Goal: Task Accomplishment & Management: Manage account settings

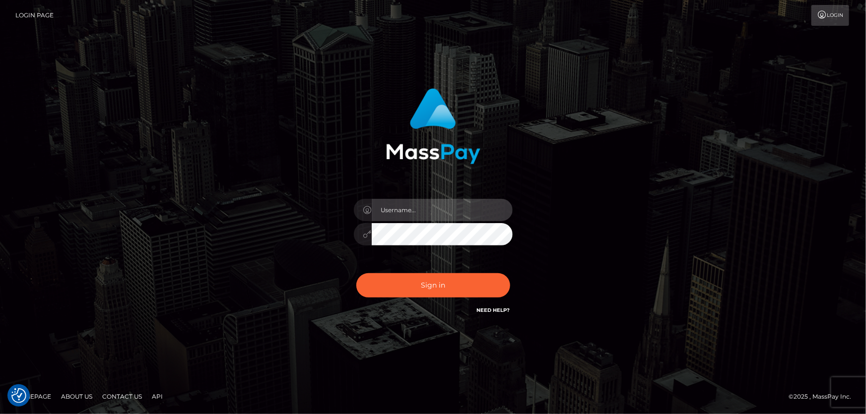
type input "[PERSON_NAME].Cirnat"
click at [506, 273] on div at bounding box center [420, 302] width 203 height 113
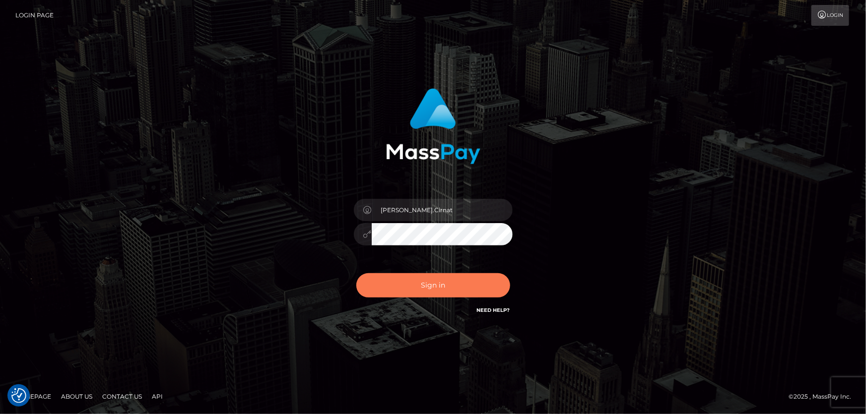
click at [464, 280] on button "Sign in" at bounding box center [433, 285] width 154 height 24
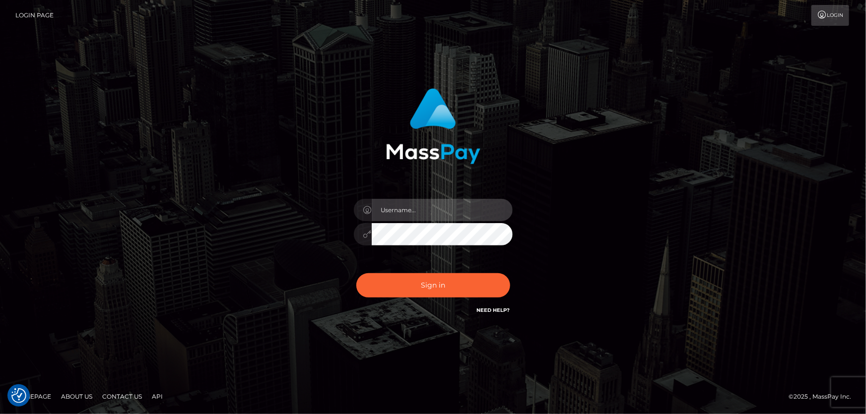
type input "[PERSON_NAME].Cirnat"
click at [510, 271] on div at bounding box center [420, 302] width 203 height 113
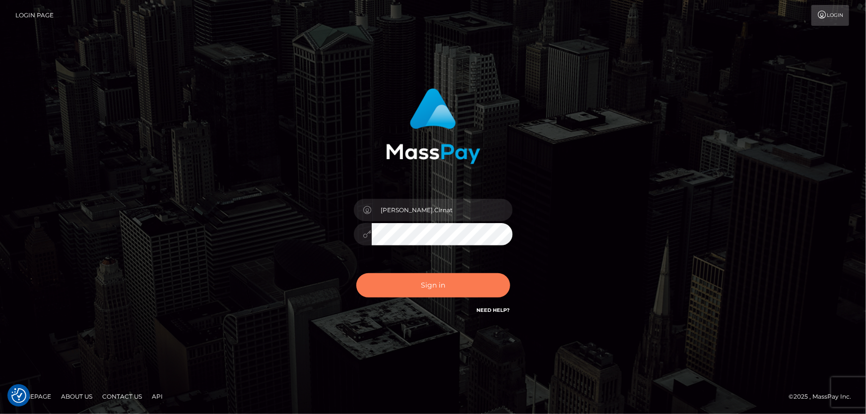
click at [438, 280] on button "Sign in" at bounding box center [433, 285] width 154 height 24
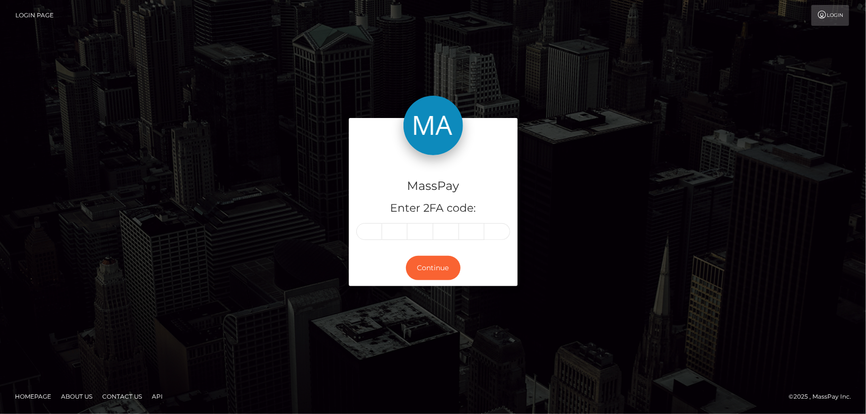
click at [362, 234] on input "text" at bounding box center [369, 231] width 26 height 17
type input "9"
type input "6"
type input "5"
type input "4"
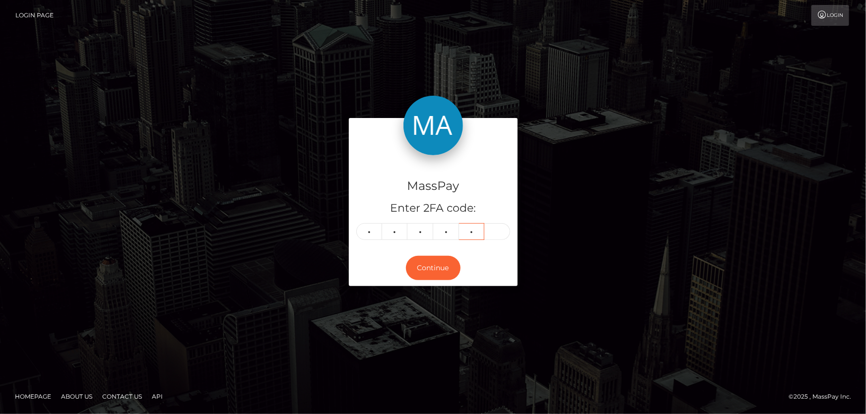
type input "4"
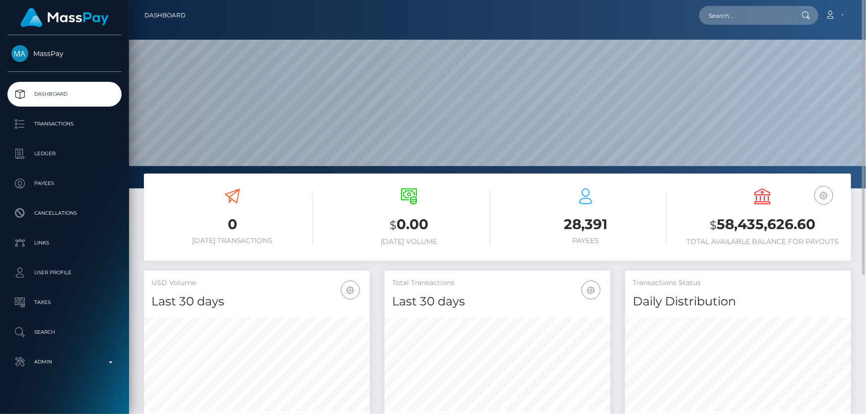
scroll to position [176, 225]
paste input "386930841369980928"
type input "386930841369980928"
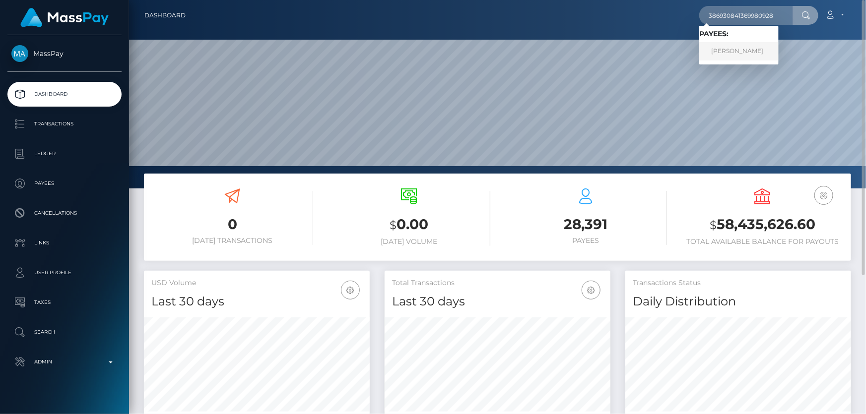
click at [753, 46] on link "RINAT RIMOVICH AKHMETZYANOV" at bounding box center [738, 51] width 79 height 18
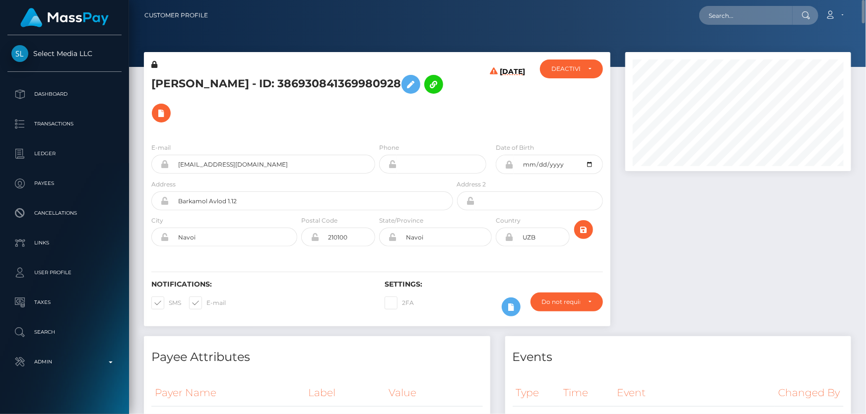
click at [432, 89] on h5 "RINAT RIMOVICH AKHMETZYANOV - ID: 386930841369980928" at bounding box center [299, 99] width 296 height 58
click at [171, 104] on button at bounding box center [161, 113] width 19 height 19
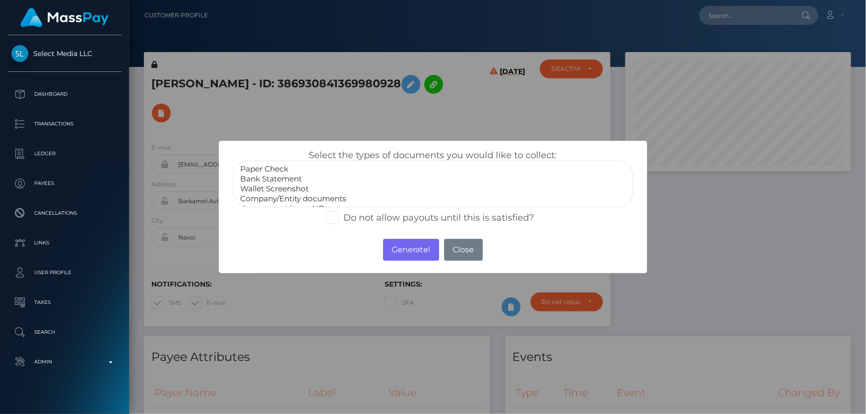
select select "Bank Statement"
click at [288, 179] on option "Bank Statement" at bounding box center [432, 179] width 387 height 10
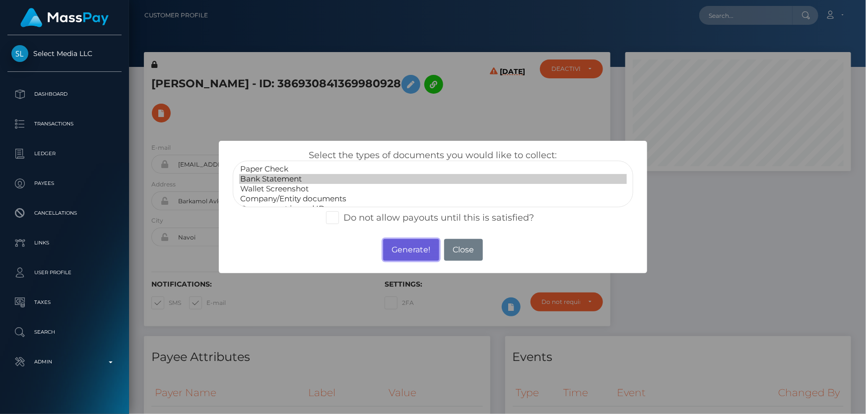
click at [403, 253] on button "Generate!" at bounding box center [411, 250] width 56 height 22
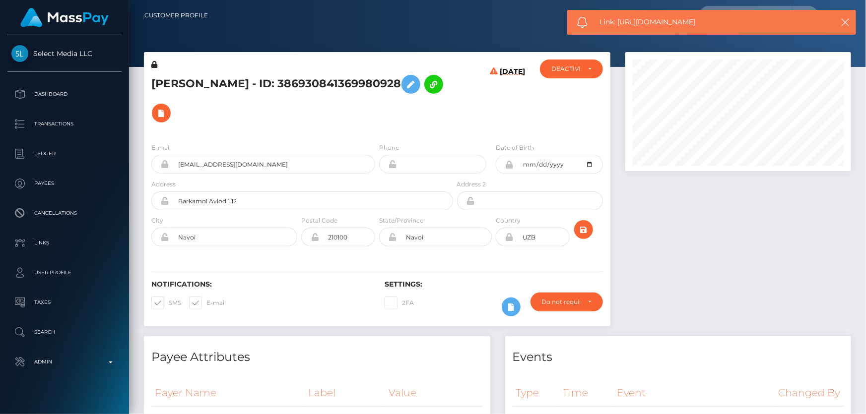
drag, startPoint x: 709, startPoint y: 17, endPoint x: 620, endPoint y: 21, distance: 88.9
click at [620, 21] on span "Link: https://l.maspay.io/6kb5l" at bounding box center [709, 22] width 219 height 10
copy span "https://l.maspay.io/6kb5l"
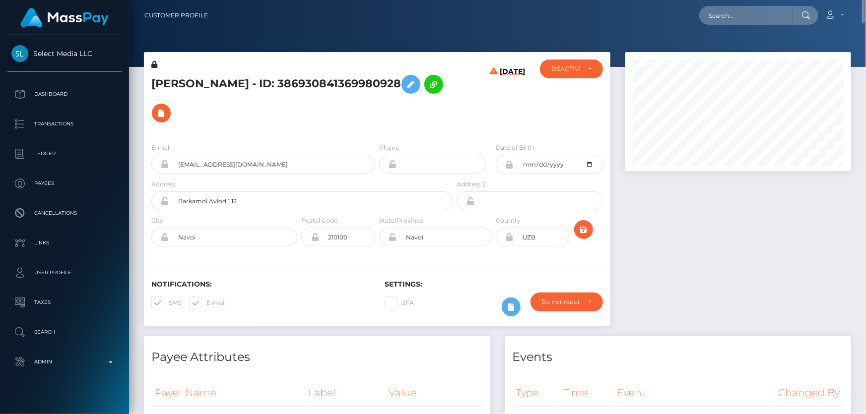
click at [395, 89] on h5 "RINAT RIMOVICH AKHMETZYANOV - ID: 386930841369980928" at bounding box center [299, 99] width 296 height 58
click at [394, 90] on h5 "RINAT RIMOVICH AKHMETZYANOV - ID: 386930841369980928" at bounding box center [299, 99] width 296 height 58
drag, startPoint x: 349, startPoint y: 78, endPoint x: 153, endPoint y: 77, distance: 196.0
click at [153, 77] on h5 "RINAT RIMOVICH AKHMETZYANOV - ID: 386930841369980928" at bounding box center [299, 99] width 296 height 58
copy h5 "RINAT RIMOVICH AKHMETZYANOV"
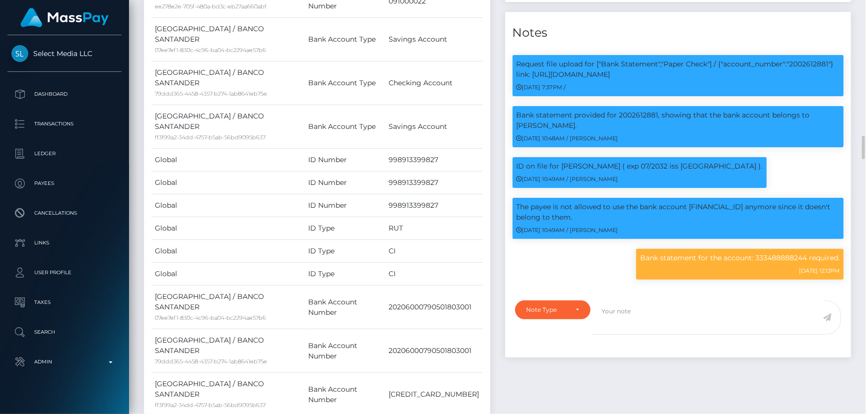
scroll to position [812, 0]
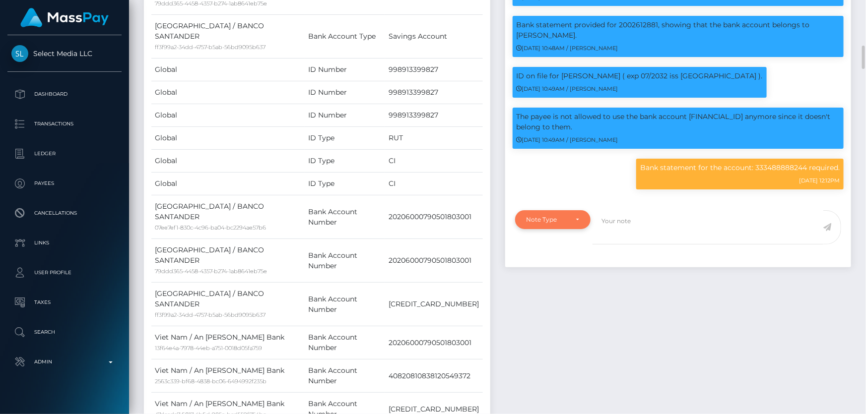
click at [567, 216] on div "Note Type" at bounding box center [553, 219] width 76 height 19
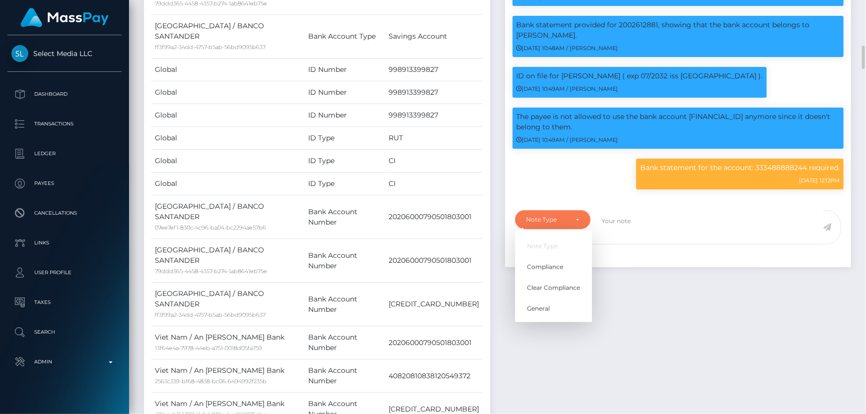
scroll to position [119, 225]
click at [565, 288] on span "Clear Compliance" at bounding box center [553, 288] width 53 height 9
select select "CLEAR_COMPLIANCE"
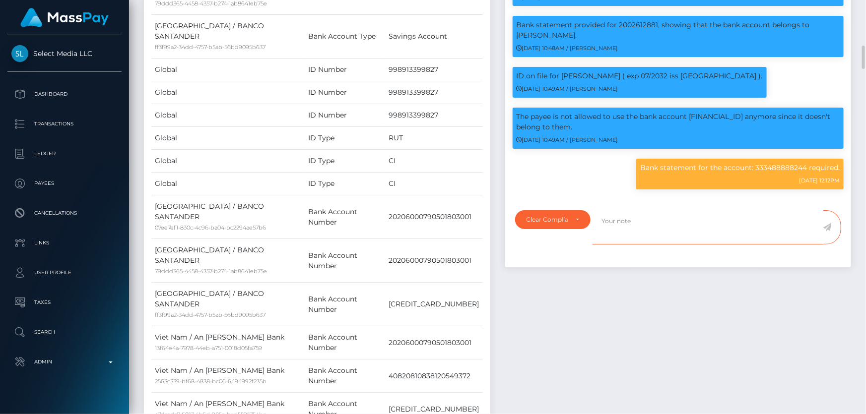
click at [619, 229] on textarea at bounding box center [708, 227] width 231 height 34
click at [781, 169] on p "Bank statement for the account: 333488888244 required." at bounding box center [740, 168] width 200 height 10
copy p "333488888244"
click at [722, 217] on textarea "Bank statement for the account:" at bounding box center [708, 227] width 231 height 34
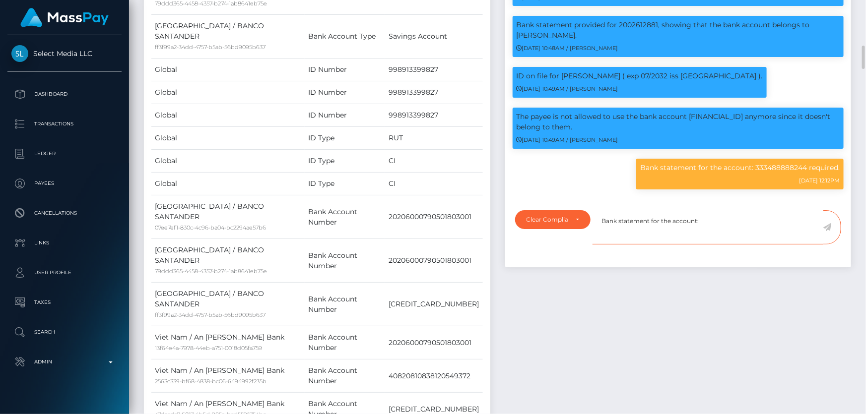
paste textarea "333488888244"
click at [565, 77] on p "ID on file for JEORGE J KUNKEL ( exp 07/2032 iss USA )." at bounding box center [640, 76] width 246 height 10
drag, startPoint x: 561, startPoint y: 74, endPoint x: 627, endPoint y: 76, distance: 65.5
click at [627, 76] on p "ID on file for JEORGE J KUNKEL ( exp 07/2032 iss USA )." at bounding box center [640, 76] width 246 height 10
copy p "JEORGE J KUNKEL"
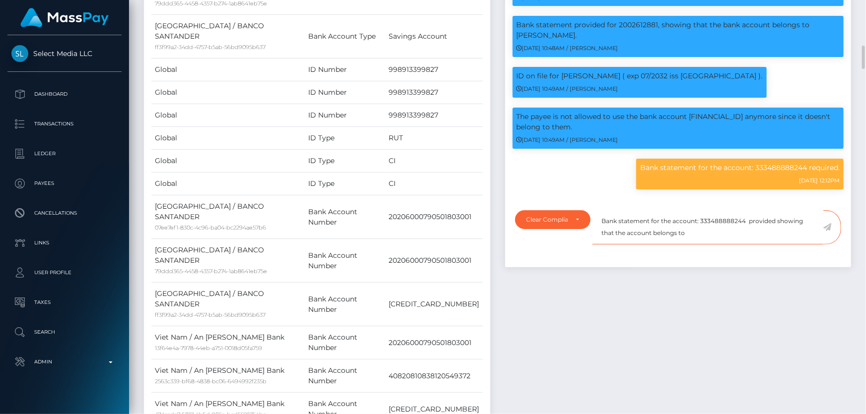
click at [691, 238] on textarea "Bank statement for the account: 333488888244 provided showing that the account …" at bounding box center [708, 227] width 231 height 34
paste textarea "JEORGE J KUNKEL"
type textarea "Bank statement for the account: 333488888244 provided showing that the account …"
click at [828, 228] on icon at bounding box center [827, 227] width 8 height 8
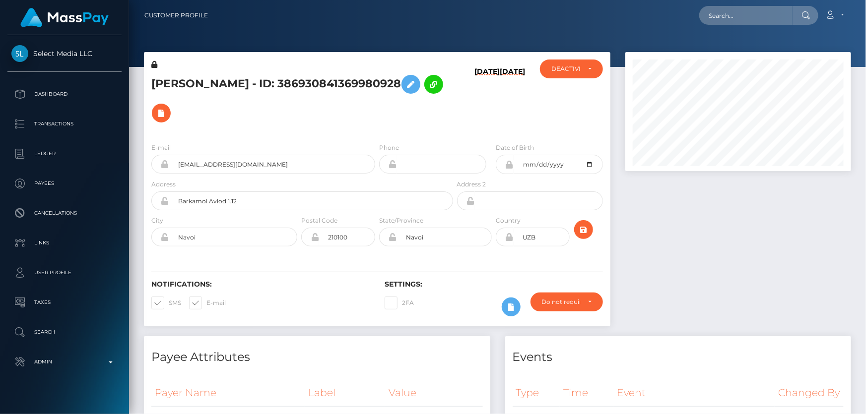
click at [698, 240] on div at bounding box center [738, 194] width 241 height 284
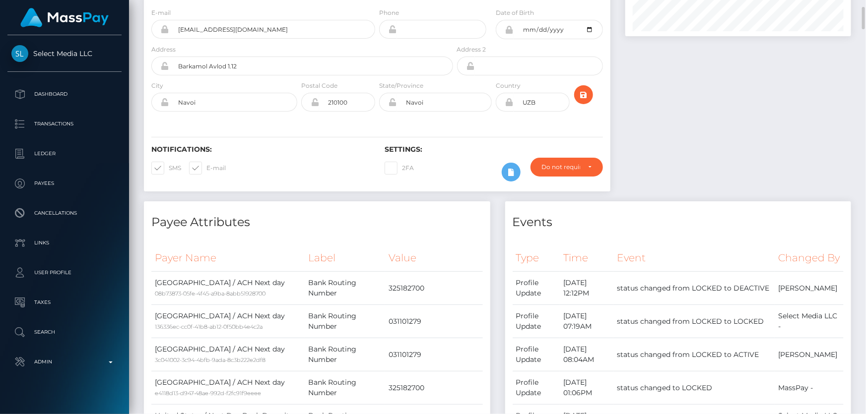
click at [581, 80] on div at bounding box center [591, 98] width 39 height 36
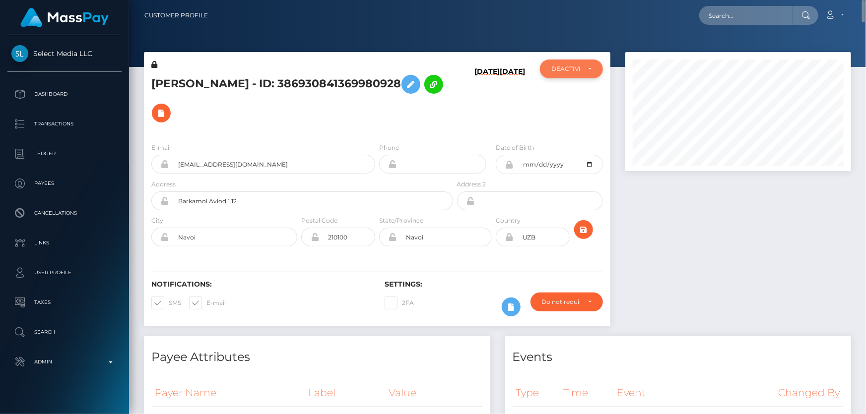
click at [573, 70] on div "DEACTIVE" at bounding box center [565, 69] width 29 height 8
click at [567, 91] on span "ACTIVE" at bounding box center [563, 95] width 22 height 9
select select "ACTIVE"
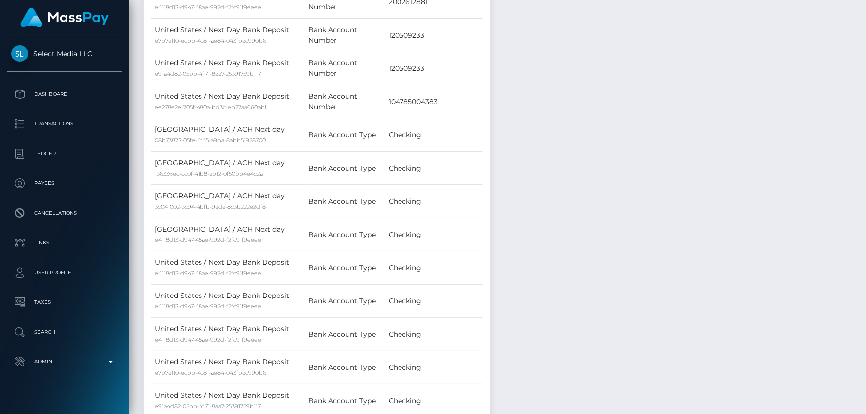
scroll to position [0, 0]
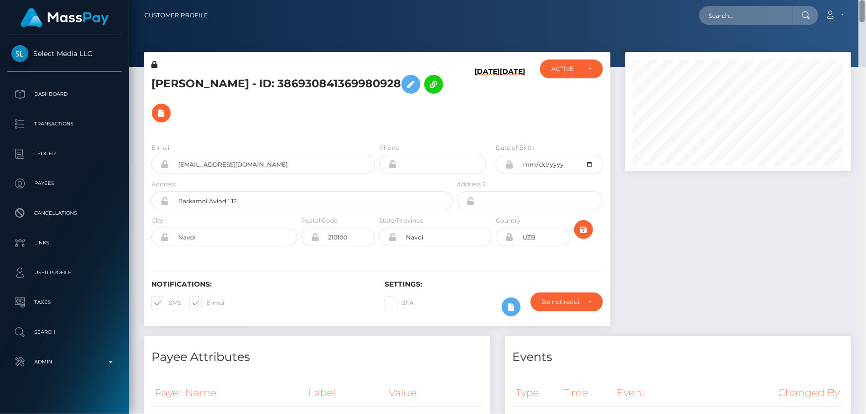
drag, startPoint x: 864, startPoint y: 403, endPoint x: 866, endPoint y: -44, distance: 447.7
click at [866, 0] on html "Select Media LLC Dashboard Transactions Ledger Payees Links Taxes" at bounding box center [433, 207] width 866 height 414
click at [201, 100] on h5 "RINAT RIMOVICH AKHMETZYANOV - ID: 386930841369980928" at bounding box center [299, 99] width 296 height 58
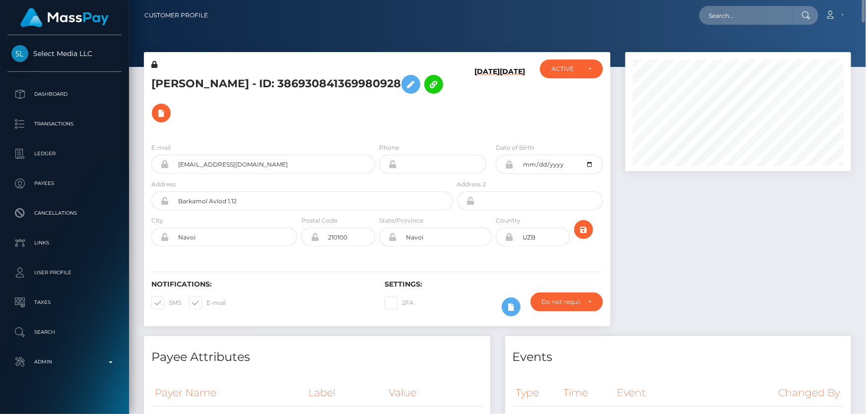
copy h5 "RINAT RIMOVICH AKHMETZYANOV - ID: 386930841369980928"
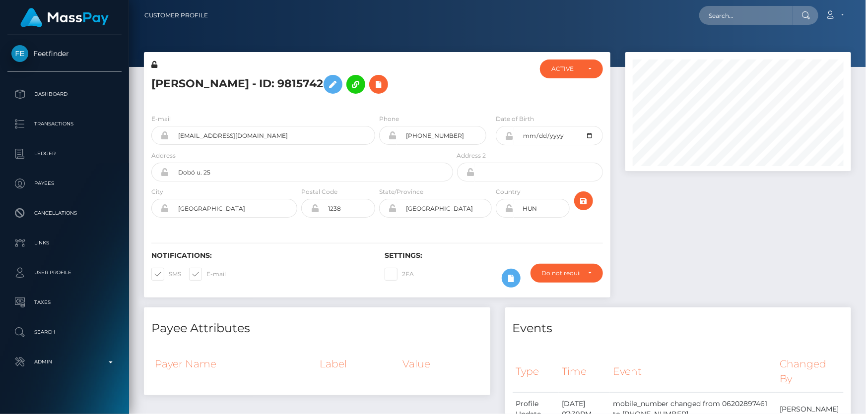
scroll to position [119, 225]
click at [177, 80] on h5 "[PERSON_NAME] - ID: 9815742" at bounding box center [299, 84] width 296 height 29
copy h5 "[PERSON_NAME] - ID: 9815742"
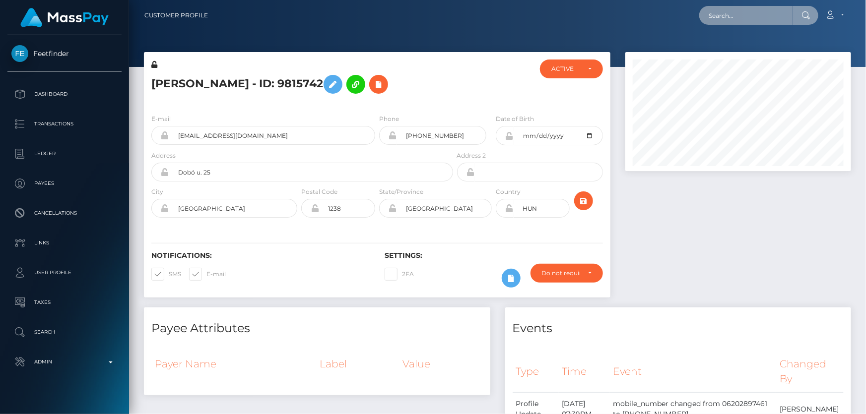
paste input "[EMAIL_ADDRESS][DOMAIN_NAME]"
type input "[EMAIL_ADDRESS][DOMAIN_NAME]"
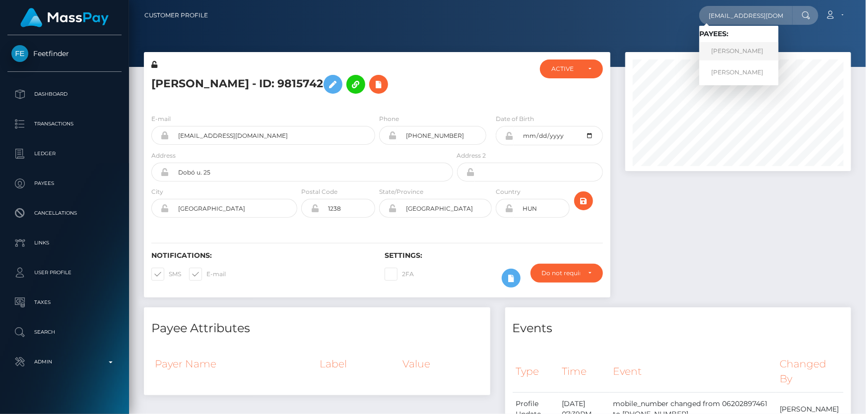
click at [736, 54] on link "[PERSON_NAME]" at bounding box center [738, 51] width 79 height 18
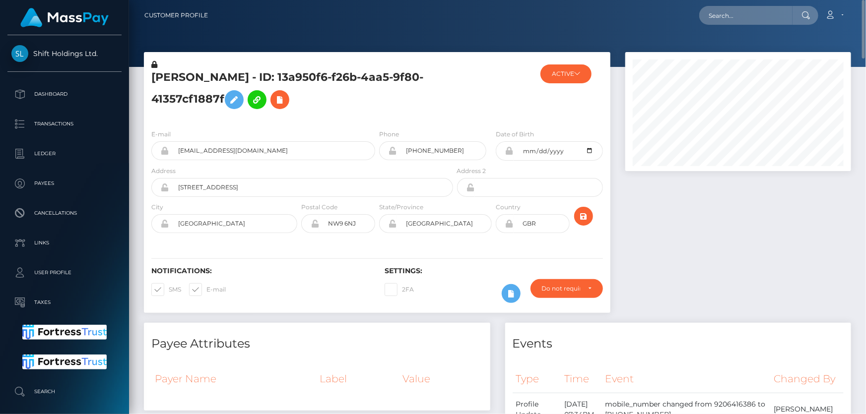
click at [194, 94] on h5 "RAYENE BOUZID - ID: 13a950f6-f26b-4aa5-9f80-41357cf1887f" at bounding box center [299, 92] width 296 height 44
copy h5 "RAYENE BOUZID - ID: 13a950f6-f26b-4aa5-9f80-41357cf1887f"
click at [434, 106] on h5 "RAYENE BOUZID - ID: 13a950f6-f26b-4aa5-9f80-41357cf1887f" at bounding box center [299, 92] width 296 height 44
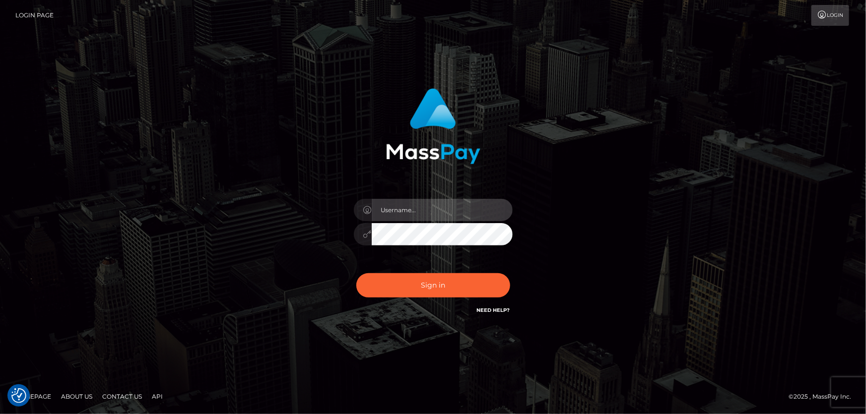
type input "[PERSON_NAME].Cirnat"
click at [504, 270] on div at bounding box center [420, 302] width 203 height 113
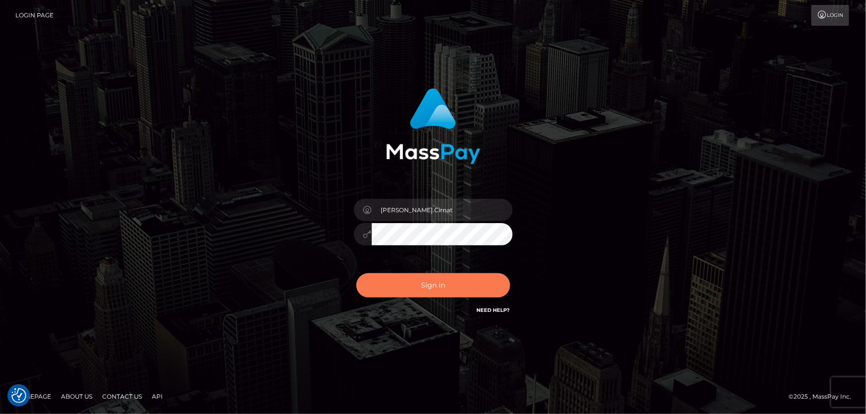
click at [435, 284] on button "Sign in" at bounding box center [433, 285] width 154 height 24
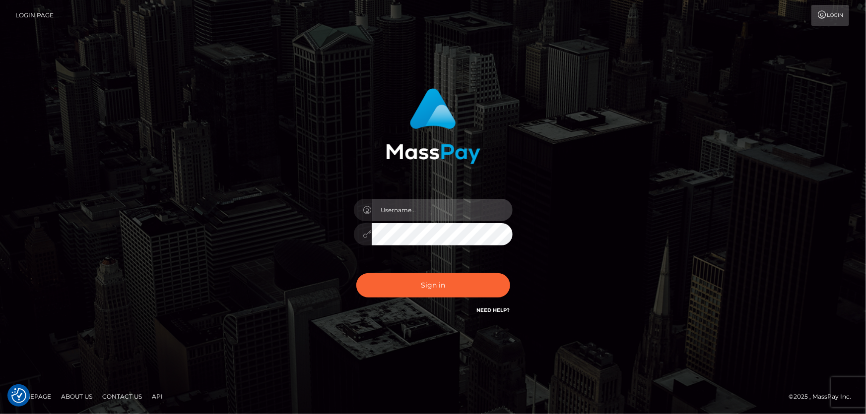
type input "Dan.Cirnat"
click at [514, 262] on div at bounding box center [420, 302] width 203 height 113
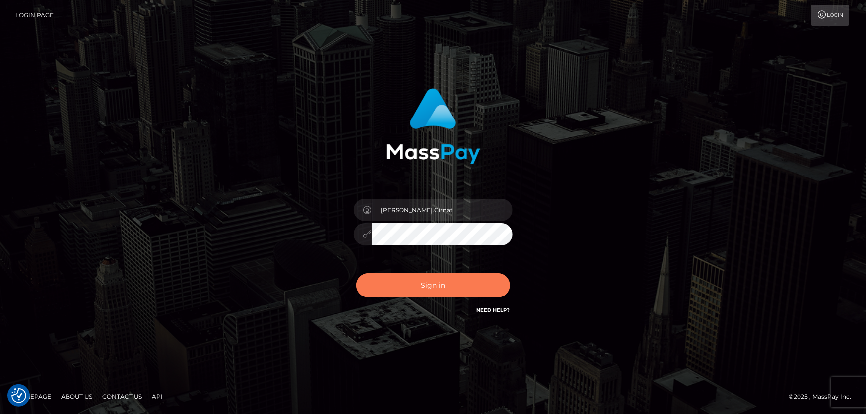
click at [446, 283] on button "Sign in" at bounding box center [433, 285] width 154 height 24
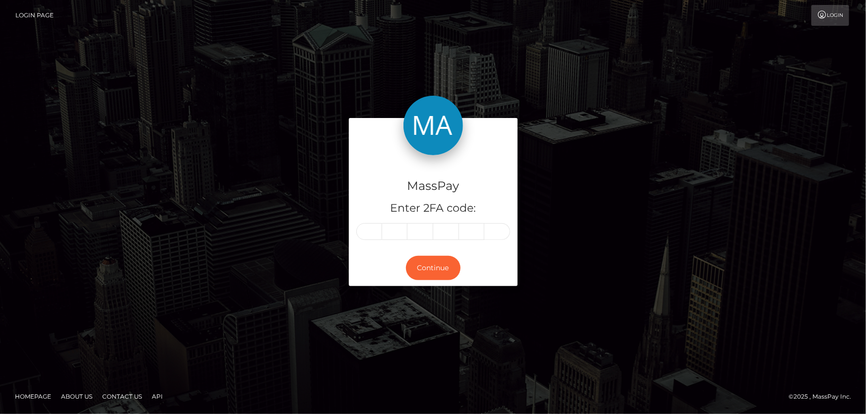
click at [365, 236] on input "text" at bounding box center [369, 231] width 26 height 17
type input "1"
type input "9"
type input "1"
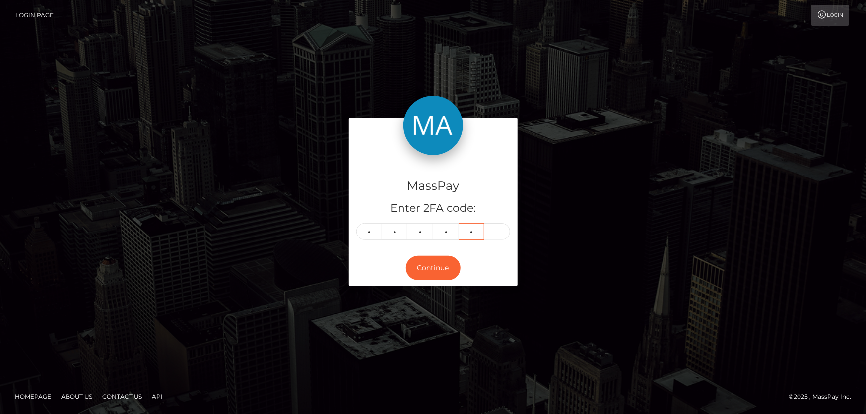
type input "3"
type input "7"
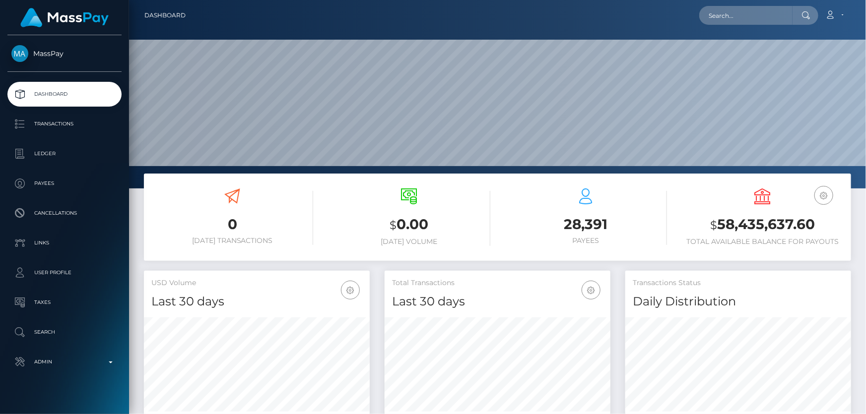
scroll to position [176, 225]
paste input "katelynncasaus89@hotmail.com"
type input "katelynncasaus89@hotmail.com"
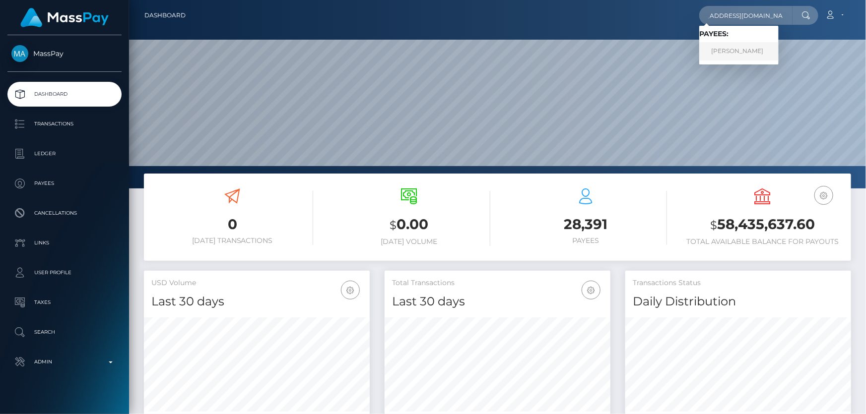
click at [725, 53] on link "Laura Meekers" at bounding box center [738, 51] width 79 height 18
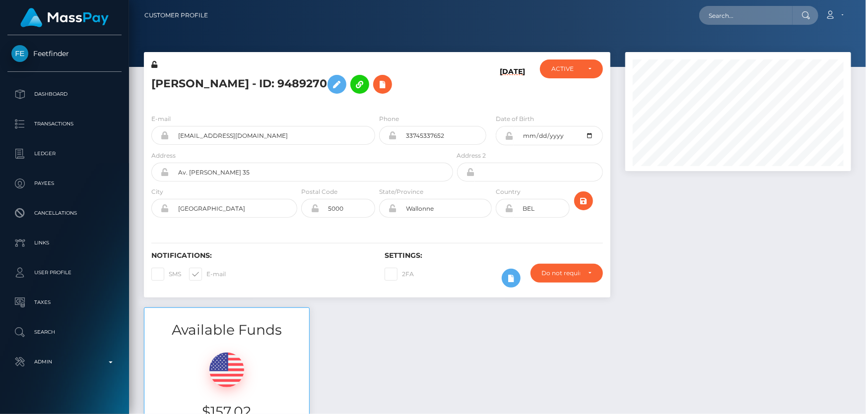
scroll to position [119, 225]
click at [206, 85] on h5 "[PERSON_NAME] - ID: 9489270" at bounding box center [299, 84] width 296 height 29
copy h5 "[PERSON_NAME] - ID: 9489270"
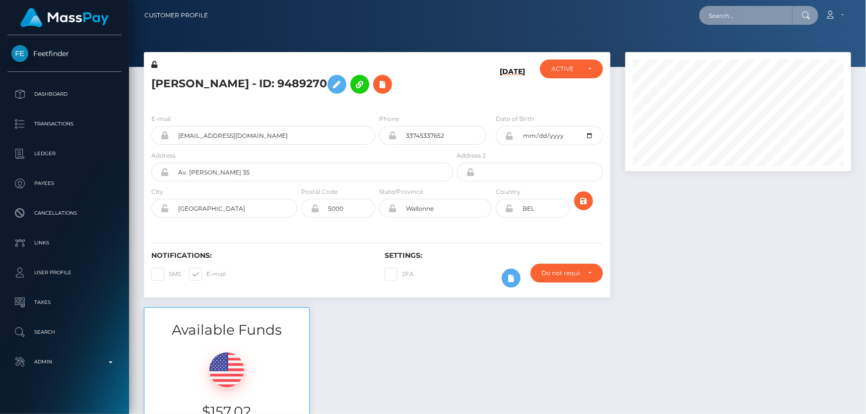
paste input "[EMAIL_ADDRESS][DOMAIN_NAME]"
type input "[EMAIL_ADDRESS][DOMAIN_NAME]"
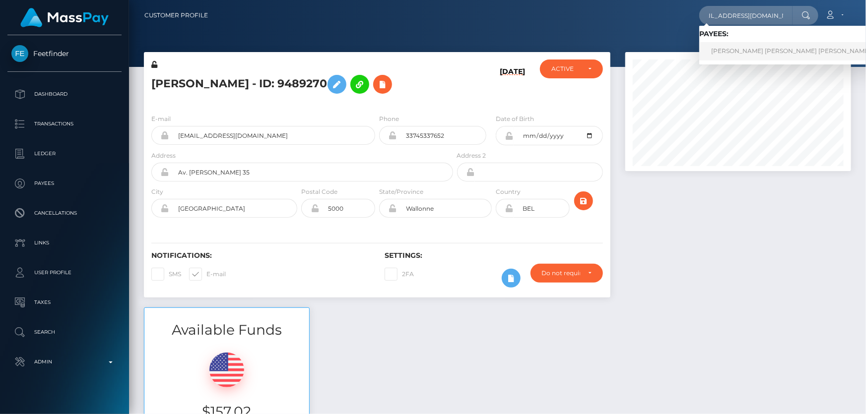
click at [733, 49] on link "[PERSON_NAME] [PERSON_NAME] [PERSON_NAME]" at bounding box center [790, 51] width 183 height 18
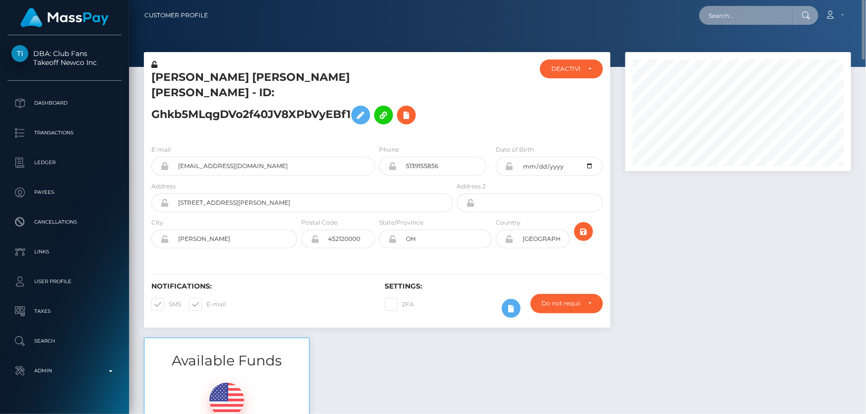
paste input "[EMAIL_ADDRESS][DOMAIN_NAME]"
type input "[EMAIL_ADDRESS][DOMAIN_NAME]"
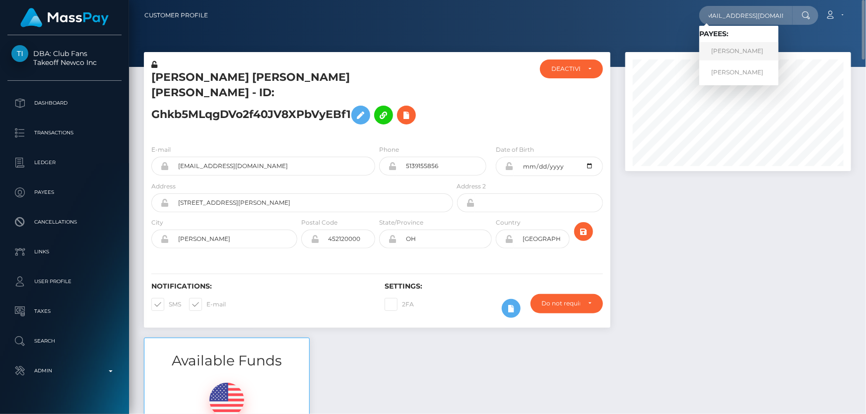
click at [754, 54] on link "ERIC LAMONTA slaughter" at bounding box center [738, 51] width 79 height 18
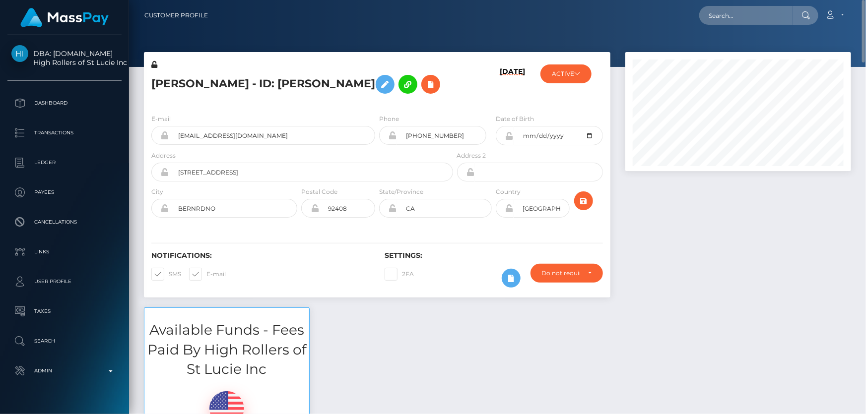
click at [237, 84] on h5 "[PERSON_NAME] - ID: [PERSON_NAME]" at bounding box center [299, 84] width 296 height 29
copy h5 "[PERSON_NAME] - ID: [PERSON_NAME]"
click at [251, 99] on h5 "[PERSON_NAME] - ID: [PERSON_NAME]" at bounding box center [299, 84] width 296 height 29
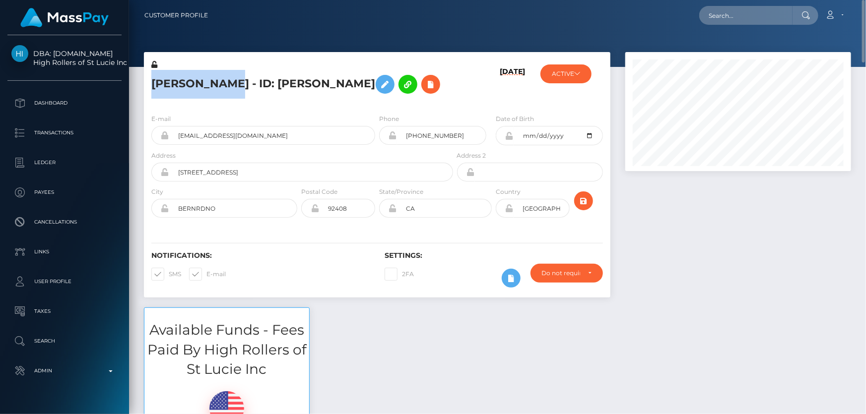
drag, startPoint x: 237, startPoint y: 85, endPoint x: 154, endPoint y: 83, distance: 82.9
click at [154, 83] on h5 "[PERSON_NAME] - ID: [PERSON_NAME]" at bounding box center [299, 84] width 296 height 29
copy h5 "[PERSON_NAME]"
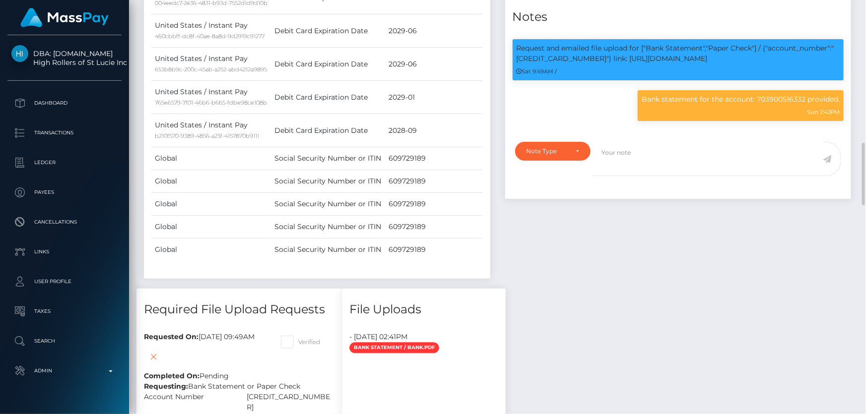
scroll to position [1128, 0]
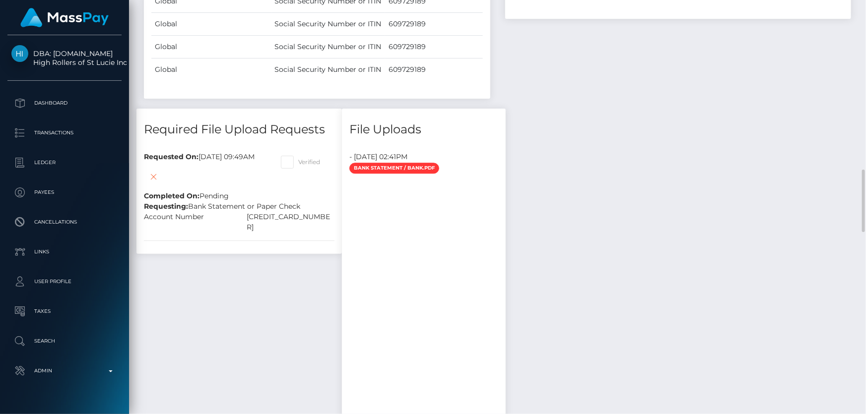
click at [298, 166] on span at bounding box center [298, 161] width 0 height 7
click at [305, 162] on input "Verified" at bounding box center [301, 159] width 6 height 6
checkbox input "true"
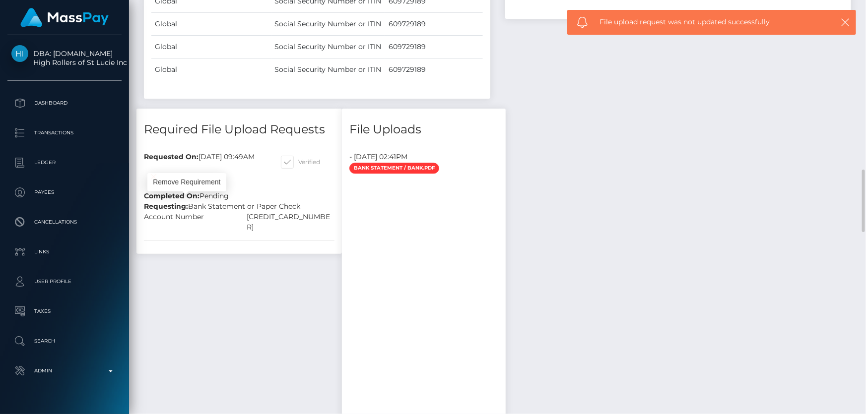
scroll to position [119, 225]
click at [160, 183] on icon at bounding box center [154, 177] width 12 height 12
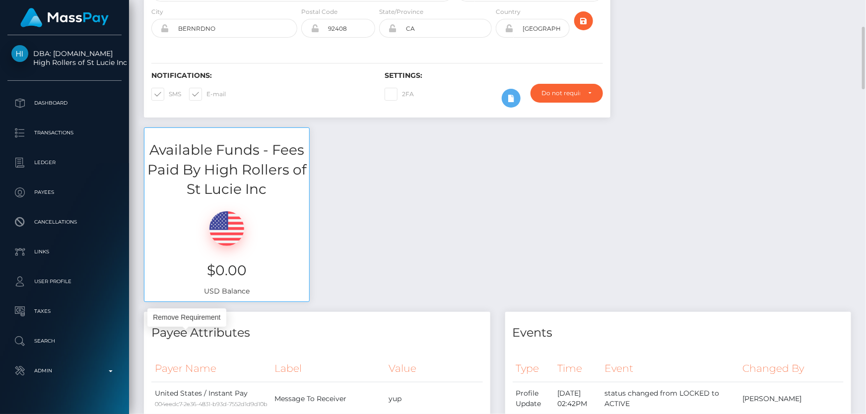
scroll to position [45, 0]
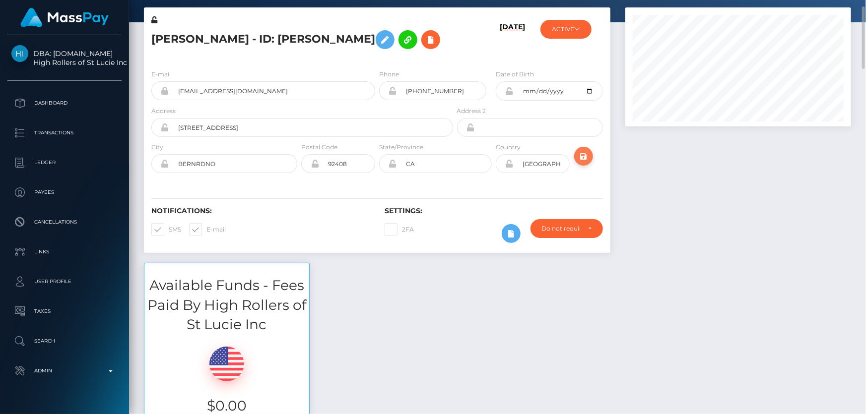
click at [583, 163] on icon "submit" at bounding box center [584, 156] width 12 height 12
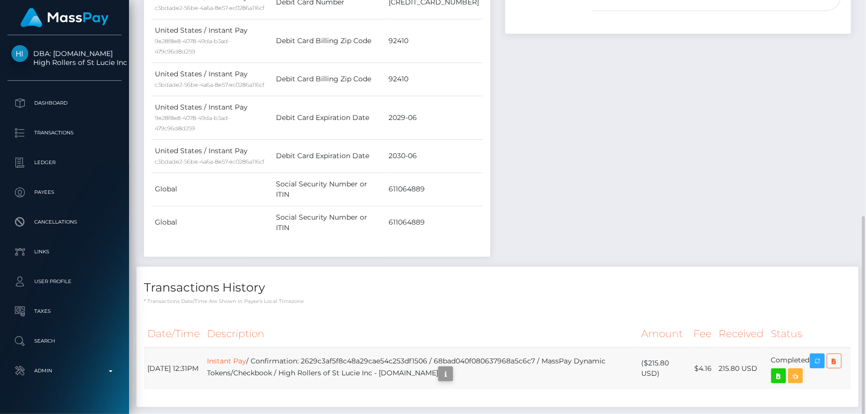
scroll to position [119, 225]
click at [451, 368] on icon "button" at bounding box center [446, 374] width 12 height 12
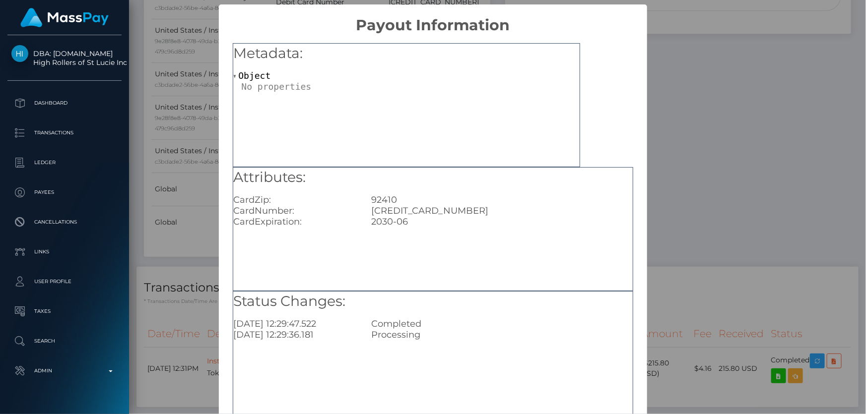
click at [713, 208] on div "× Payout Information Metadata: Object Attributes: CardZip: 92410 CardNumber: [C…" at bounding box center [433, 207] width 866 height 414
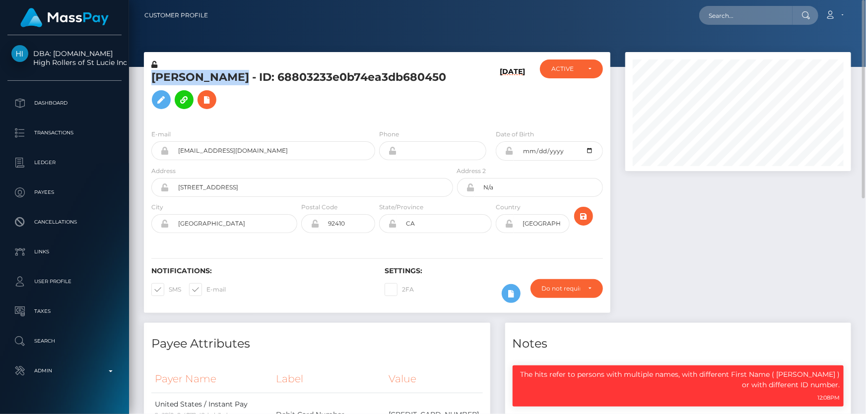
drag, startPoint x: 232, startPoint y: 78, endPoint x: 156, endPoint y: 69, distance: 76.0
click at [156, 69] on div "[PERSON_NAME] - ID: 68803233e0b74ea3db680450" at bounding box center [299, 91] width 311 height 62
copy div "[PERSON_NAME]"
click at [269, 111] on h5 "[PERSON_NAME] - ID: 68803233e0b74ea3db680450" at bounding box center [299, 92] width 296 height 44
click at [252, 74] on h5 "[PERSON_NAME] - ID: 68803233e0b74ea3db680450" at bounding box center [299, 92] width 296 height 44
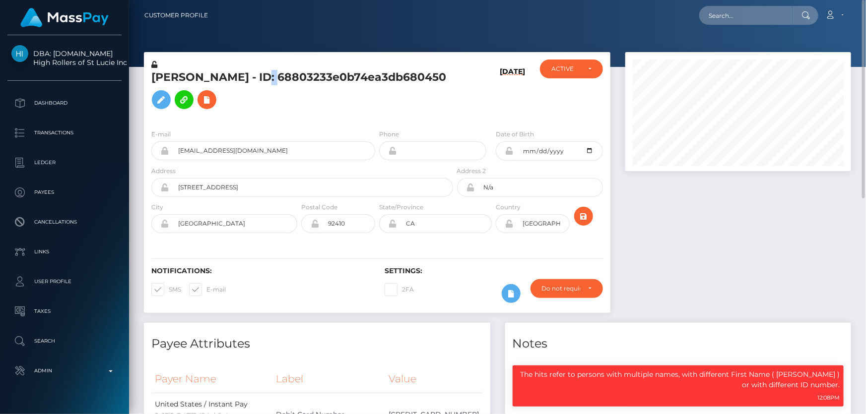
click at [252, 74] on h5 "[PERSON_NAME] - ID: 68803233e0b74ea3db680450" at bounding box center [299, 92] width 296 height 44
copy h5 "[PERSON_NAME] - ID: 68803233e0b74ea3db680450"
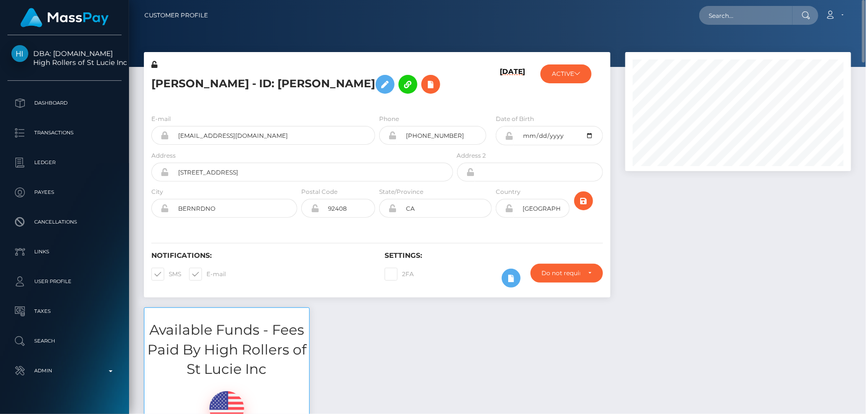
click at [245, 99] on h5 "[PERSON_NAME] - ID: [PERSON_NAME]" at bounding box center [299, 84] width 296 height 29
drag, startPoint x: 232, startPoint y: 163, endPoint x: 159, endPoint y: 165, distance: 73.0
click at [159, 145] on div "[EMAIL_ADDRESS][DOMAIN_NAME]" at bounding box center [263, 135] width 224 height 19
paste input "[EMAIL_ADDRESS][DOMAIN_NAME]"
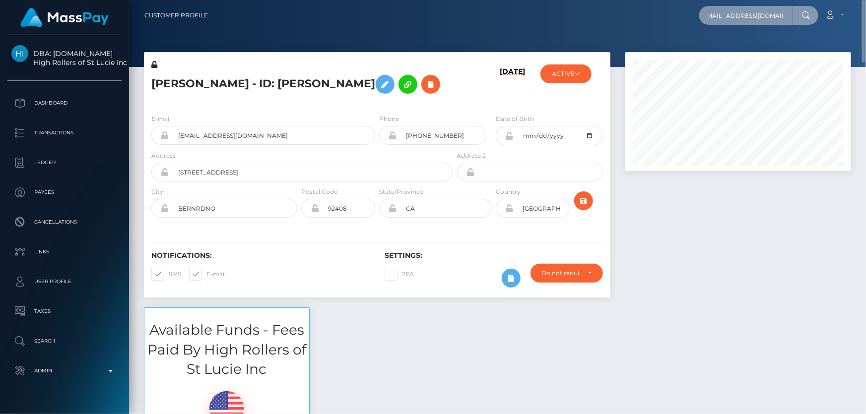
type input "[EMAIL_ADDRESS][DOMAIN_NAME]"
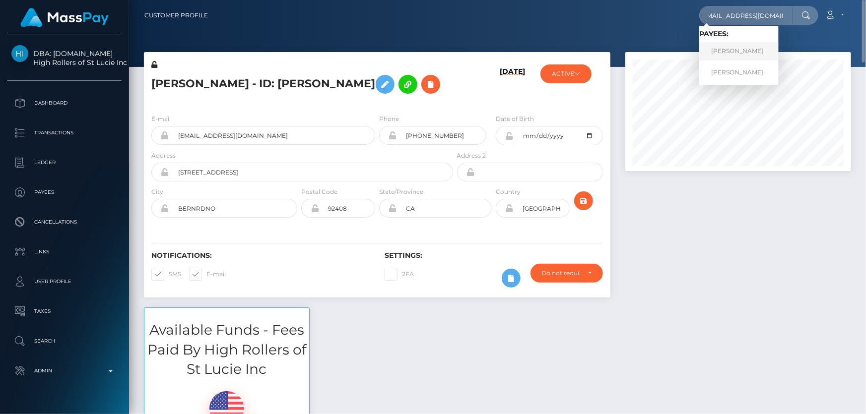
click at [723, 53] on link "[PERSON_NAME]" at bounding box center [738, 51] width 79 height 18
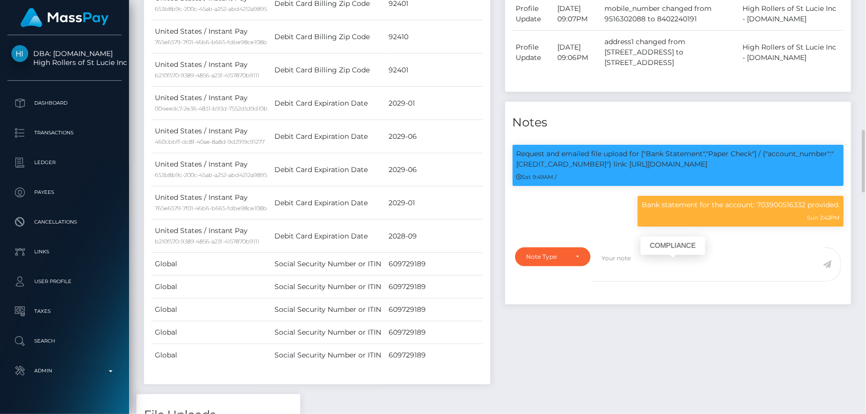
scroll to position [119, 225]
click at [554, 267] on div "Note Type" at bounding box center [553, 257] width 76 height 19
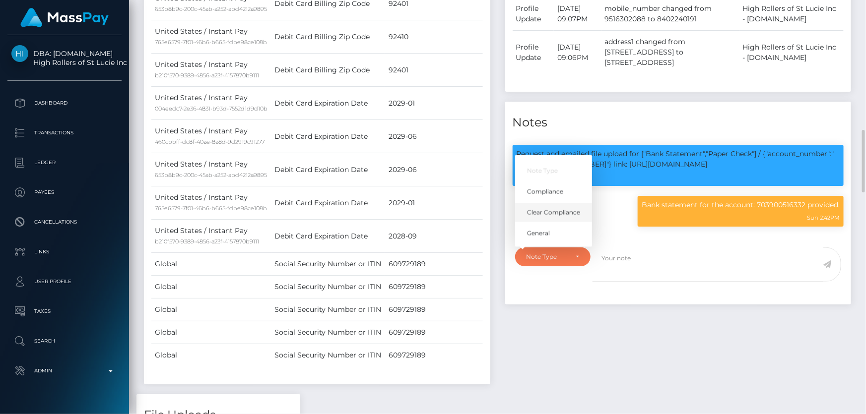
click at [569, 217] on span "Clear Compliance" at bounding box center [553, 212] width 53 height 9
select select "CLEAR_COMPLIANCE"
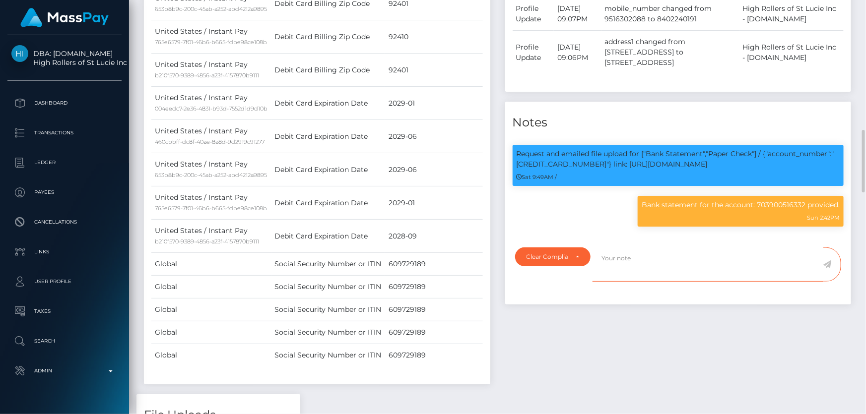
click at [628, 282] on textarea at bounding box center [708, 265] width 231 height 34
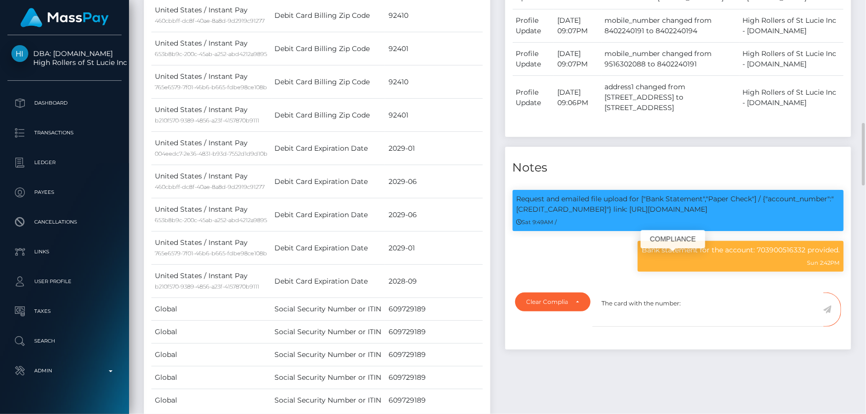
click at [615, 215] on p "Request and emailed file upload for ["Bank Statement","Paper Check"] / {"accoun…" at bounding box center [679, 204] width 324 height 21
copy p "4466134112484643"
click at [710, 327] on textarea "The card with the number:" at bounding box center [708, 310] width 231 height 34
paste textarea "4466134112484643"
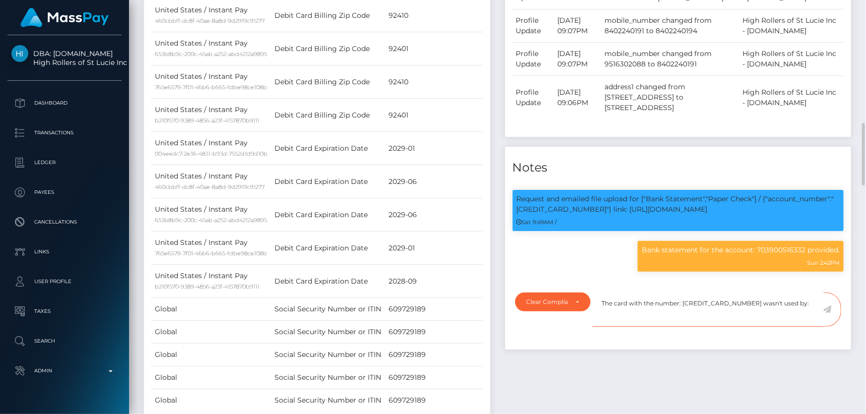
paste textarea "Jewel Thomas - ID: 68803233e0b74ea3db680450"
type textarea "The card with the number: 4466134112484643 wasn't used by: Jewel Thomas - ID: 6…"
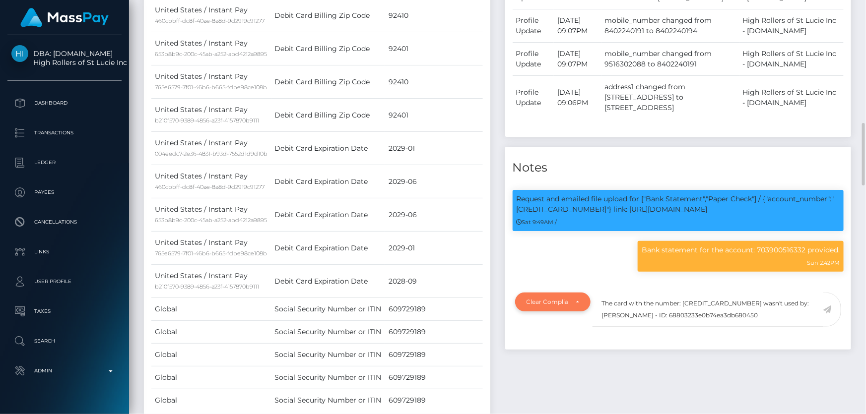
click at [548, 312] on div "Clear Compliance" at bounding box center [553, 302] width 76 height 19
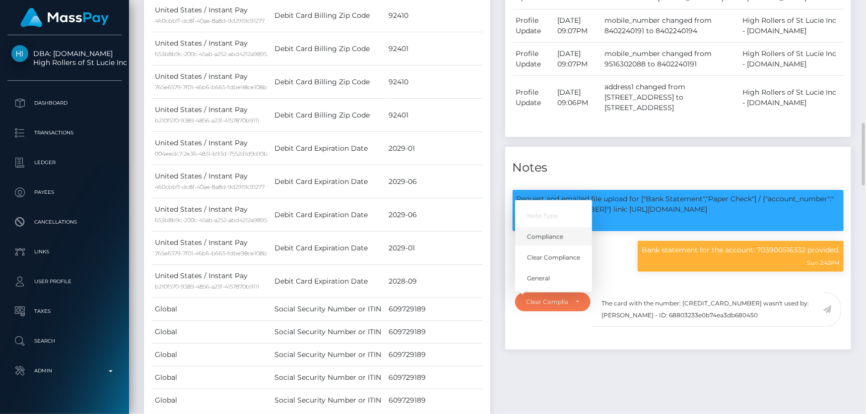
click at [546, 242] on span "Compliance" at bounding box center [545, 237] width 36 height 9
select select "COMPLIANCE"
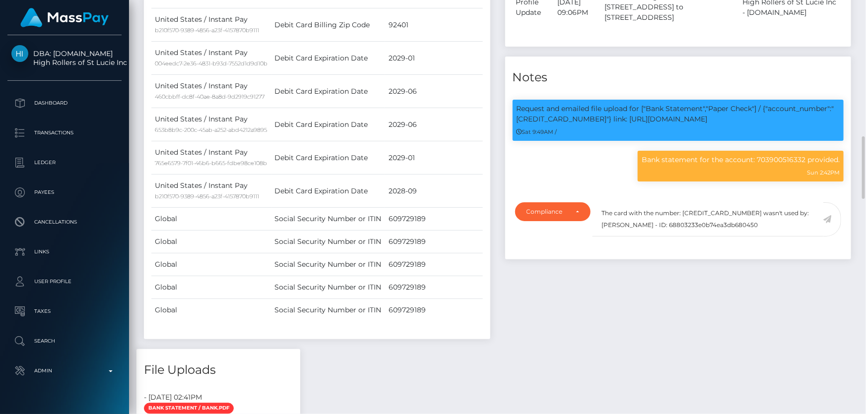
click at [828, 223] on icon at bounding box center [827, 219] width 8 height 8
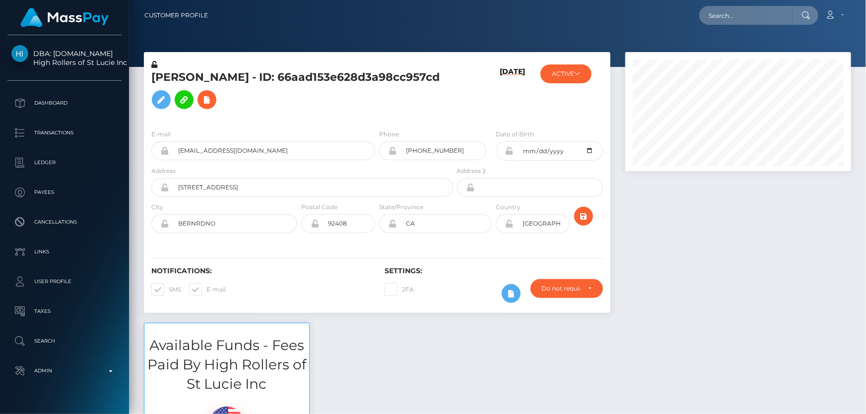
scroll to position [119, 225]
paste input "[EMAIL_ADDRESS][DOMAIN_NAME]"
type input "[EMAIL_ADDRESS][DOMAIN_NAME]"
click at [742, 50] on link "[PERSON_NAME]" at bounding box center [738, 51] width 79 height 18
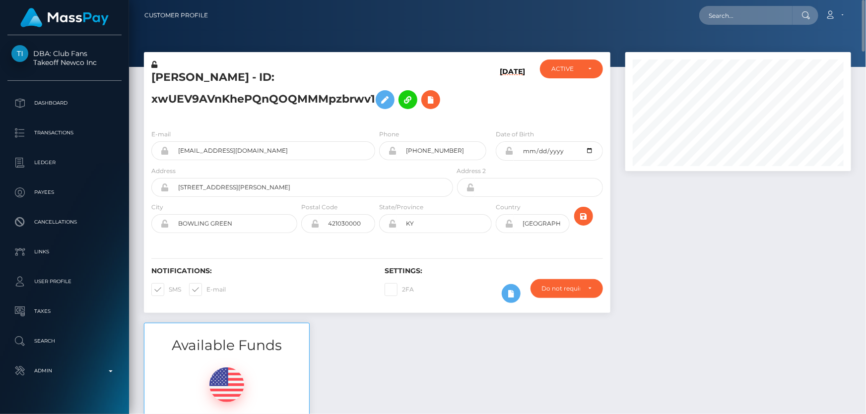
click at [245, 97] on h5 "[PERSON_NAME] - ID: xwUEV9AVnKhePQnQOQMMMpzbrwv1" at bounding box center [299, 92] width 296 height 44
copy h5 "[PERSON_NAME] - ID: xwUEV9AVnKhePQnQOQMMMpzbrwv1"
paste input "[EMAIL_ADDRESS][DOMAIN_NAME]"
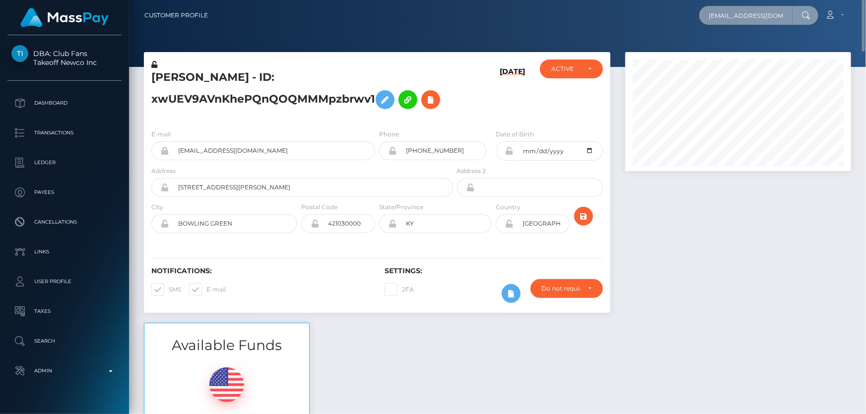
type input "[EMAIL_ADDRESS][DOMAIN_NAME]"
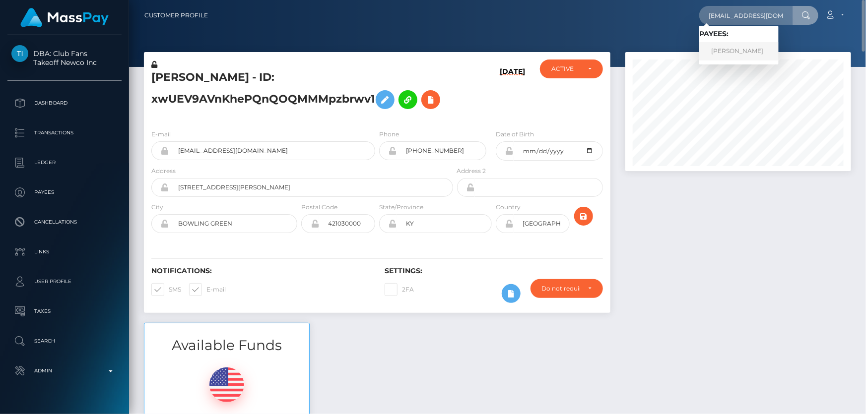
click at [734, 51] on link "[PERSON_NAME]" at bounding box center [738, 51] width 79 height 18
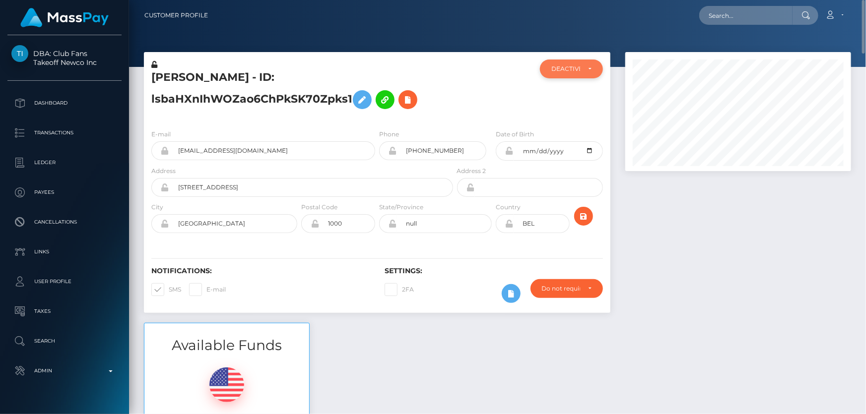
click at [566, 75] on div "DEACTIVE" at bounding box center [571, 69] width 63 height 19
click at [568, 293] on div "Do not require" at bounding box center [561, 289] width 38 height 8
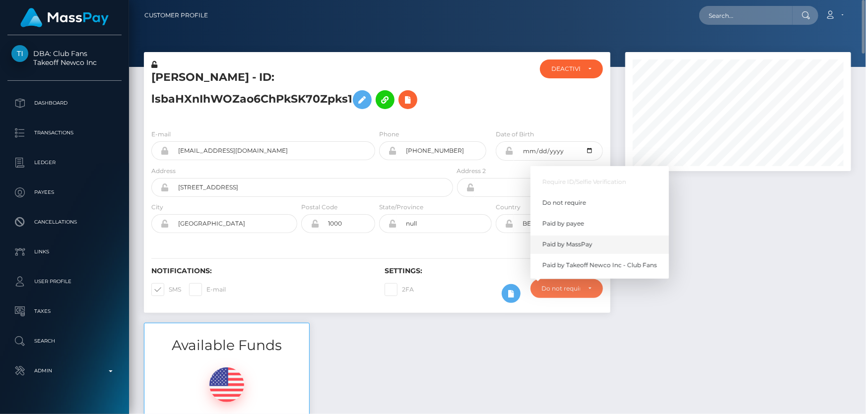
click at [573, 245] on span "Paid by MassPay" at bounding box center [567, 244] width 50 height 9
select select "2"
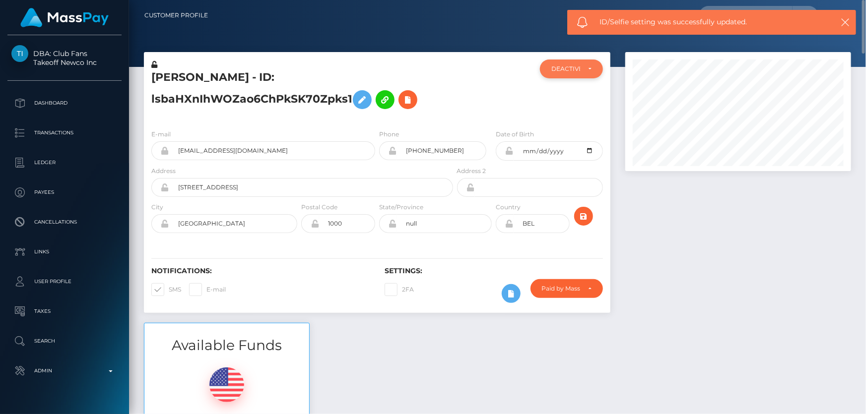
click at [572, 69] on div "DEACTIVE" at bounding box center [565, 69] width 29 height 8
click at [569, 91] on span "ACTIVE" at bounding box center [563, 95] width 22 height 9
select select "ACTIVE"
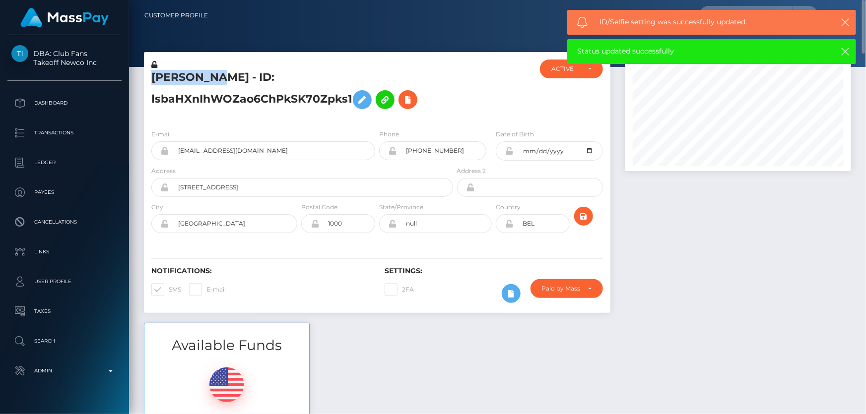
drag, startPoint x: 203, startPoint y: 77, endPoint x: 167, endPoint y: 72, distance: 36.6
click at [149, 75] on div "[PERSON_NAME] - ID: lsbaHXnIhWOZao6ChPkSK70Zpks1" at bounding box center [299, 91] width 311 height 62
copy h5 "Rola ISSA"
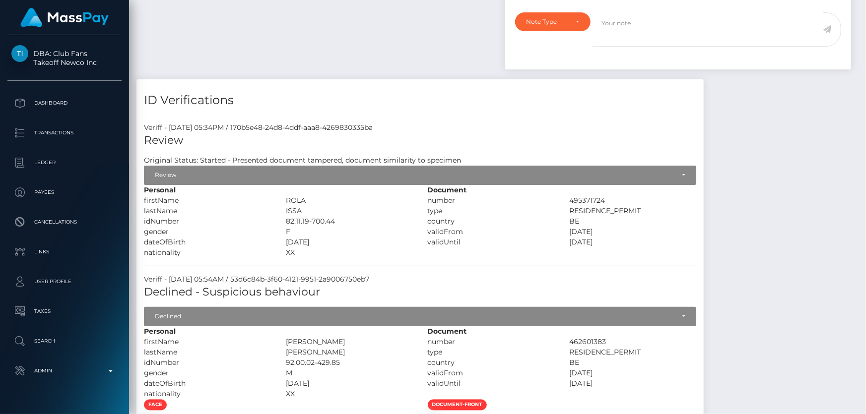
scroll to position [0, 0]
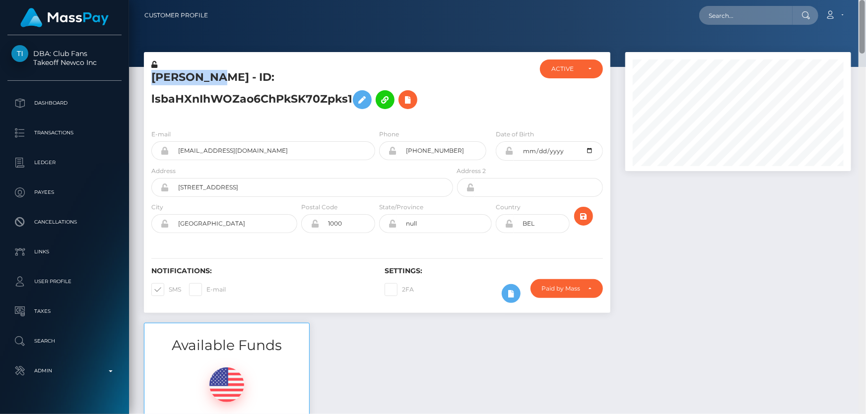
drag, startPoint x: 863, startPoint y: 234, endPoint x: 866, endPoint y: -42, distance: 276.0
click at [866, 0] on html "DBA: Club Fans Takeoff Newco Inc Dashboard Transactions Ledger Payees" at bounding box center [433, 207] width 866 height 414
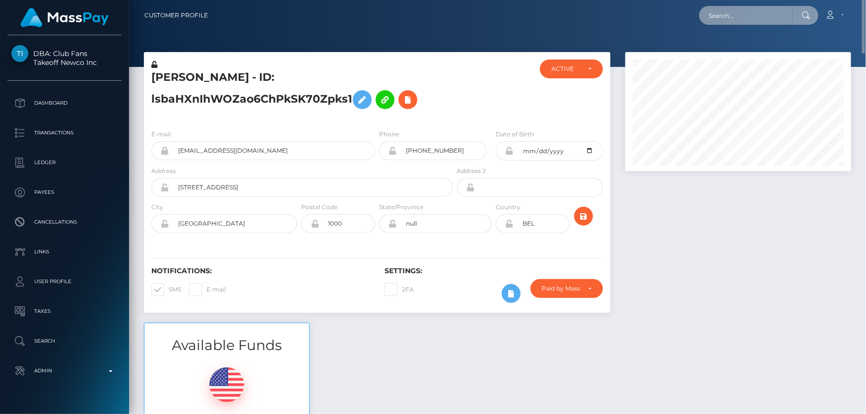
paste input "w5ax68x52ghzbrleciehy4w5"
type input "w5ax68x52ghzbrleciehy4w5"
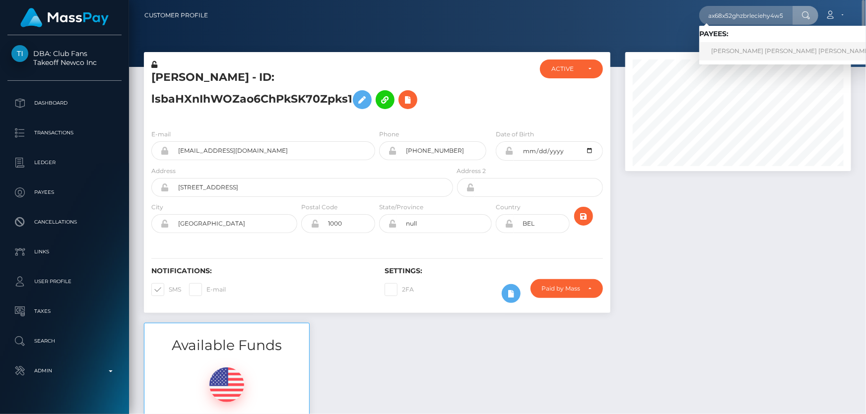
click at [720, 50] on link "PATRICIA ELIZABETH RODRIGUEZ SEGOVIA" at bounding box center [790, 51] width 183 height 18
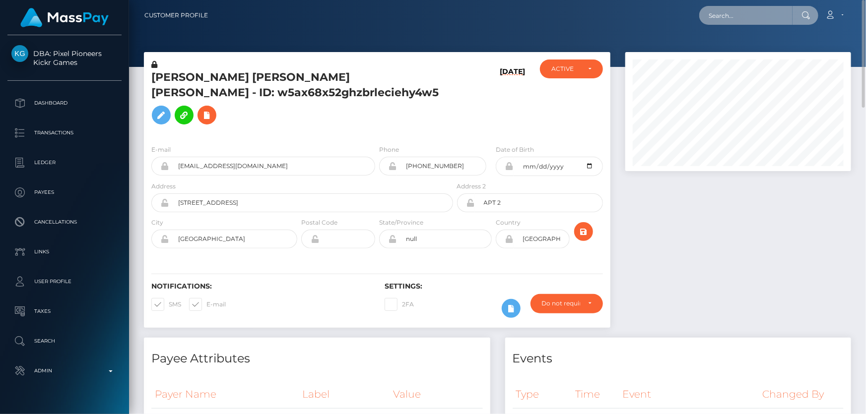
paste input "[PERSON_NAME]"
type input "[PERSON_NAME]"
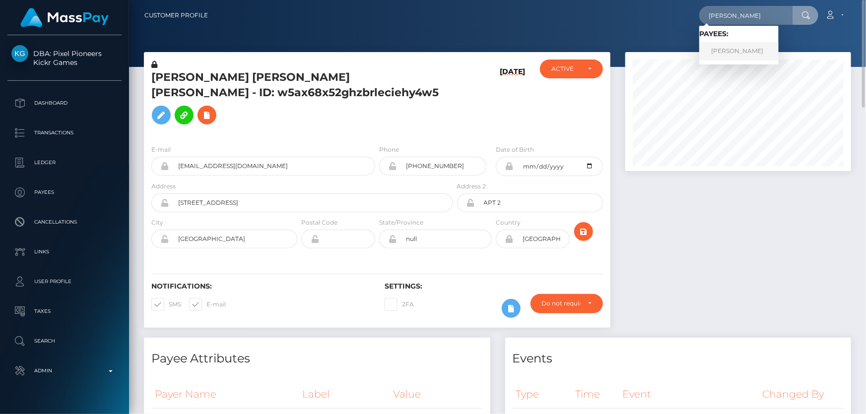
click at [733, 51] on link "[PERSON_NAME]" at bounding box center [738, 51] width 79 height 18
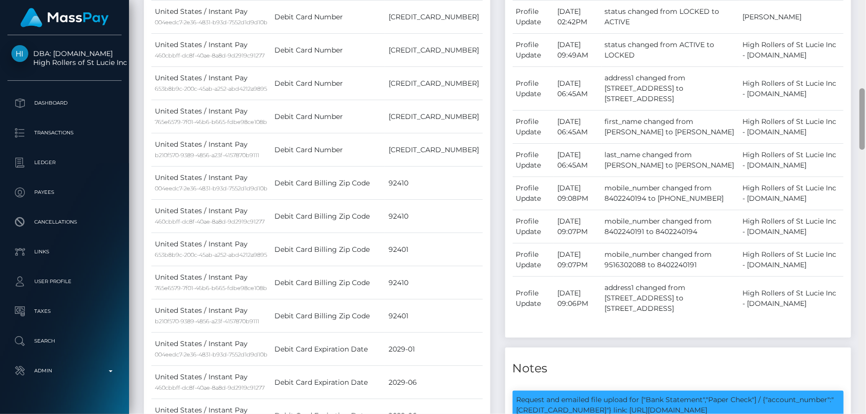
scroll to position [1010, 0]
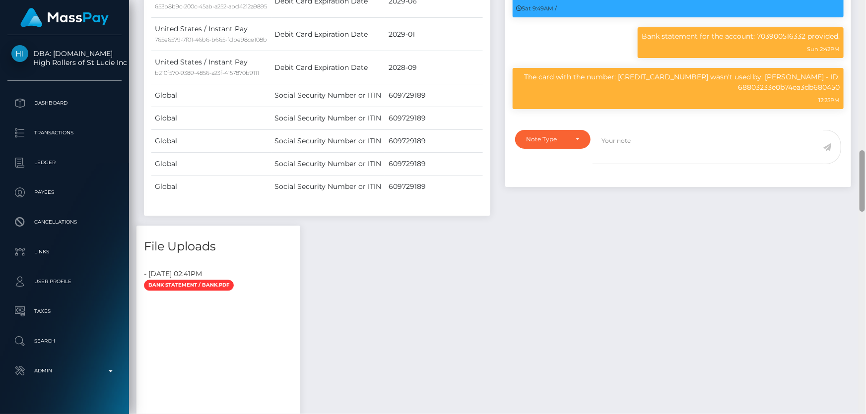
drag, startPoint x: 865, startPoint y: 133, endPoint x: 862, endPoint y: 253, distance: 119.6
click at [862, 253] on div at bounding box center [862, 207] width 7 height 415
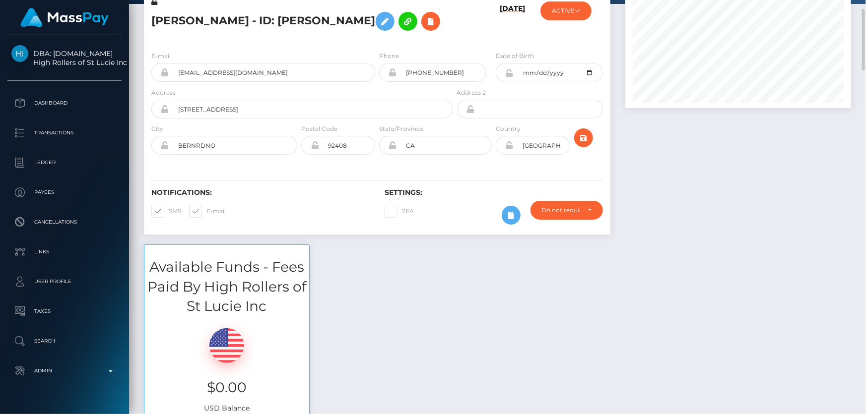
scroll to position [0, 0]
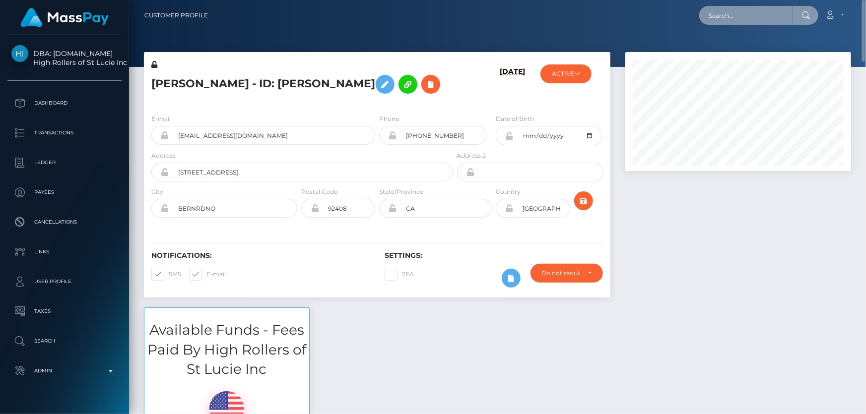
paste input "702525856282583040"
type input "702525856282583040"
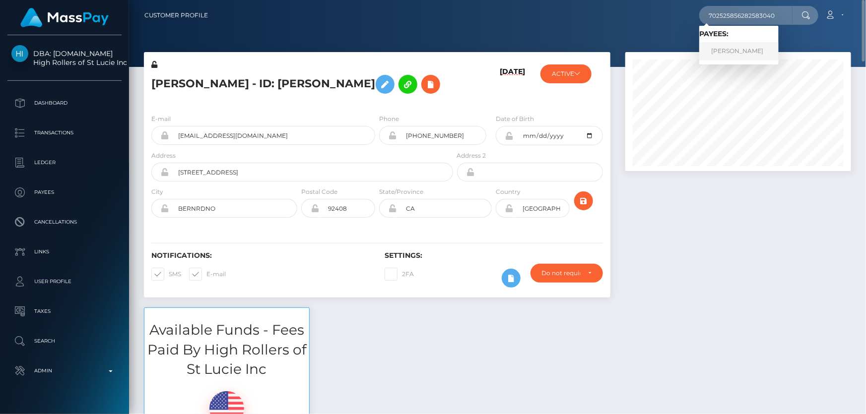
click at [740, 51] on link "[PERSON_NAME]" at bounding box center [738, 51] width 79 height 18
click at [717, 245] on div at bounding box center [738, 180] width 241 height 256
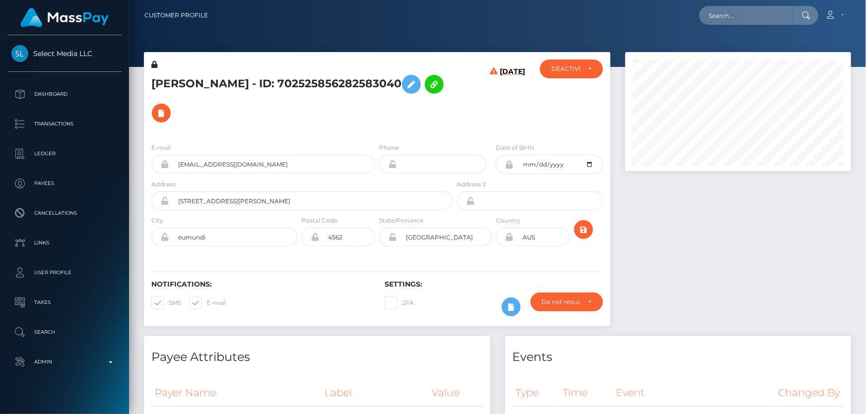
scroll to position [119, 225]
click at [478, 103] on div "[DATE]" at bounding box center [494, 97] width 78 height 75
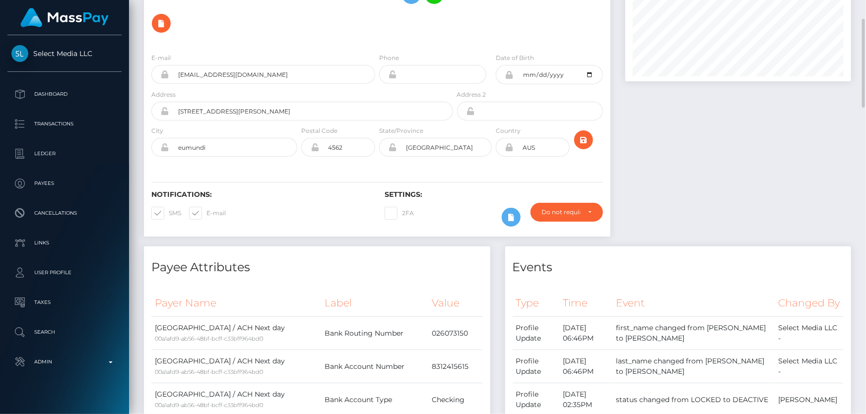
scroll to position [0, 0]
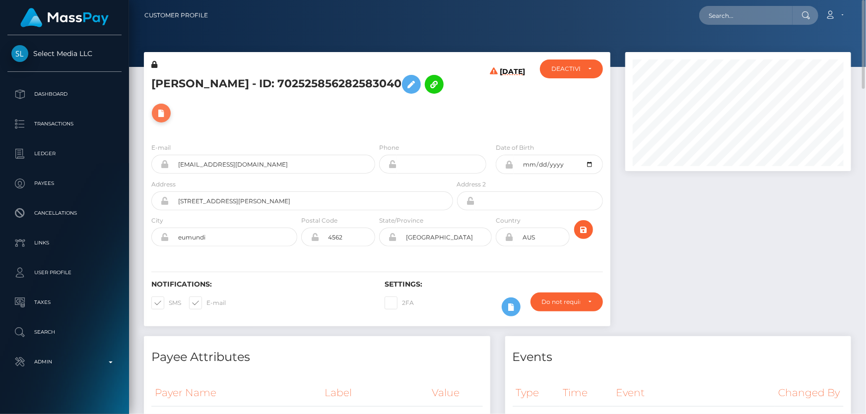
click at [162, 110] on icon at bounding box center [161, 113] width 12 height 12
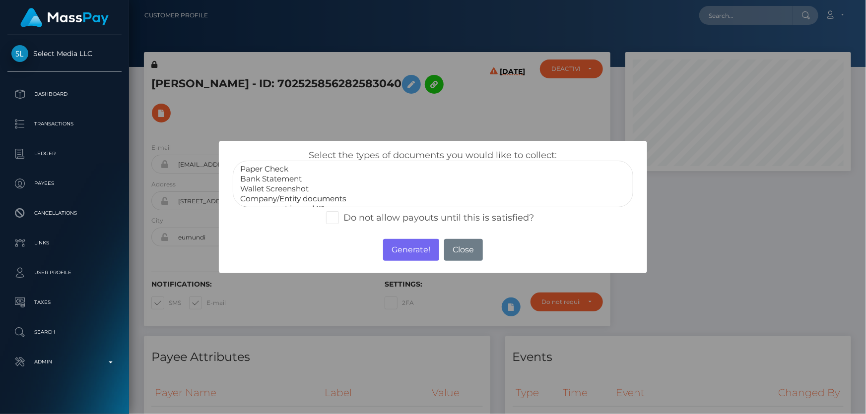
select select "Bank Statement"
click at [287, 180] on option "Bank Statement" at bounding box center [432, 179] width 387 height 10
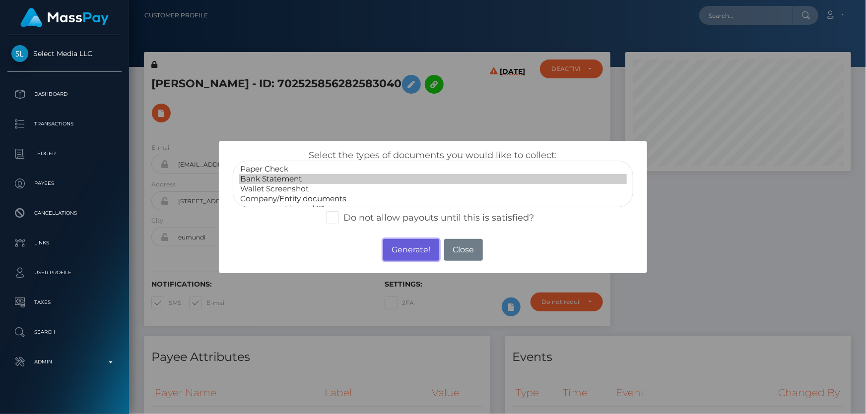
click at [416, 243] on button "Generate!" at bounding box center [411, 250] width 56 height 22
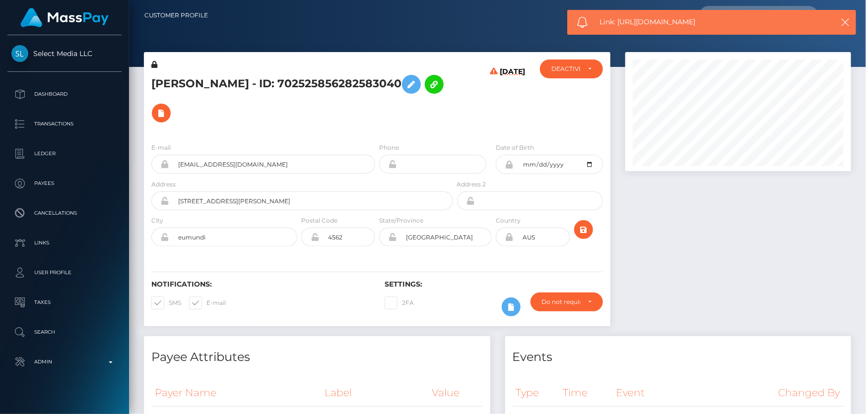
drag, startPoint x: 703, startPoint y: 21, endPoint x: 620, endPoint y: 20, distance: 83.4
click at [620, 20] on span "Link: [URL][DOMAIN_NAME]" at bounding box center [709, 22] width 219 height 10
copy span "[URL][DOMAIN_NAME]"
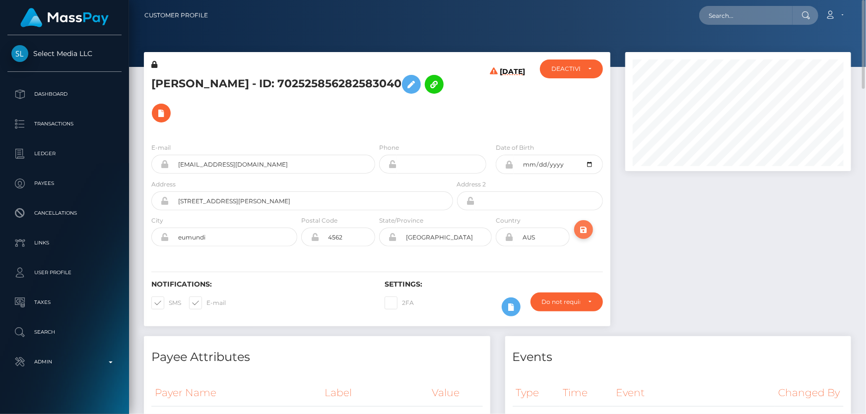
click at [579, 228] on icon "submit" at bounding box center [584, 230] width 12 height 12
click at [585, 231] on icon "submit" at bounding box center [584, 230] width 12 height 12
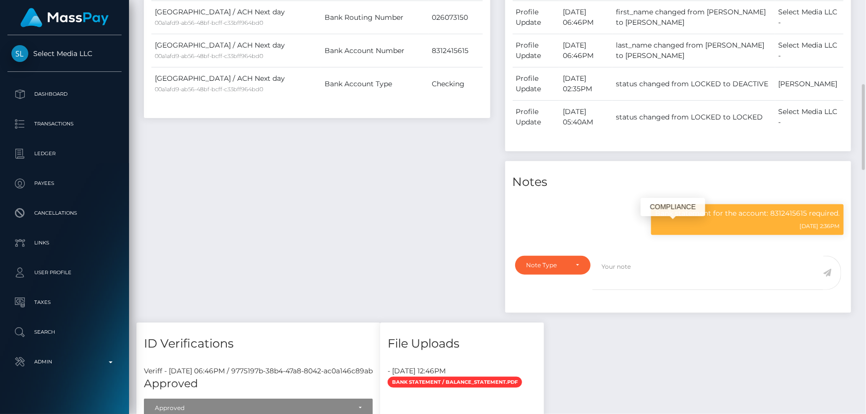
scroll to position [119, 225]
click at [784, 219] on p "Bank statement for the account: 8312415615 required." at bounding box center [747, 213] width 185 height 10
copy p "8312415615"
click at [537, 269] on div "Note Type" at bounding box center [548, 266] width 42 height 8
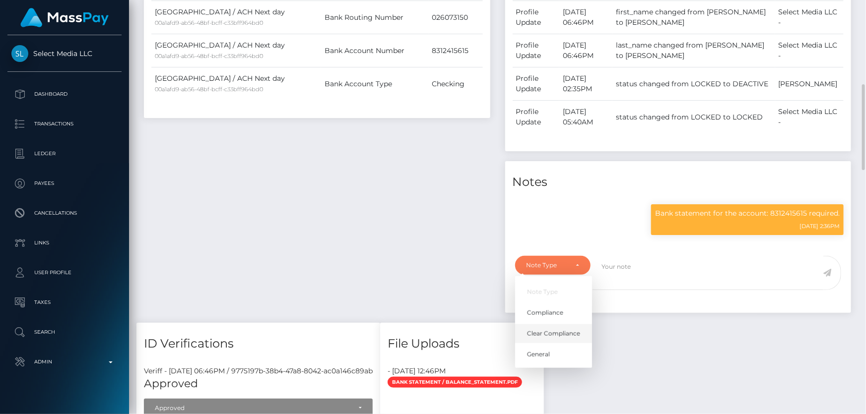
click at [554, 338] on span "Clear Compliance" at bounding box center [553, 334] width 53 height 9
select select "CLEAR_COMPLIANCE"
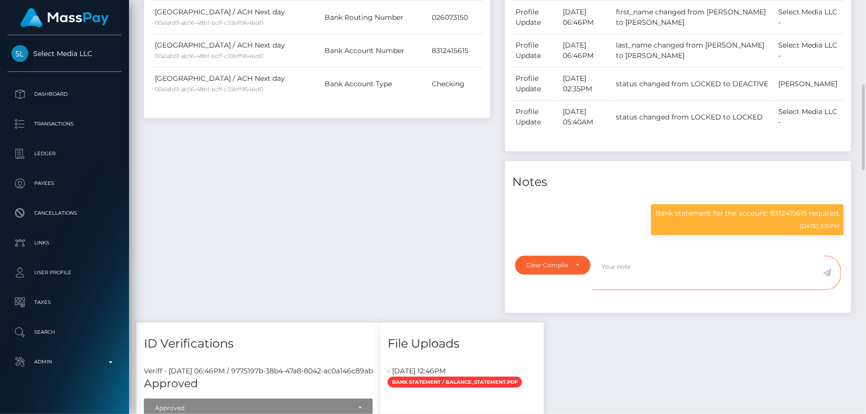
click at [627, 290] on textarea at bounding box center [708, 273] width 231 height 34
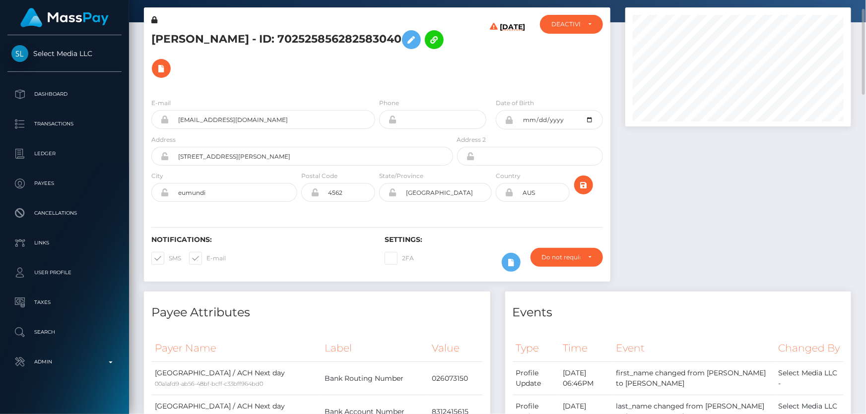
scroll to position [0, 0]
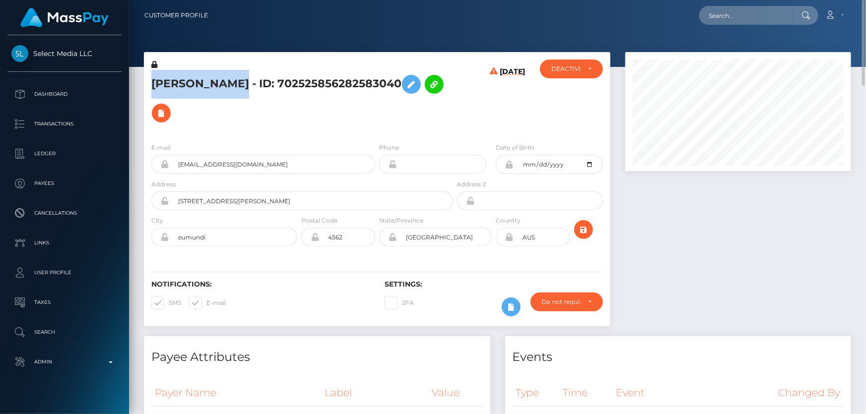
drag, startPoint x: 238, startPoint y: 86, endPoint x: 152, endPoint y: 84, distance: 85.9
click at [152, 84] on h5 "[PERSON_NAME] - ID: 702525856282583040" at bounding box center [299, 99] width 296 height 58
copy h5 "ANGELA GALLO"
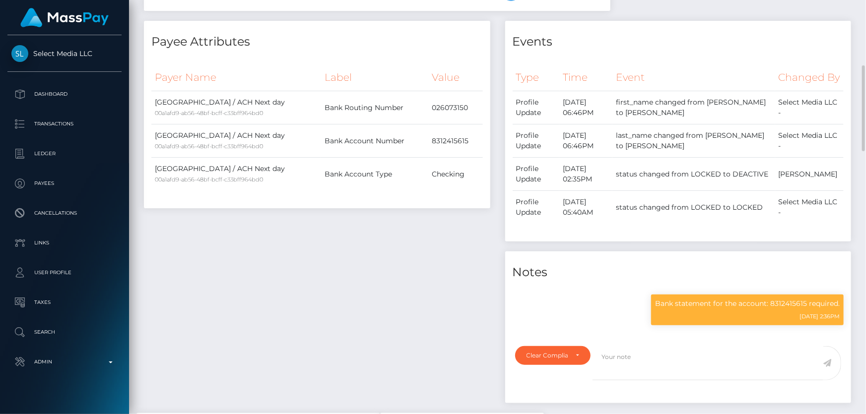
scroll to position [119, 225]
drag, startPoint x: 755, startPoint y: 320, endPoint x: 667, endPoint y: 321, distance: 87.9
click at [652, 323] on div "Bank statement for the account: 8312415615 required. 09/05/25 2:36PM" at bounding box center [747, 310] width 193 height 31
copy p "Bank statement for the account: 8312415615"
click at [613, 374] on textarea at bounding box center [708, 363] width 231 height 34
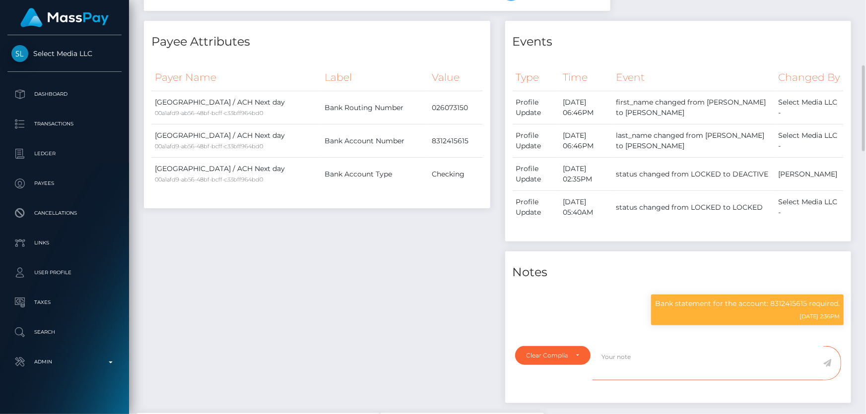
paste textarea "Bank statement for the account: 8312415615"
type textarea "Bank statement for the account: 8312415615 provided. NBCOU flag cleared."
click at [827, 367] on icon at bounding box center [827, 363] width 8 height 8
click at [391, 302] on div "Payee Attributes Payer Name Label Value United States / ACH Next day 00a1afd9-a…" at bounding box center [316, 217] width 361 height 393
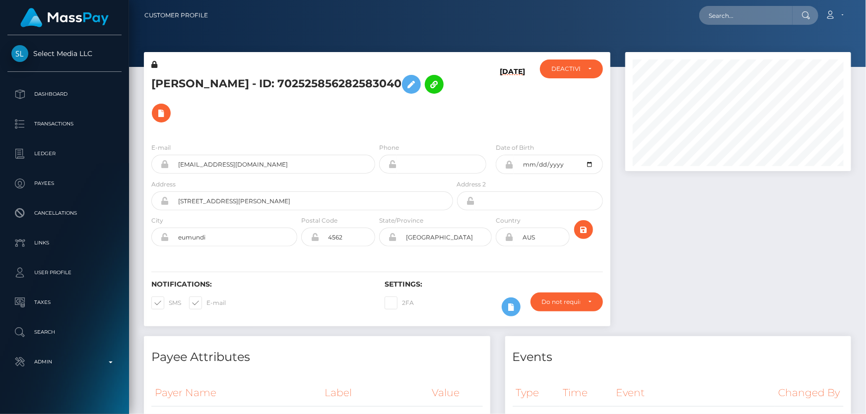
scroll to position [496191, 496083]
click at [572, 78] on div "DEACTIVE" at bounding box center [571, 69] width 63 height 19
click at [569, 93] on span "ACTIVE" at bounding box center [563, 95] width 22 height 9
select select "ACTIVE"
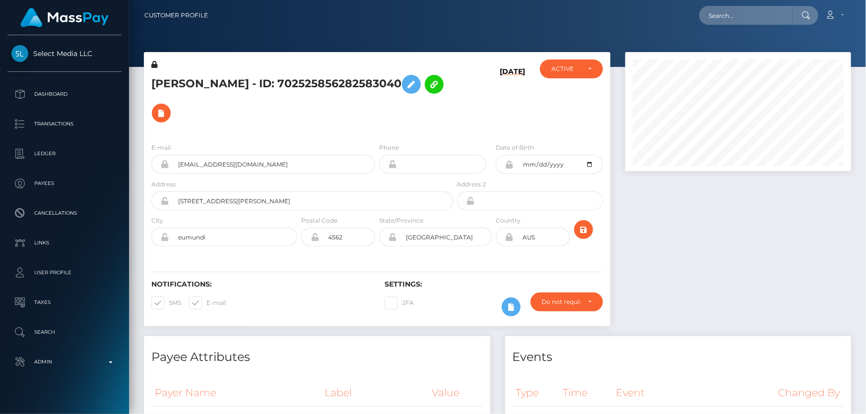
click at [213, 77] on h5 "[PERSON_NAME] - ID: 702525856282583040" at bounding box center [299, 99] width 296 height 58
copy h5 "[PERSON_NAME] - ID: 702525856282583040"
drag, startPoint x: 742, startPoint y: 19, endPoint x: 740, endPoint y: 10, distance: 9.8
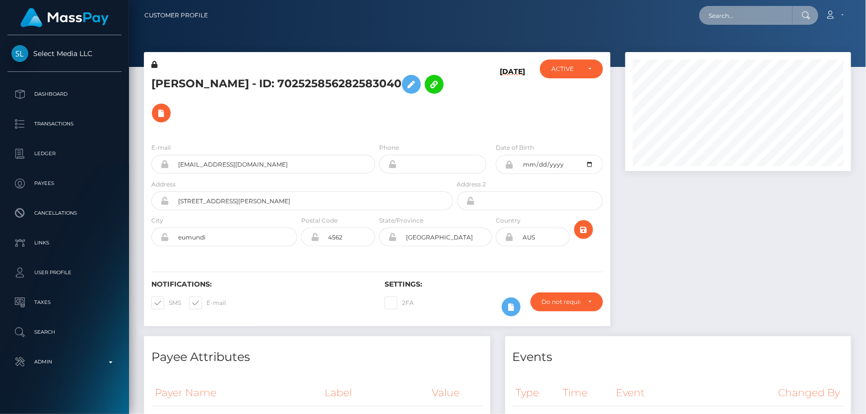
paste input "756209019055513600"
type input "756209019055513600"
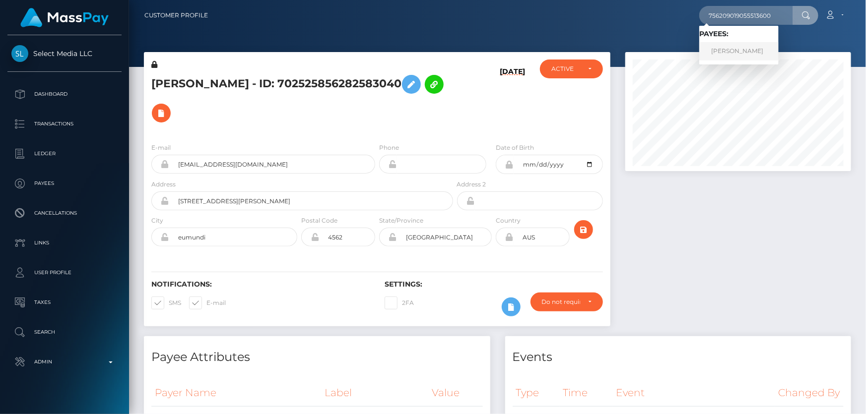
click at [741, 52] on link "[PERSON_NAME]" at bounding box center [738, 51] width 79 height 18
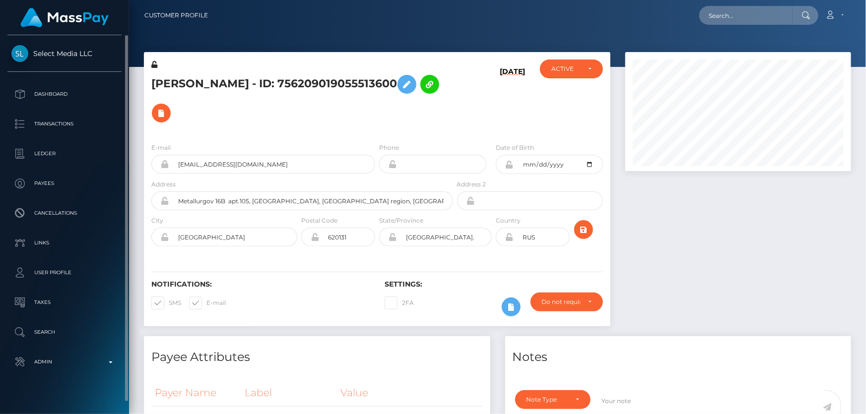
scroll to position [119, 225]
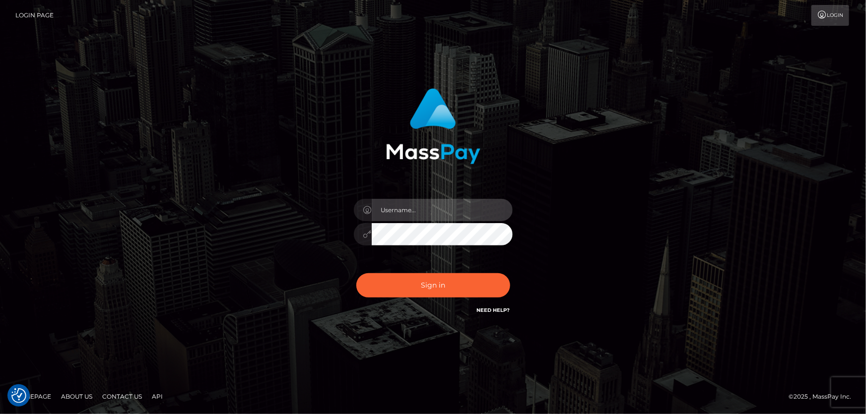
type input "[PERSON_NAME].Cirnat"
click at [74, 136] on div "[PERSON_NAME].Cirnat" at bounding box center [433, 207] width 866 height 402
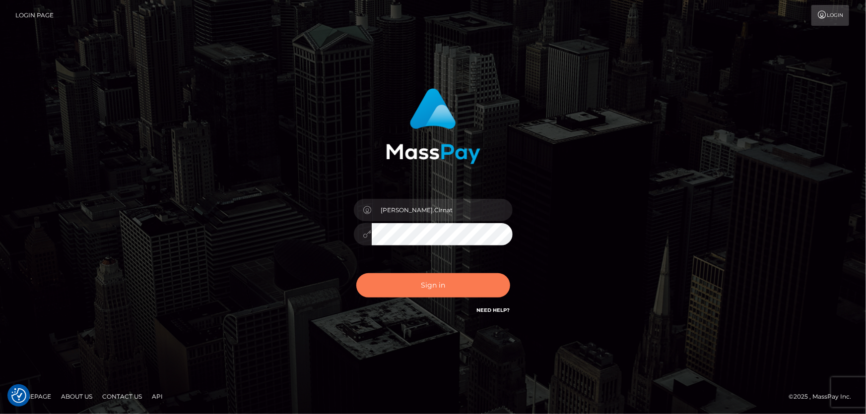
click at [476, 285] on button "Sign in" at bounding box center [433, 285] width 154 height 24
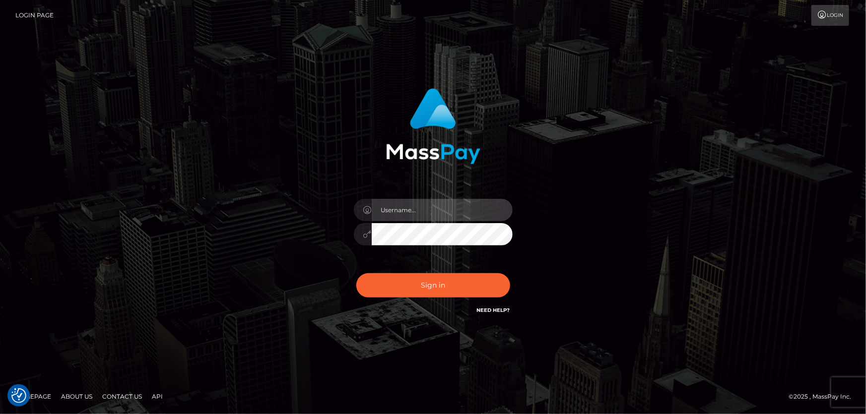
type input "[PERSON_NAME].Cirnat"
click at [506, 269] on div at bounding box center [420, 302] width 203 height 113
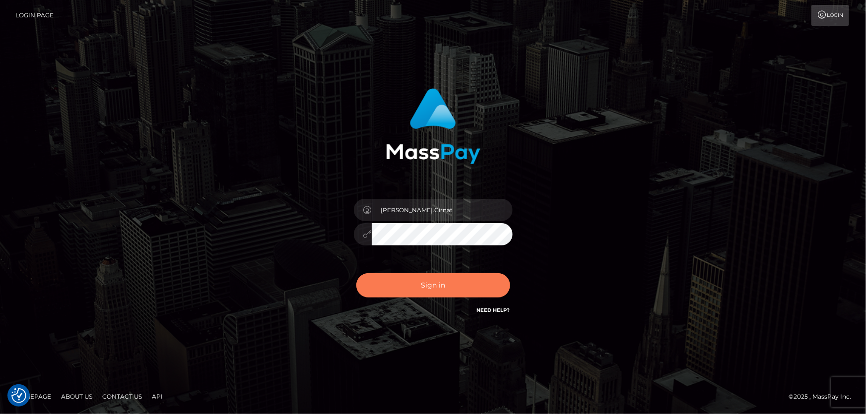
click at [441, 291] on button "Sign in" at bounding box center [433, 285] width 154 height 24
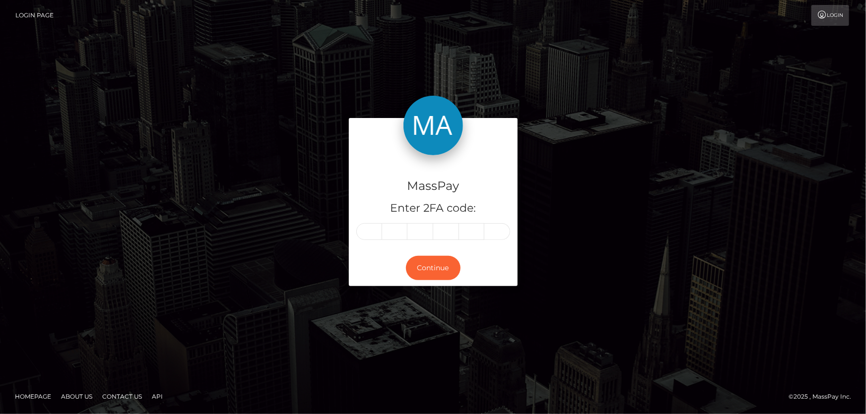
click at [375, 234] on input "text" at bounding box center [369, 231] width 26 height 17
type input "6"
type input "5"
type input "7"
type input "2"
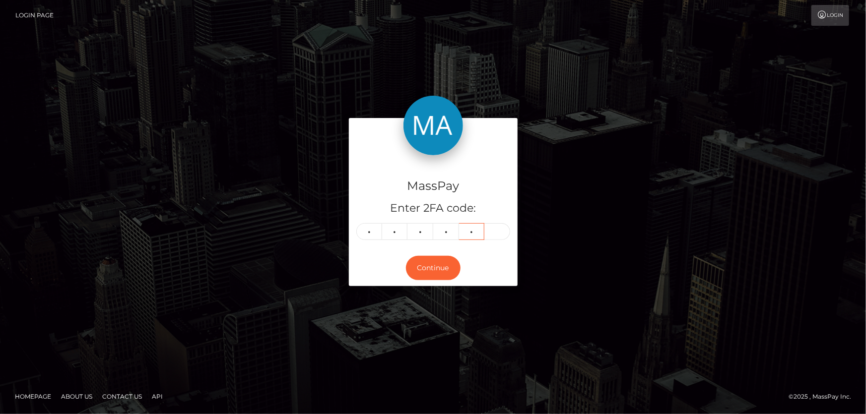
type input "7"
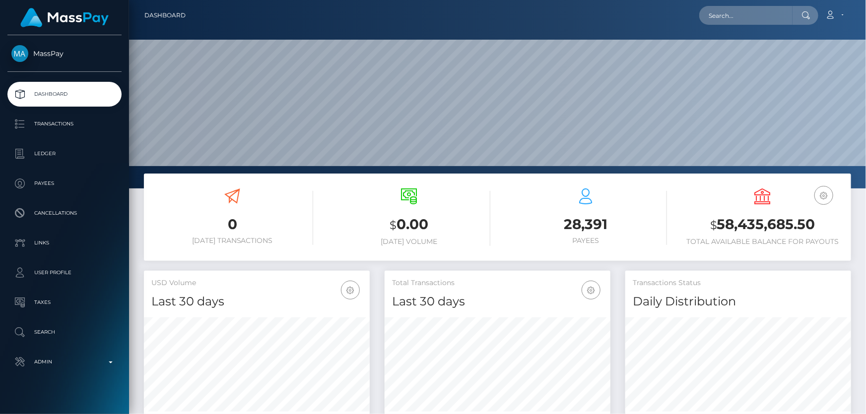
scroll to position [189, 737]
paste input "756209019055513600"
type input "756209019055513600"
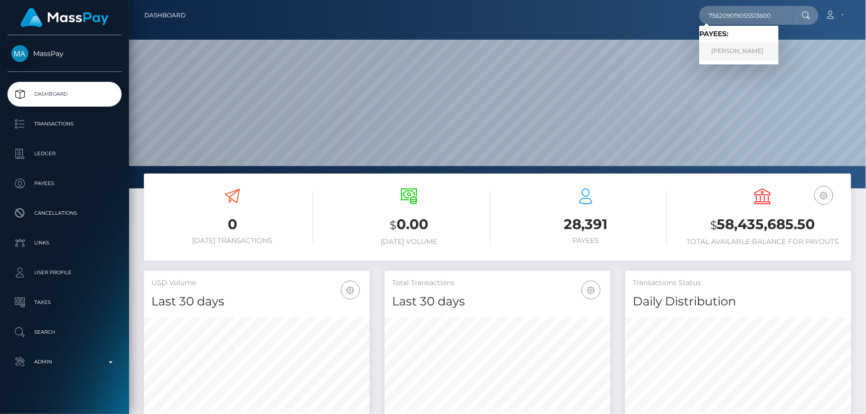
click at [764, 51] on link "ANASTASIS ALEKSEEVNA VASILEEVA" at bounding box center [738, 51] width 79 height 18
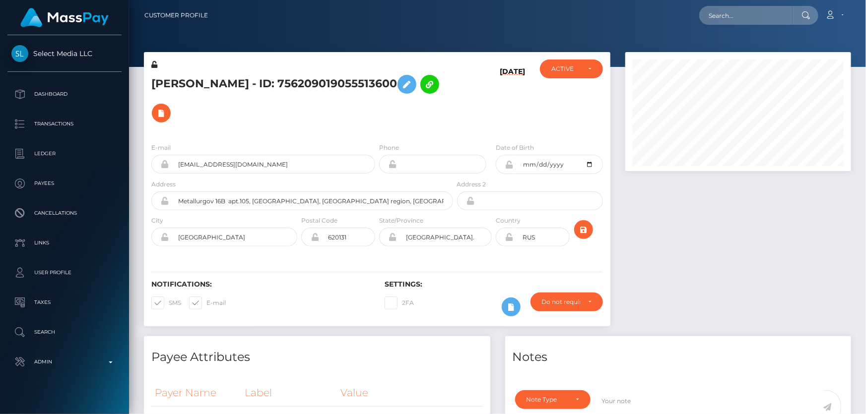
scroll to position [119, 225]
click at [685, 357] on div "Notes Note Type Compliance Clear Compliance General Note Type" at bounding box center [678, 391] width 346 height 111
click at [448, 100] on div "ANASTASIS ALEKSEEVNA VASILEEVA - ID: 756209019055513600" at bounding box center [299, 97] width 311 height 75
click at [417, 192] on input "Metallurgov 16B apt.105, Yekaterinburg, Sverdlovsk region, Russian Federation" at bounding box center [311, 201] width 284 height 19
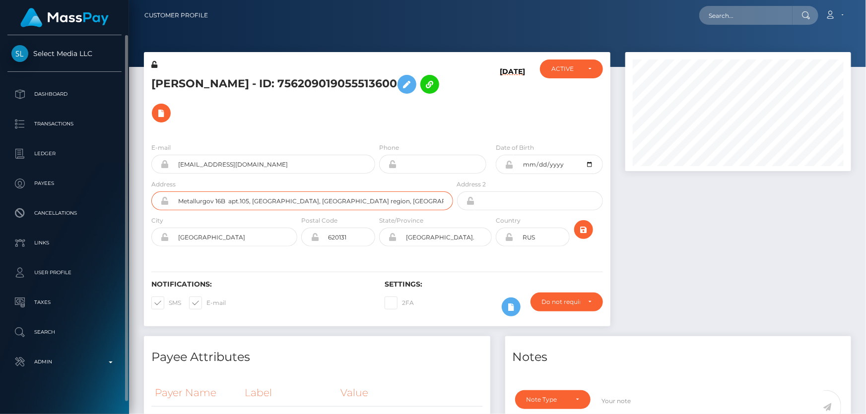
drag, startPoint x: 420, startPoint y: 185, endPoint x: 50, endPoint y: 200, distance: 370.5
click at [50, 200] on div "Select Media LLC Dashboard Transactions Ledger Payees Cancellations" at bounding box center [433, 207] width 866 height 414
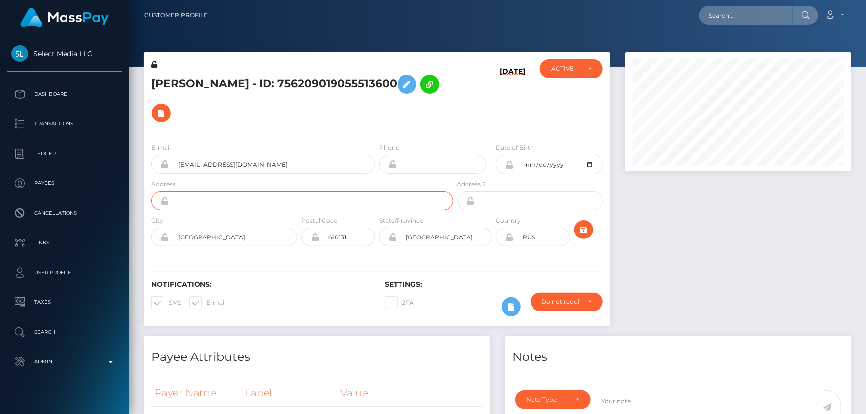
click at [205, 192] on input "text" at bounding box center [311, 201] width 284 height 19
type input "[GEOGRAPHIC_DATA], Ap 38"
drag, startPoint x: 228, startPoint y: 226, endPoint x: 139, endPoint y: 239, distance: 89.8
click at [139, 239] on div "ANASTASIS ALEKSEEVNA VASILEEVA - ID: 756209019055513600 08/29/25 ACTIVE CLOSED …" at bounding box center [376, 194] width 481 height 284
type input "Astana"
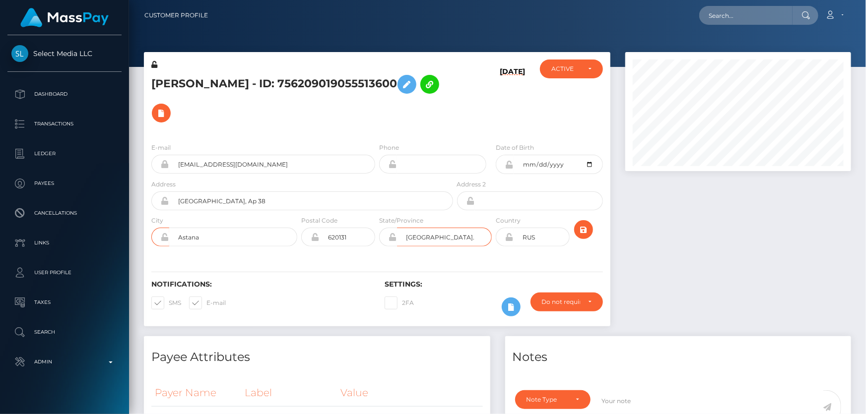
drag, startPoint x: 416, startPoint y: 228, endPoint x: 406, endPoint y: 234, distance: 11.6
click at [410, 231] on input "Свердловская обл." at bounding box center [444, 237] width 95 height 19
type input "С"
type input "Astana"
drag, startPoint x: 358, startPoint y: 227, endPoint x: 296, endPoint y: 243, distance: 64.4
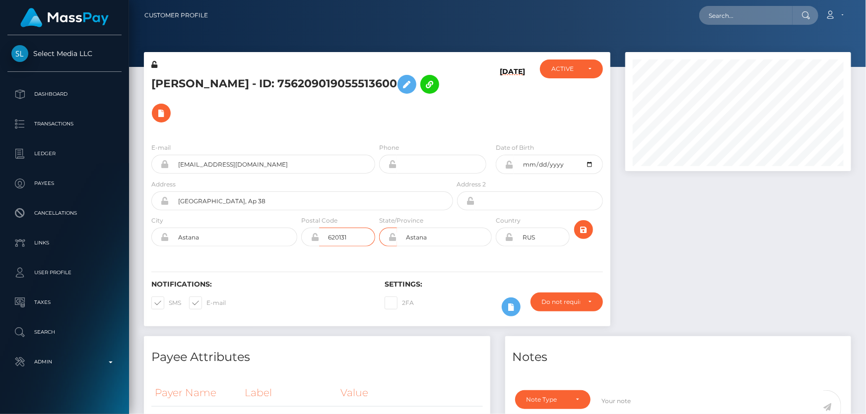
click at [294, 240] on div "E-mail efimenko.nastenka@yandex.ru Phone Address" at bounding box center [377, 196] width 467 height 122
type input "00000"
click at [308, 257] on div "Notifications: SMS E-mail Settings: 2FA" at bounding box center [377, 292] width 467 height 70
drag, startPoint x: 538, startPoint y: 225, endPoint x: 503, endPoint y: 229, distance: 34.9
click at [503, 229] on div "RUS" at bounding box center [533, 237] width 74 height 19
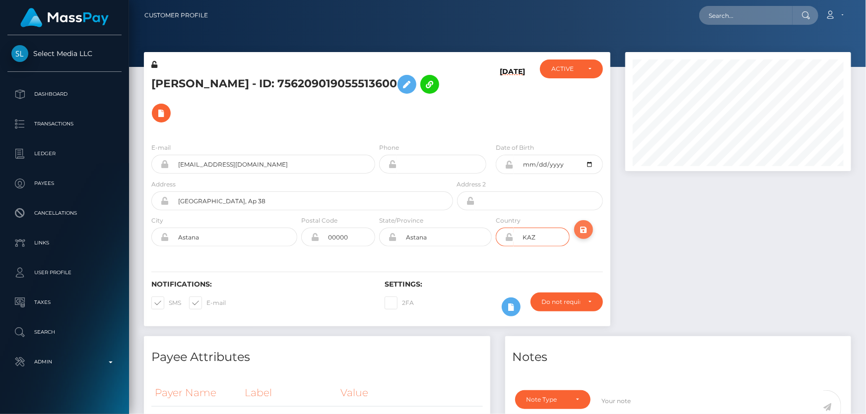
type input "KAZ"
drag, startPoint x: 585, startPoint y: 216, endPoint x: 633, endPoint y: 239, distance: 53.5
click at [585, 224] on icon "submit" at bounding box center [584, 230] width 12 height 12
click at [414, 108] on h5 "[PERSON_NAME] - ID: 756209019055513600" at bounding box center [299, 99] width 296 height 58
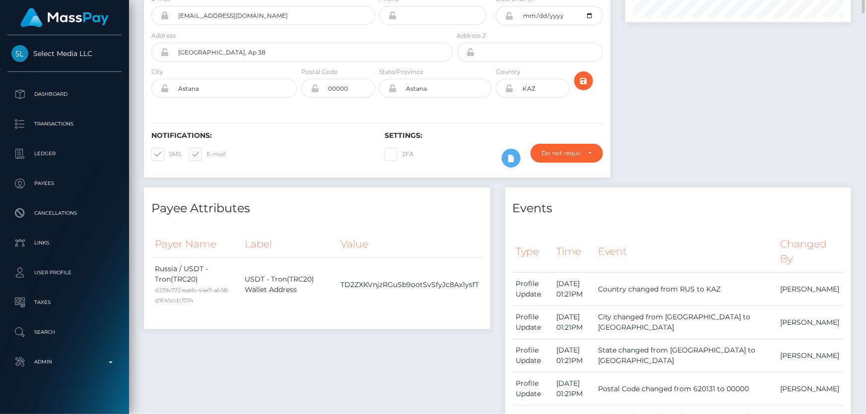
scroll to position [0, 0]
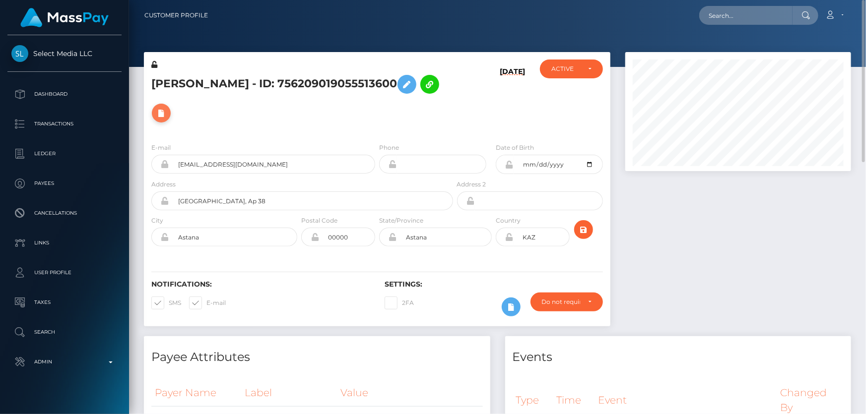
click at [167, 107] on icon at bounding box center [161, 113] width 12 height 12
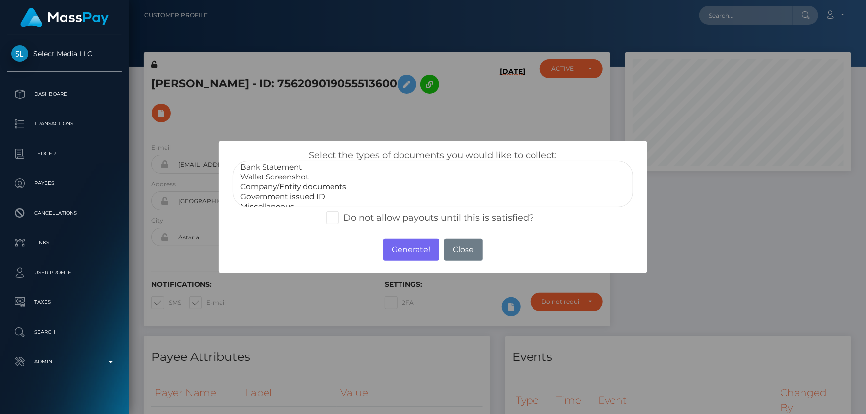
scroll to position [19, 0]
drag, startPoint x: 303, startPoint y: 189, endPoint x: 313, endPoint y: 199, distance: 13.7
select select "Government issued ID"
click at [303, 189] on option "Government issued ID" at bounding box center [432, 190] width 387 height 10
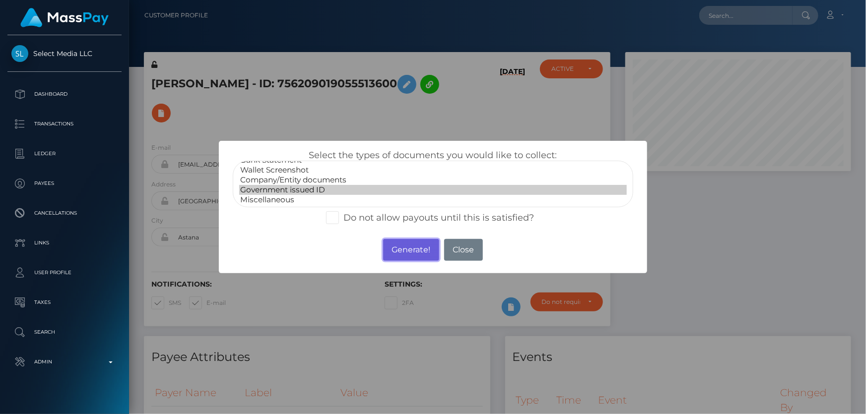
click at [415, 250] on button "Generate!" at bounding box center [411, 250] width 56 height 22
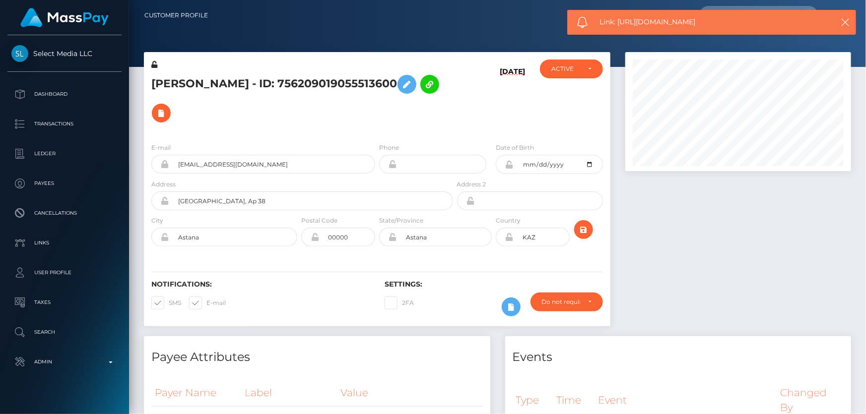
drag, startPoint x: 708, startPoint y: 24, endPoint x: 618, endPoint y: 19, distance: 90.4
click at [618, 19] on span "Link: [URL][DOMAIN_NAME]" at bounding box center [709, 22] width 219 height 10
copy span "[URL][DOMAIN_NAME]"
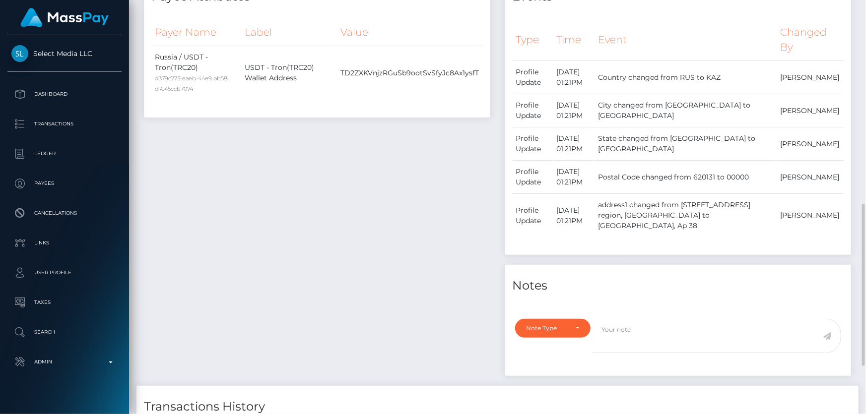
scroll to position [541, 0]
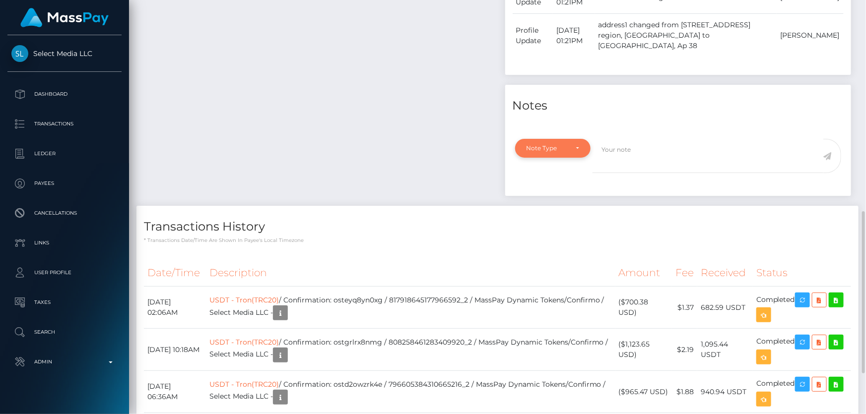
click at [548, 143] on div "Note Type" at bounding box center [553, 148] width 76 height 19
click at [552, 192] on span "Compliance" at bounding box center [545, 196] width 36 height 9
select select "COMPLIANCE"
click at [620, 145] on textarea at bounding box center [708, 156] width 231 height 34
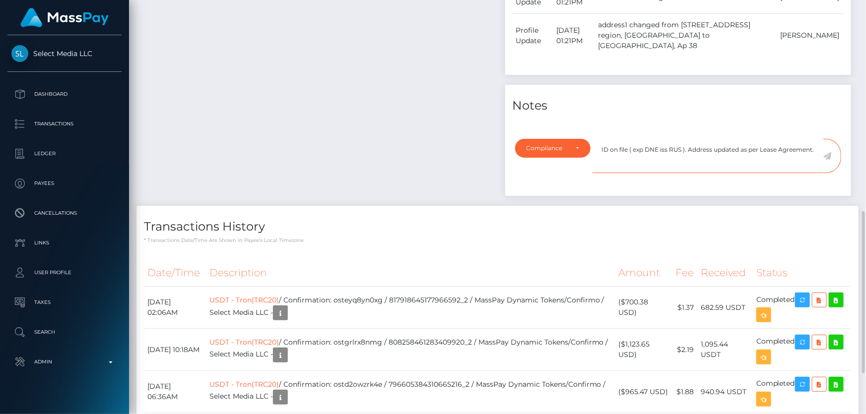
type textarea "ID on file ( exp DNE iss RUS ). Address updated as per Lease Agreement."
click at [826, 152] on icon at bounding box center [827, 156] width 8 height 8
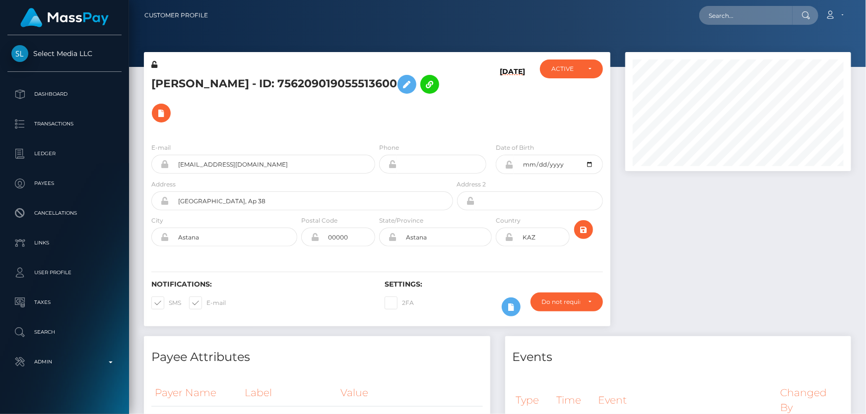
scroll to position [119, 225]
click at [155, 65] on icon at bounding box center [154, 64] width 6 height 7
click at [771, 238] on div at bounding box center [738, 194] width 241 height 284
click at [509, 161] on icon at bounding box center [509, 165] width 8 height 8
click at [511, 233] on icon at bounding box center [509, 237] width 8 height 8
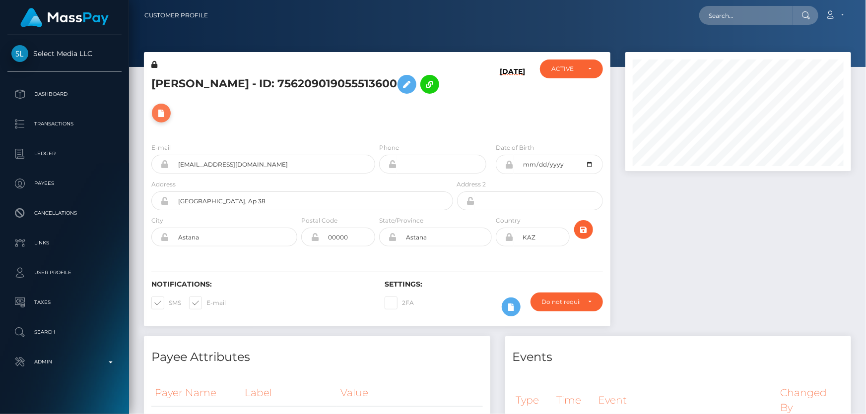
click at [171, 105] on button at bounding box center [161, 113] width 19 height 19
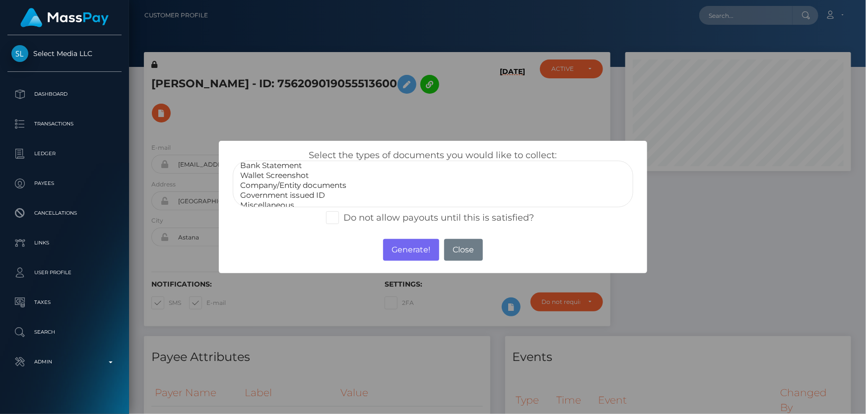
scroll to position [19, 0]
select select "Miscellaneous"
click at [290, 200] on option "Miscellaneous" at bounding box center [432, 200] width 387 height 10
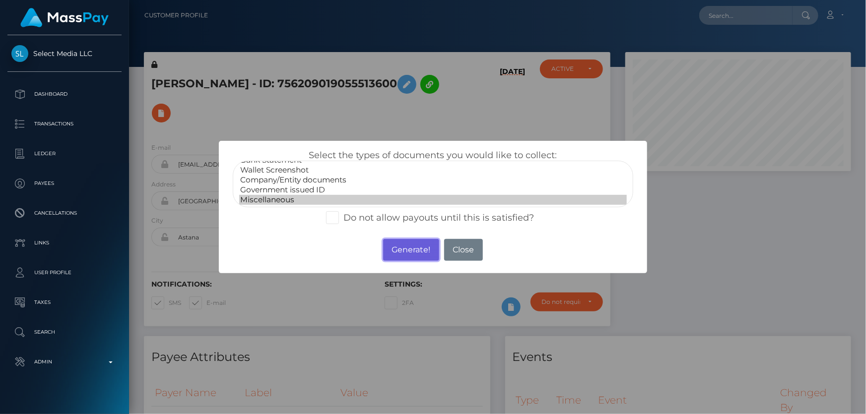
click at [399, 251] on button "Generate!" at bounding box center [411, 250] width 56 height 22
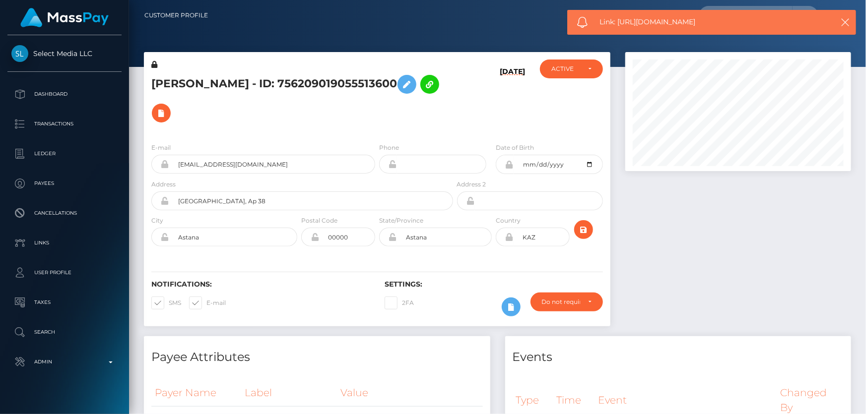
drag, startPoint x: 709, startPoint y: 24, endPoint x: 618, endPoint y: 20, distance: 90.9
click at [618, 20] on span "Link: https://l.maspay.io/6knz6" at bounding box center [709, 22] width 219 height 10
copy span "https://l.maspay.io/6knz6"
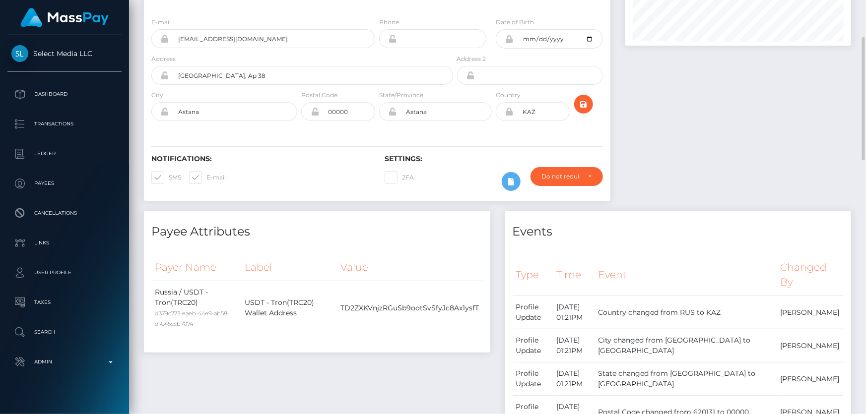
scroll to position [0, 0]
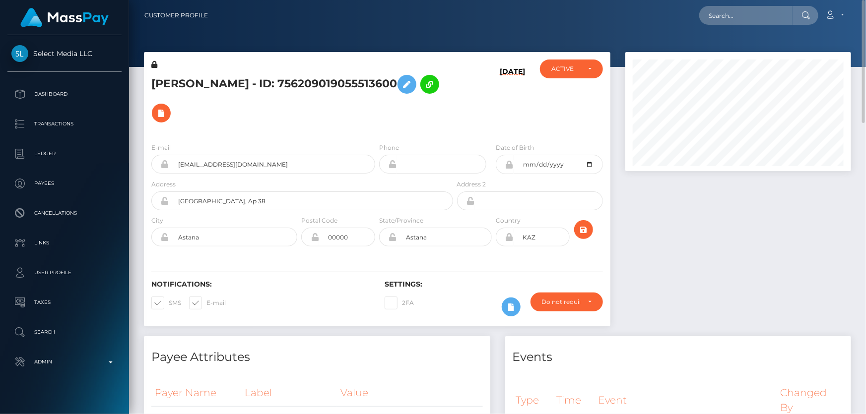
click at [197, 94] on h5 "ANASTASIS ALEKSEEVNA VASILEEVA - ID: 756209019055513600" at bounding box center [299, 99] width 296 height 58
copy h5 "ANASTASIS ALEKSEEVNA VASILEEVA - ID: 756209019055513600"
drag, startPoint x: 726, startPoint y: 27, endPoint x: 727, endPoint y: 15, distance: 11.5
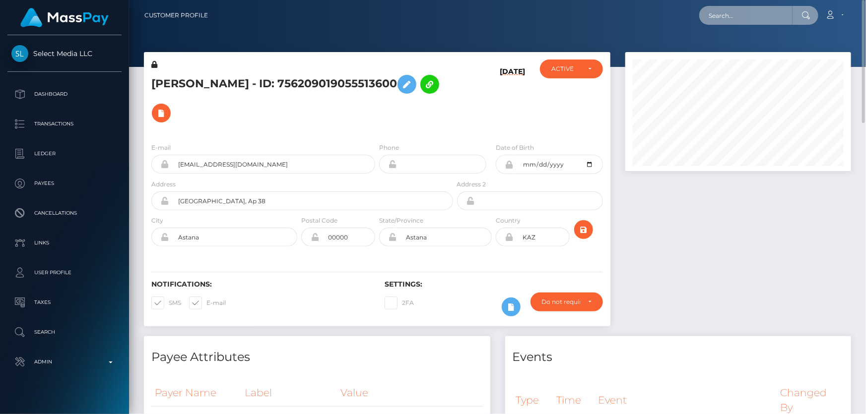
paste input "vijaya11shree@gmail.com"
type input "vijaya11shree@gmail.com"
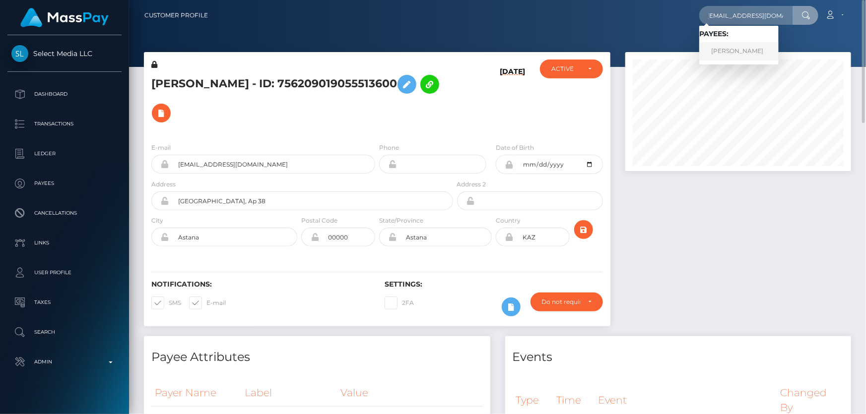
click at [735, 46] on link "Vijayashree T r" at bounding box center [738, 51] width 79 height 18
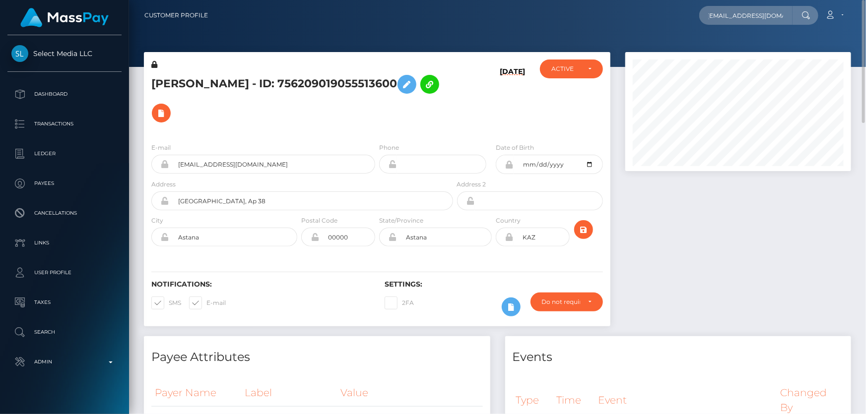
scroll to position [0, 0]
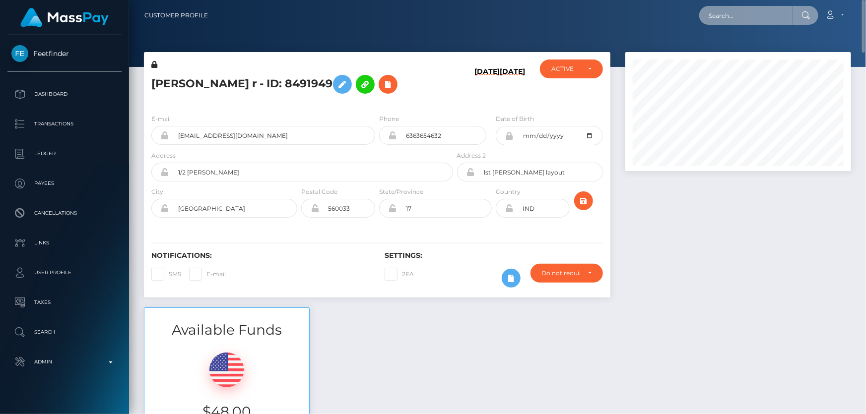
paste input "[EMAIL_ADDRESS][DOMAIN_NAME]"
type input "[EMAIL_ADDRESS][DOMAIN_NAME]"
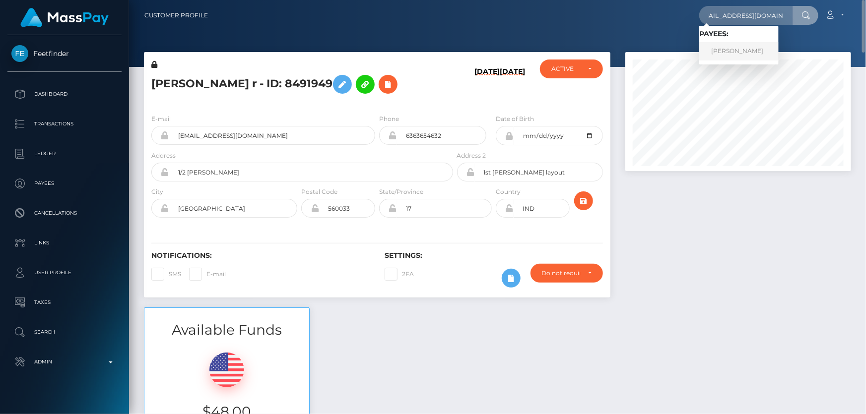
click at [735, 52] on link "[PERSON_NAME]" at bounding box center [738, 51] width 79 height 18
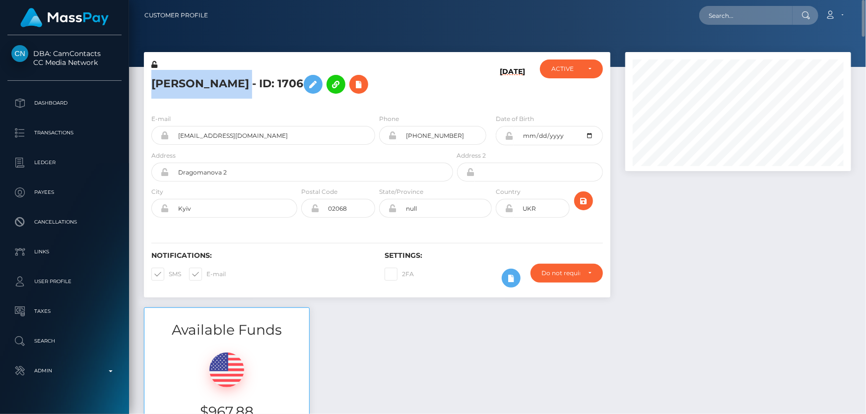
drag, startPoint x: 269, startPoint y: 84, endPoint x: 152, endPoint y: 79, distance: 117.7
click at [152, 79] on h5 "DIANA AFANASENKO - ID: 1706" at bounding box center [299, 84] width 296 height 29
copy h5 "DIANA AFANASENKO"
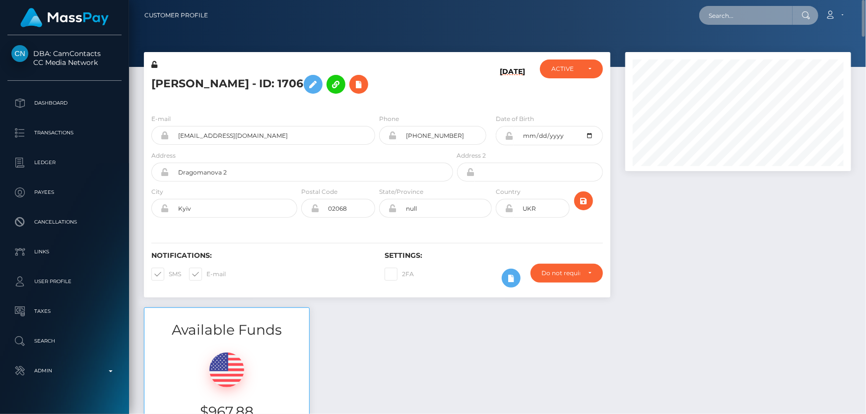
paste input "[EMAIL_ADDRESS][DOMAIN_NAME]"
type input "simona.florentina19@gmail.com"
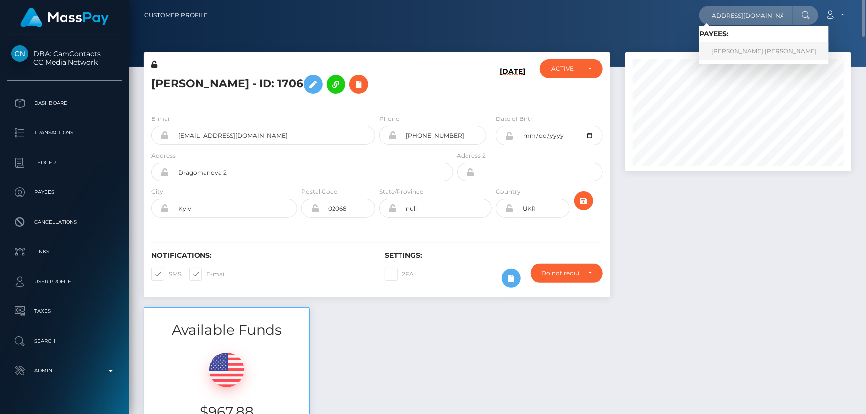
click at [744, 51] on link "Iliescu Florentina Simona" at bounding box center [764, 51] width 130 height 18
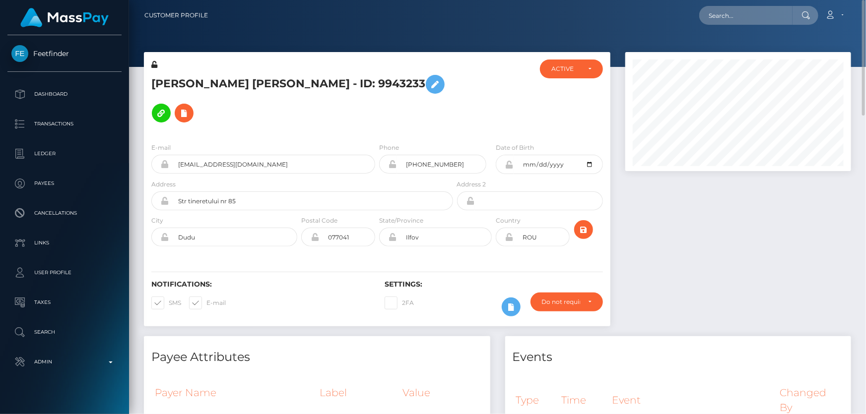
click at [241, 84] on h5 "[PERSON_NAME] [PERSON_NAME] - ID: 9943233" at bounding box center [299, 99] width 296 height 58
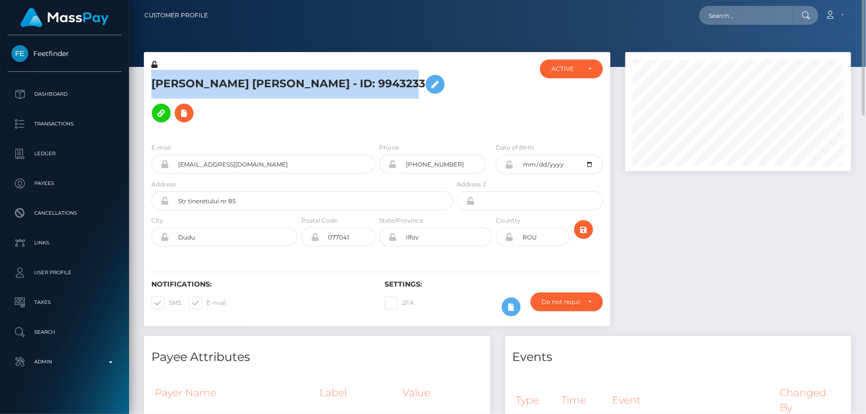
click at [241, 84] on h5 "[PERSON_NAME] [PERSON_NAME] - ID: 9943233" at bounding box center [299, 99] width 296 height 58
copy h5 "[PERSON_NAME] [PERSON_NAME] - ID: 9943233"
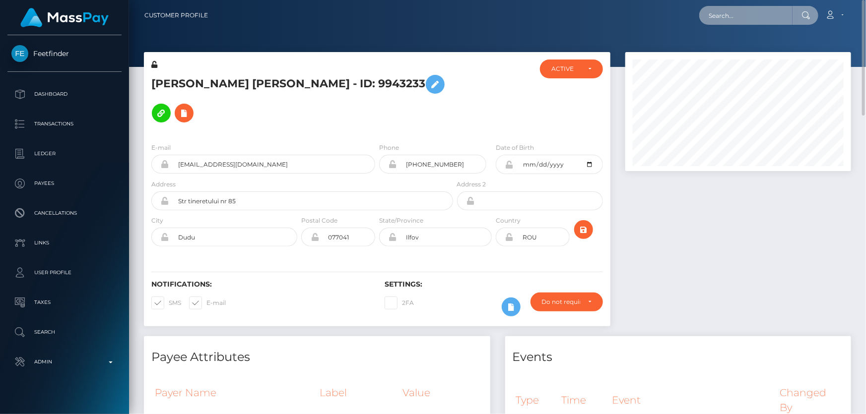
paste input "[EMAIL_ADDRESS][DOMAIN_NAME]"
type input "[EMAIL_ADDRESS][DOMAIN_NAME]"
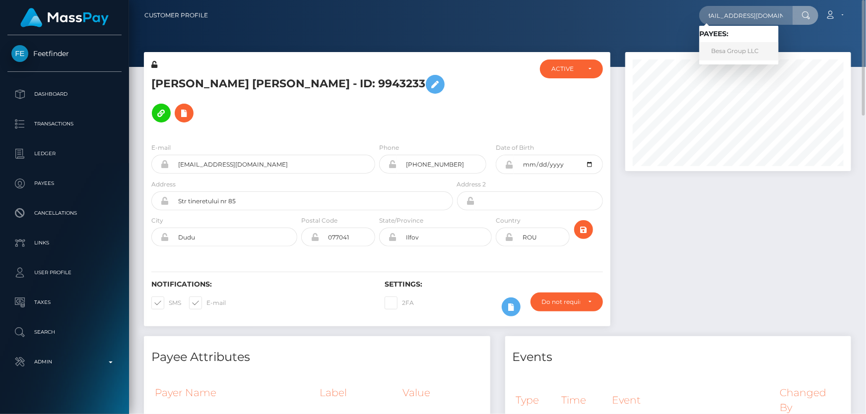
click at [735, 53] on link "Besa Group LLC" at bounding box center [738, 51] width 79 height 18
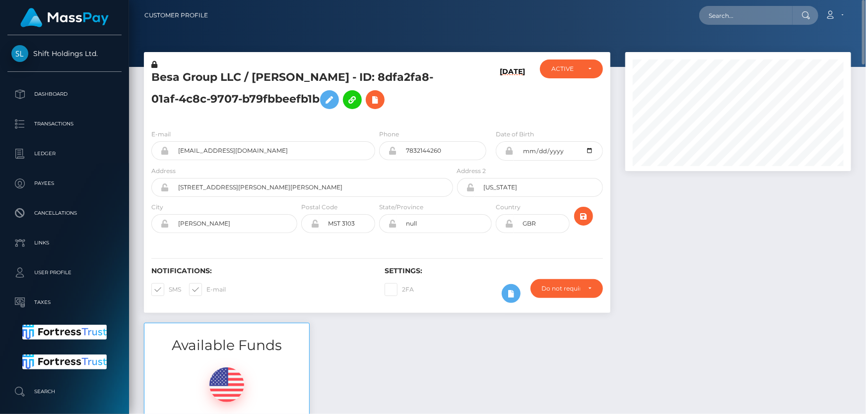
click at [213, 94] on h5 "Besa Group LLC / [PERSON_NAME] - ID: 8dfa2fa8-01af-4c8c-9707-b79fbbeefb1b" at bounding box center [299, 92] width 296 height 44
click at [213, 94] on h5 "Besa Group LLC / ARILD XHINDOLI - ID: 8dfa2fa8-01af-4c8c-9707-b79fbbeefb1b" at bounding box center [299, 92] width 296 height 44
copy h5 "Besa Group LLC / ARILD XHINDOLI - ID: 8dfa2fa8-01af-4c8c-9707-b79fbbeefb1b"
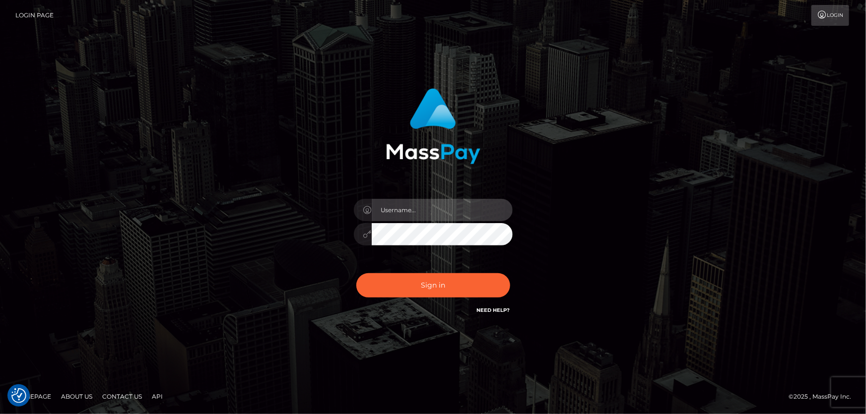
type input "Dan.Cirnat"
click at [508, 269] on div at bounding box center [420, 302] width 203 height 113
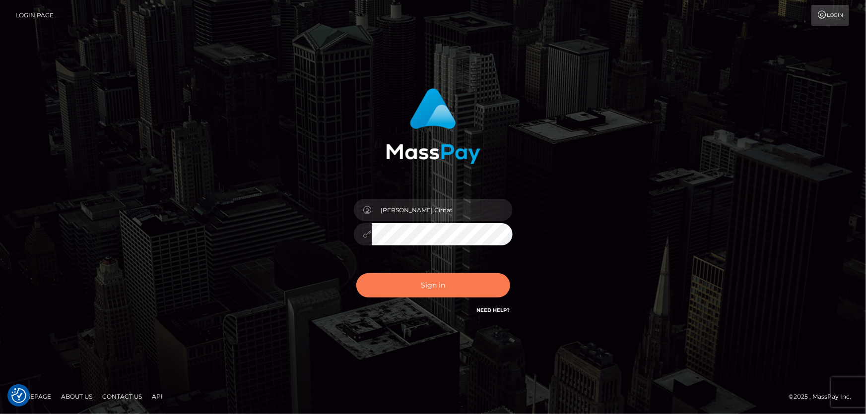
click at [467, 278] on button "Sign in" at bounding box center [433, 285] width 154 height 24
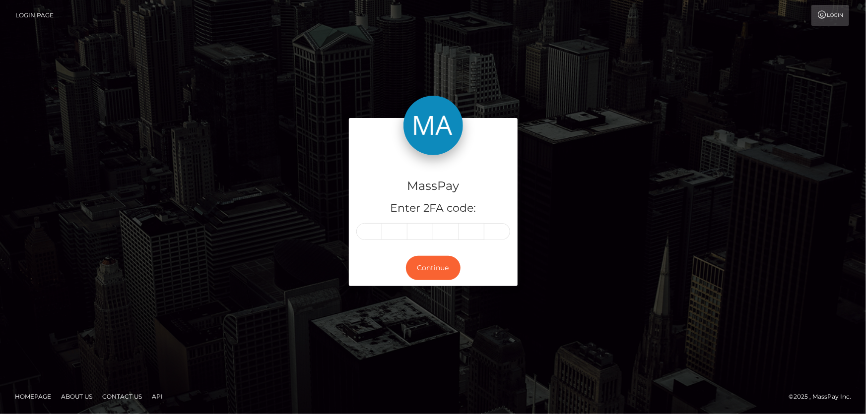
click at [359, 229] on input "text" at bounding box center [369, 231] width 26 height 17
type input "6"
type input "5"
type input "6"
type input "9"
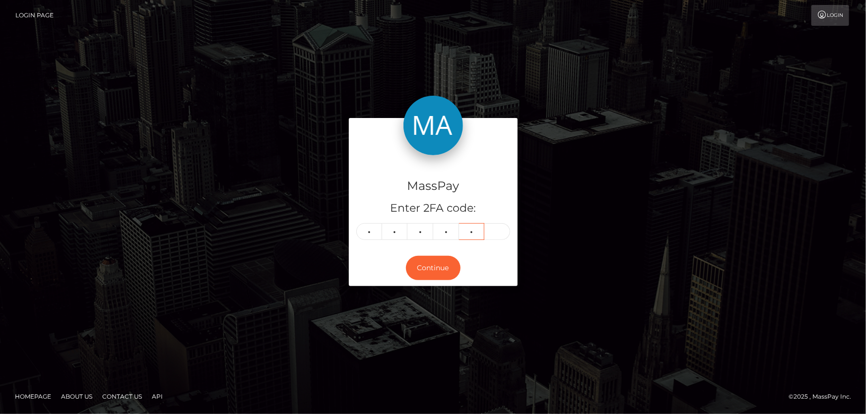
type input "4"
type input "1"
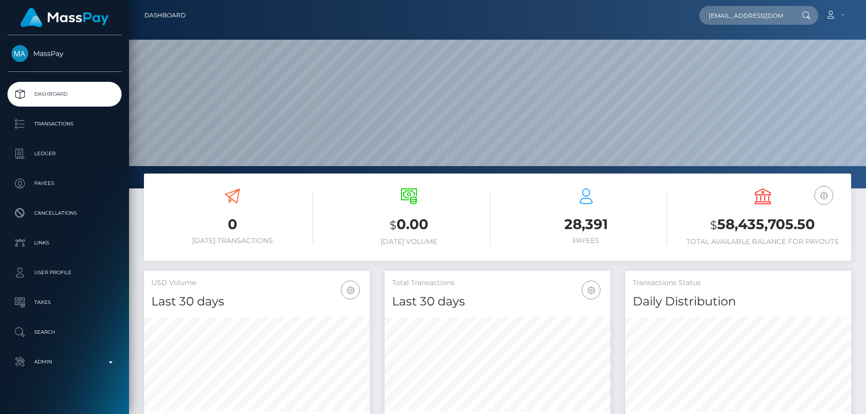
type input "eslaughter706@gmail.com"
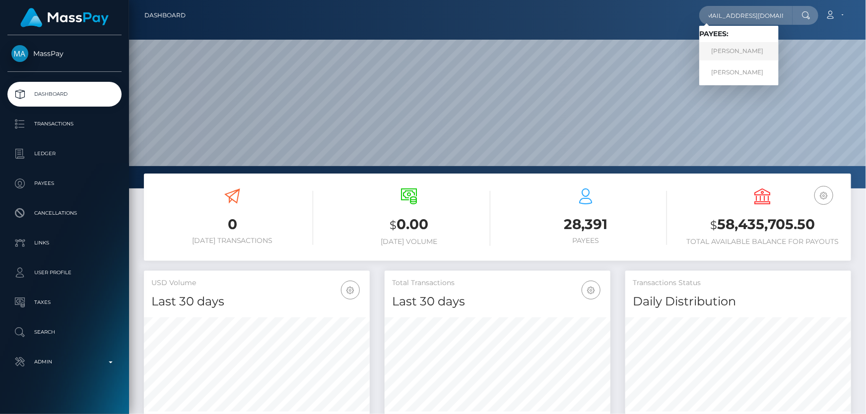
click at [752, 51] on link "ERIC LAMONTA slaughter" at bounding box center [738, 51] width 79 height 18
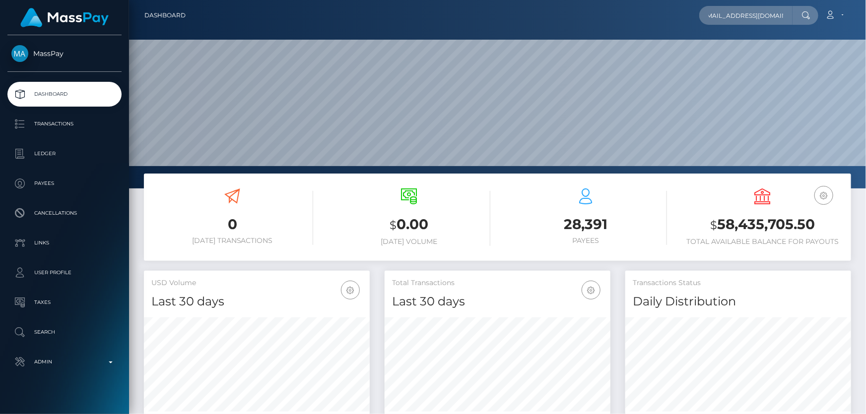
scroll to position [0, 0]
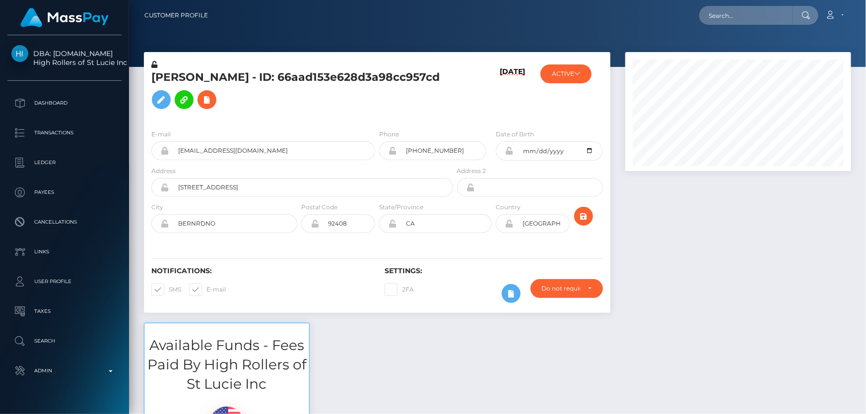
scroll to position [119, 225]
click at [570, 73] on button "ACTIVE" at bounding box center [565, 74] width 51 height 19
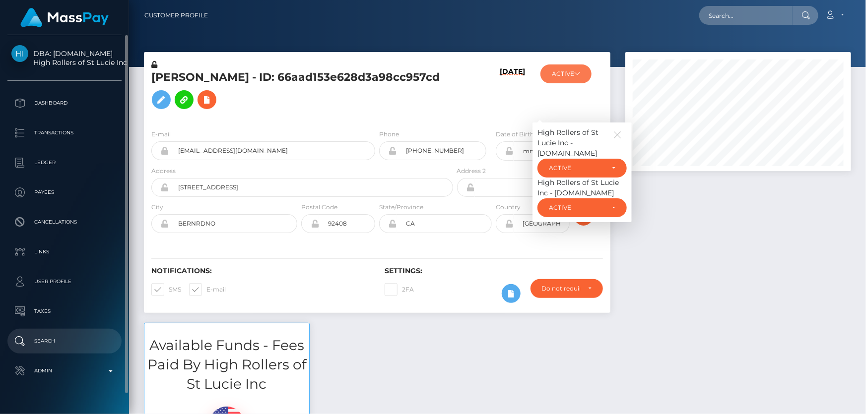
scroll to position [20, 0]
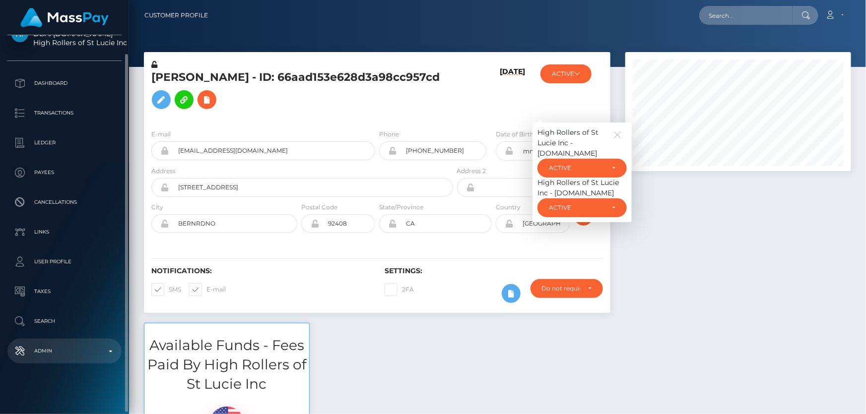
click at [68, 354] on p "Admin" at bounding box center [64, 351] width 106 height 15
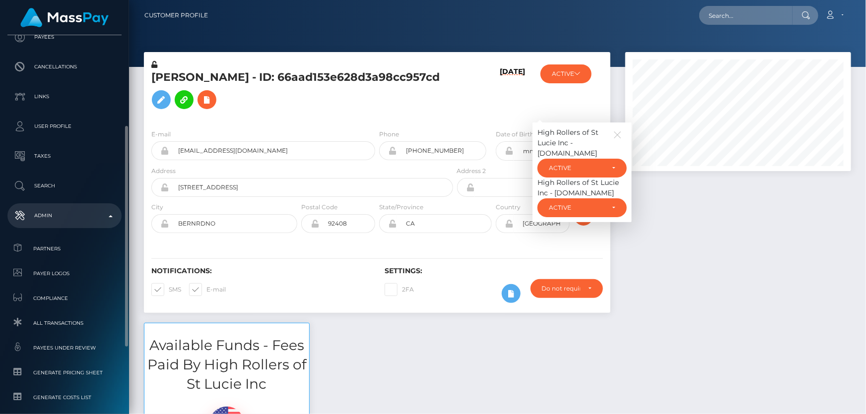
scroll to position [201, 0]
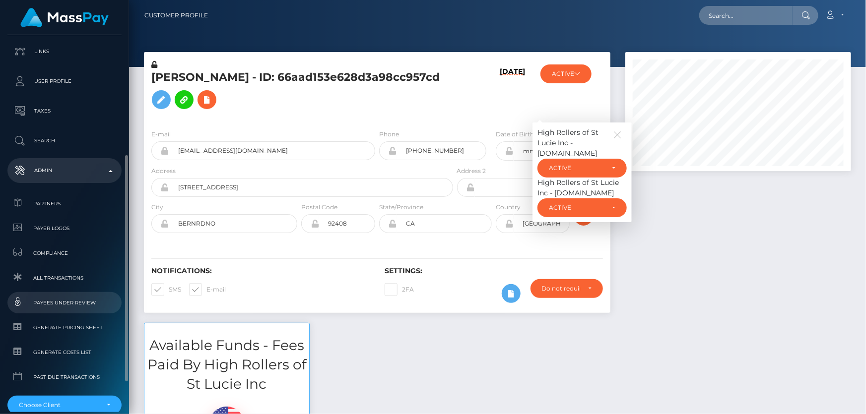
click at [79, 301] on span "Payees under Review" at bounding box center [64, 302] width 106 height 11
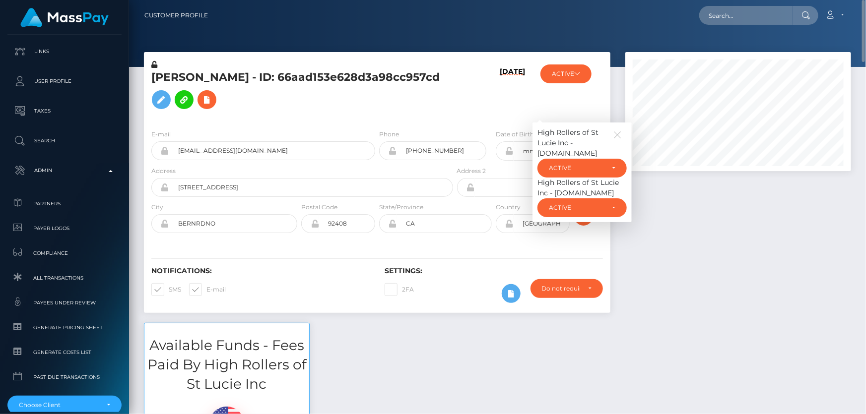
drag, startPoint x: 424, startPoint y: 385, endPoint x: 416, endPoint y: 382, distance: 8.3
click at [424, 385] on div "Available Funds - Fees Paid By High Rollers of St Lucie Inc $0.00 USD Balance" at bounding box center [497, 415] width 722 height 185
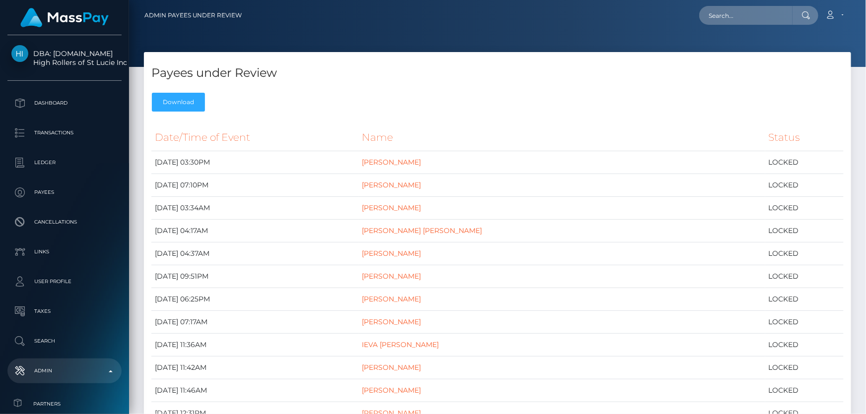
click at [322, 100] on div "Payees under Review Download" at bounding box center [497, 84] width 707 height 65
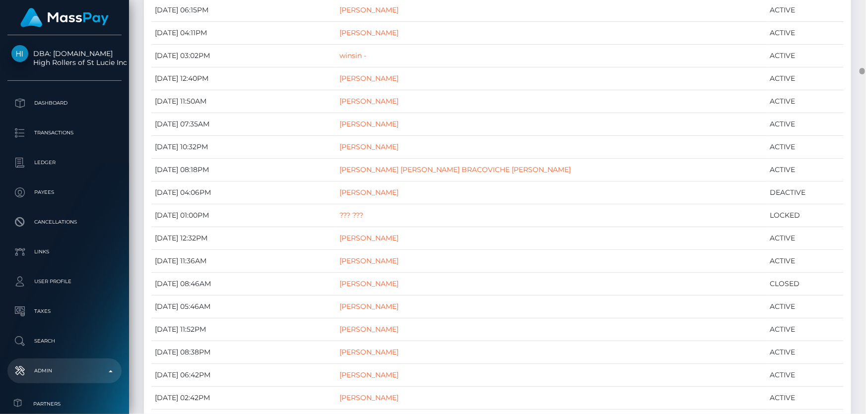
drag, startPoint x: 860, startPoint y: 3, endPoint x: 866, endPoint y: 69, distance: 66.2
click at [866, 69] on div at bounding box center [862, 207] width 7 height 415
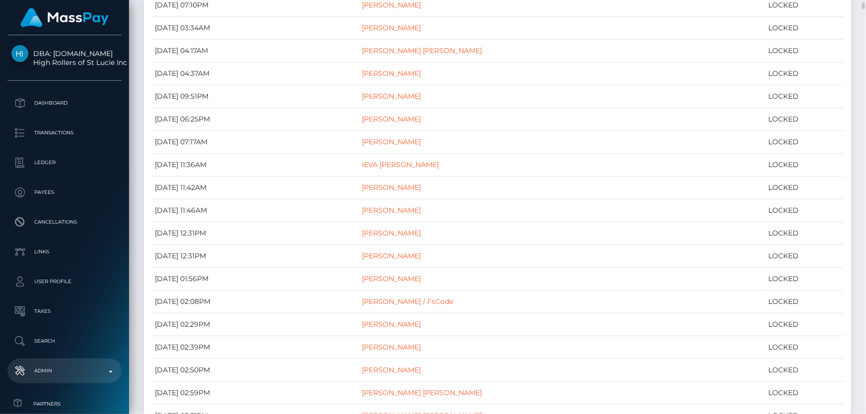
scroll to position [0, 0]
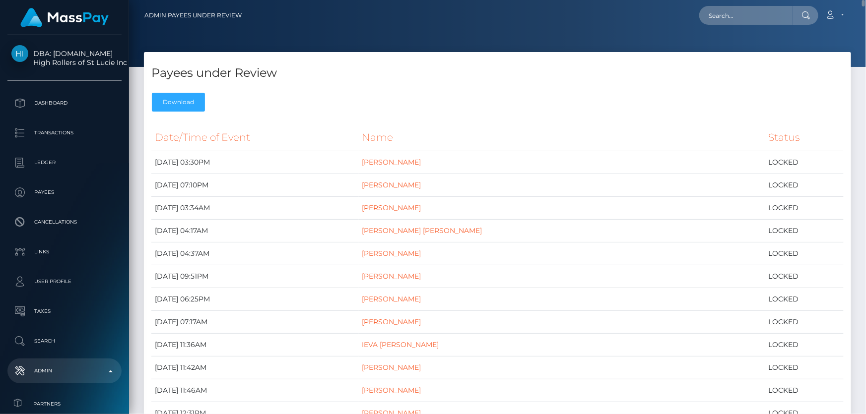
click at [286, 104] on div "Payees under Review Download" at bounding box center [497, 84] width 707 height 65
click at [193, 62] on div "Payees under Review Download" at bounding box center [497, 84] width 707 height 65
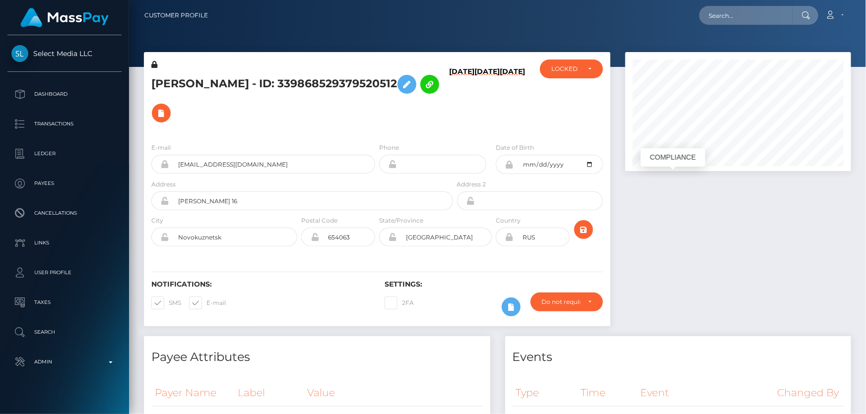
scroll to position [119, 225]
drag, startPoint x: 738, startPoint y: 302, endPoint x: 725, endPoint y: 299, distance: 13.8
click at [738, 303] on div at bounding box center [738, 194] width 241 height 284
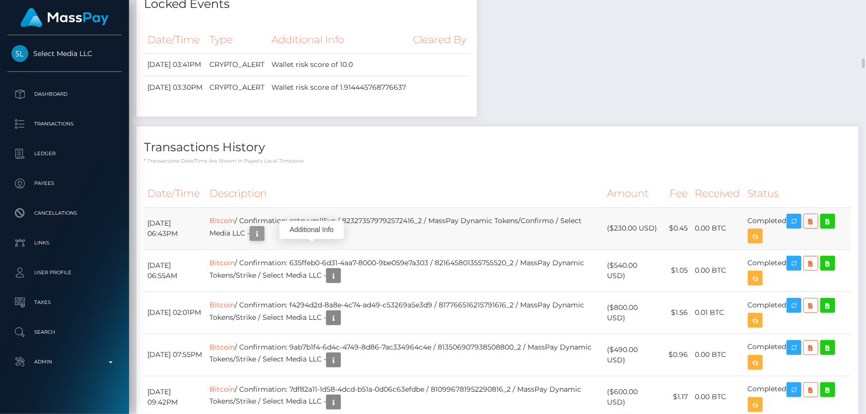
click at [263, 228] on icon "button" at bounding box center [257, 234] width 12 height 12
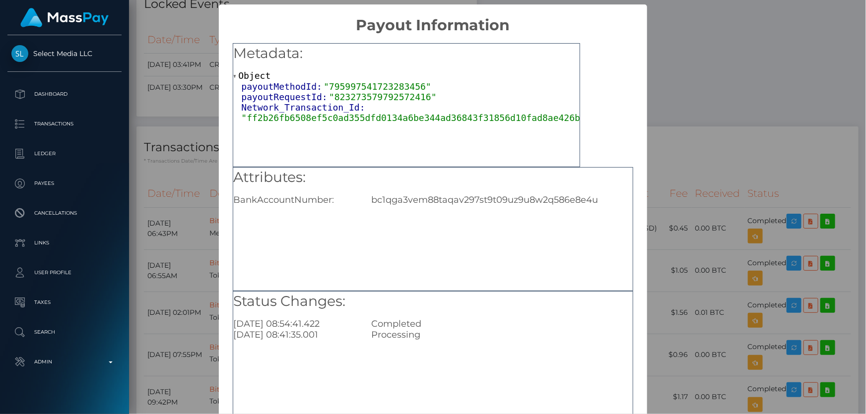
click at [430, 199] on div "bc1qga3vem88taqav297st9t09uz9u8w2q586e8e4u" at bounding box center [502, 200] width 276 height 11
copy div "bc1qga3vem88taqav297st9t09uz9u8w2q586e8e4u"
click at [716, 281] on div "× Payout Information Metadata: Object payoutMethodId: "795997541723283456" payo…" at bounding box center [433, 207] width 866 height 414
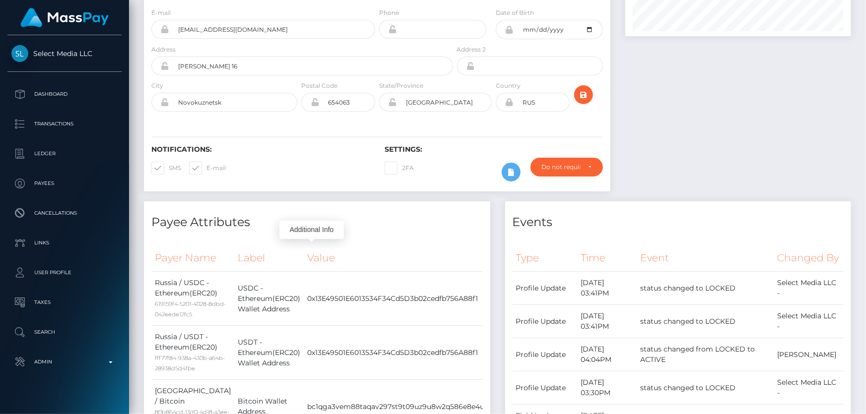
scroll to position [0, 0]
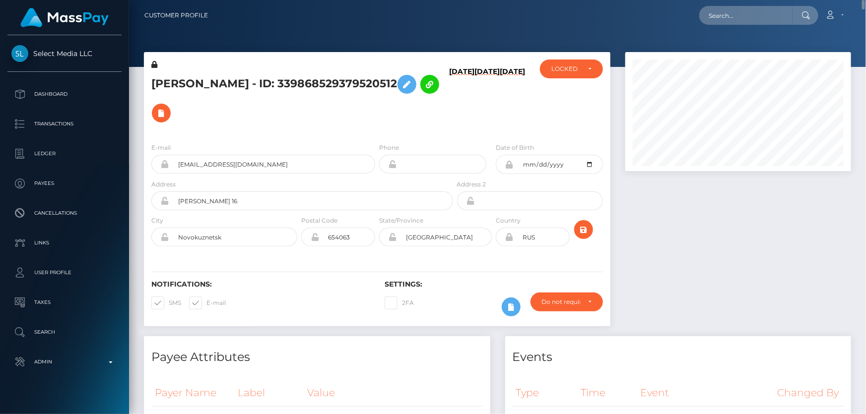
click at [249, 96] on h5 "Elizaveta Dmitrievna Zarubina - ID: 339868529379520512" at bounding box center [299, 99] width 296 height 58
copy h5 "Elizaveta Dmitrievna Zarubina - ID: 339868529379520512"
click at [377, 90] on h5 "Elizaveta Dmitrievna Zarubina - ID: 339868529379520512" at bounding box center [299, 99] width 296 height 58
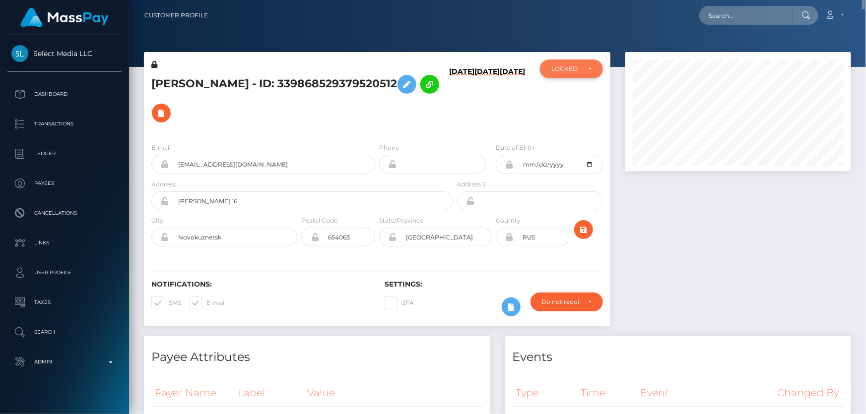
click at [562, 69] on div "LOCKED" at bounding box center [565, 69] width 29 height 8
click at [570, 112] on span "DEACTIVE" at bounding box center [567, 116] width 31 height 9
select select "DEACTIVE"
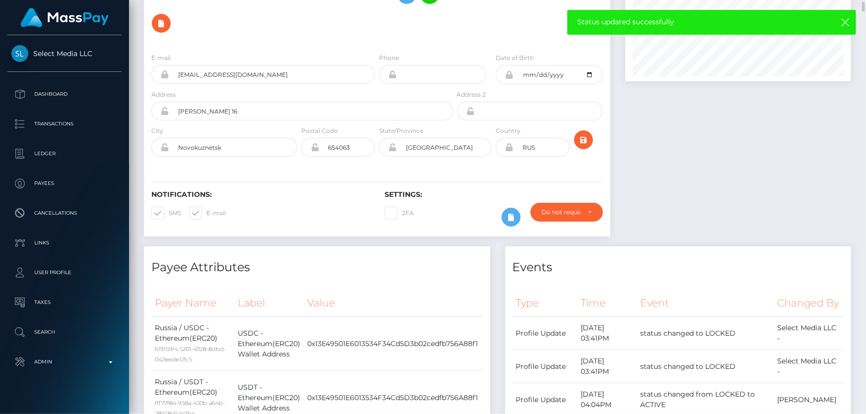
scroll to position [0, 0]
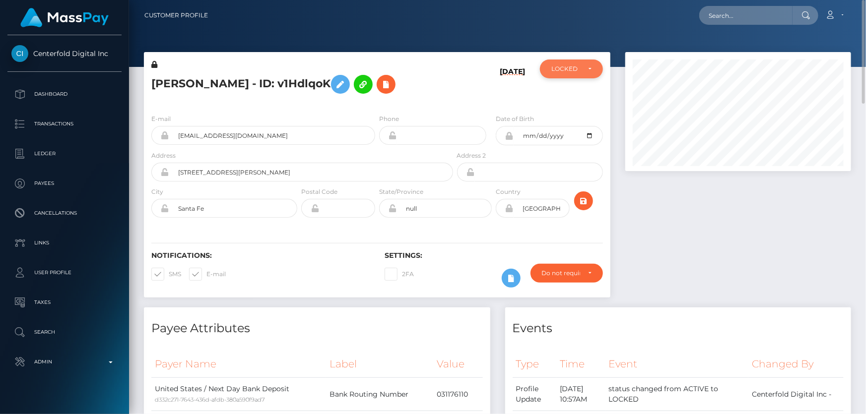
click at [592, 65] on div "LOCKED" at bounding box center [571, 69] width 63 height 19
click at [580, 94] on link "ACTIVE" at bounding box center [571, 95] width 63 height 18
select select "ACTIVE"
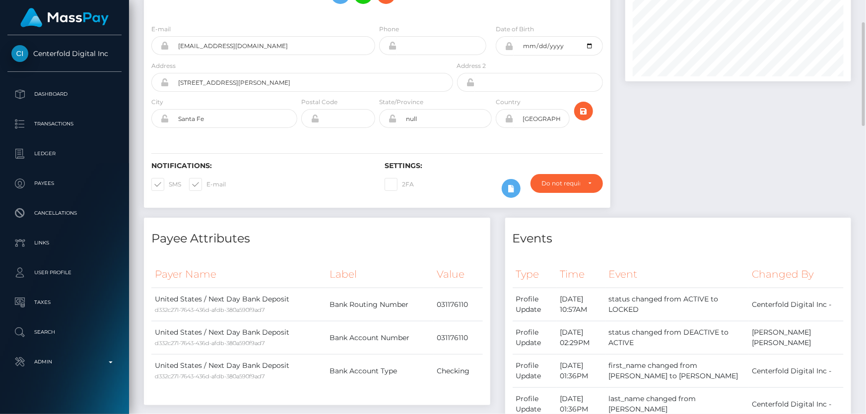
scroll to position [0, 0]
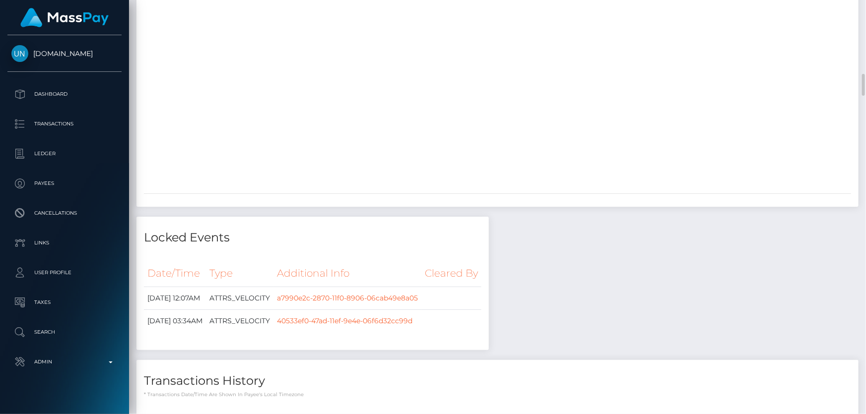
scroll to position [3068, 0]
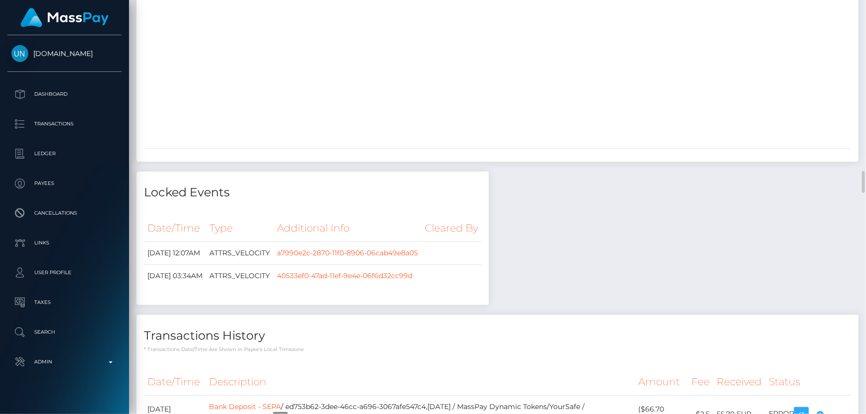
scroll to position [3384, 0]
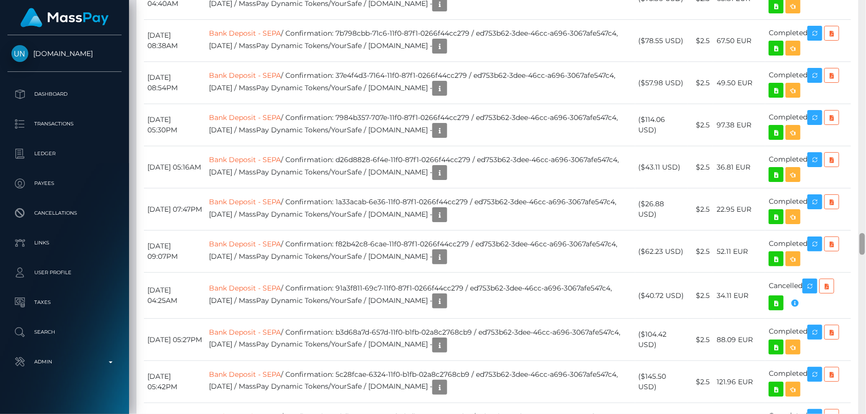
scroll to position [4837, 0]
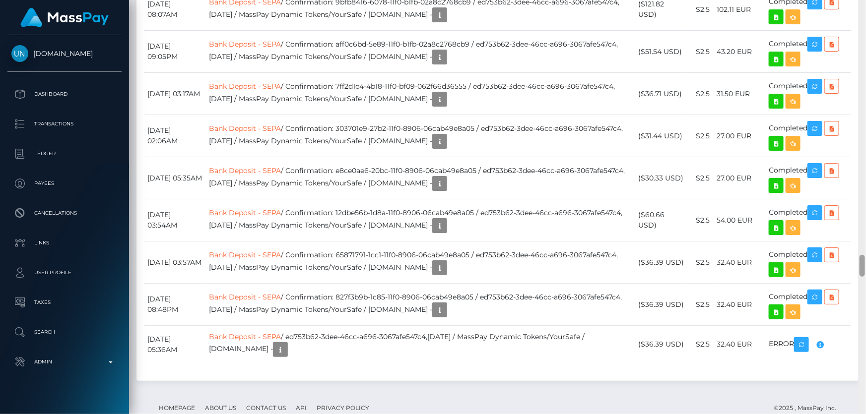
click at [866, 241] on div at bounding box center [862, 207] width 7 height 415
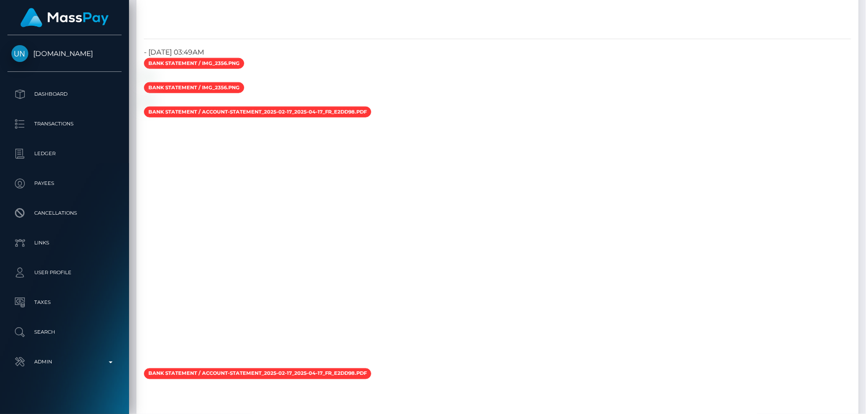
scroll to position [0, 0]
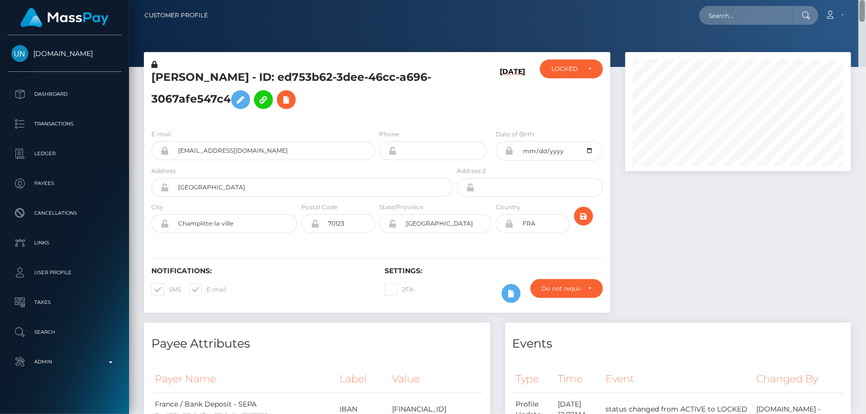
drag, startPoint x: 862, startPoint y: 262, endPoint x: 866, endPoint y: -41, distance: 302.3
click at [866, 0] on html "Unlockt.me Dashboard Transactions Ledger Payees Cancellations" at bounding box center [433, 207] width 866 height 414
drag, startPoint x: 863, startPoint y: 319, endPoint x: 866, endPoint y: -35, distance: 353.9
click at [866, 0] on html "Unlockt.me Dashboard Transactions Ledger Payees Cancellations" at bounding box center [433, 207] width 866 height 414
click at [555, 70] on div "LOCKED" at bounding box center [565, 69] width 29 height 8
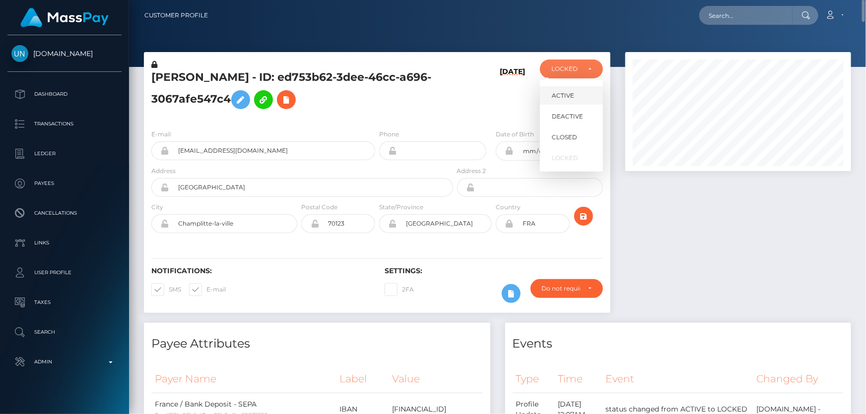
scroll to position [119, 225]
click at [571, 95] on span "ACTIVE" at bounding box center [563, 95] width 22 height 9
select select "ACTIVE"
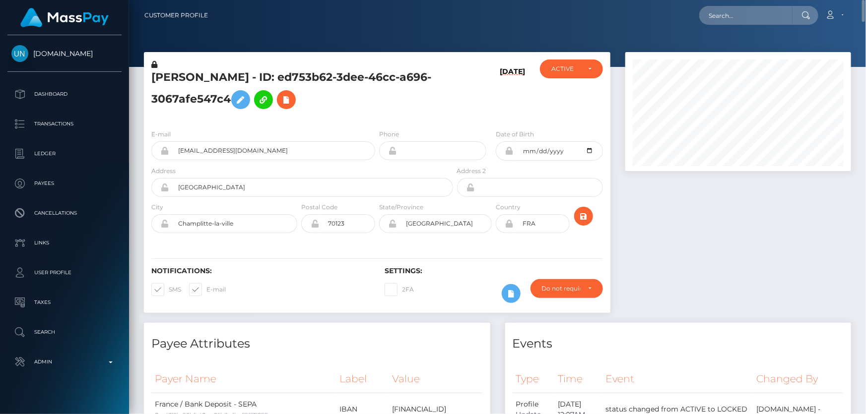
drag, startPoint x: 454, startPoint y: 119, endPoint x: 425, endPoint y: 104, distance: 32.2
click at [454, 119] on div "SASKIA SHANTAL MAYAUD - ID: ed753b62-3dee-46cc-a696-3067afe547c4" at bounding box center [299, 91] width 311 height 62
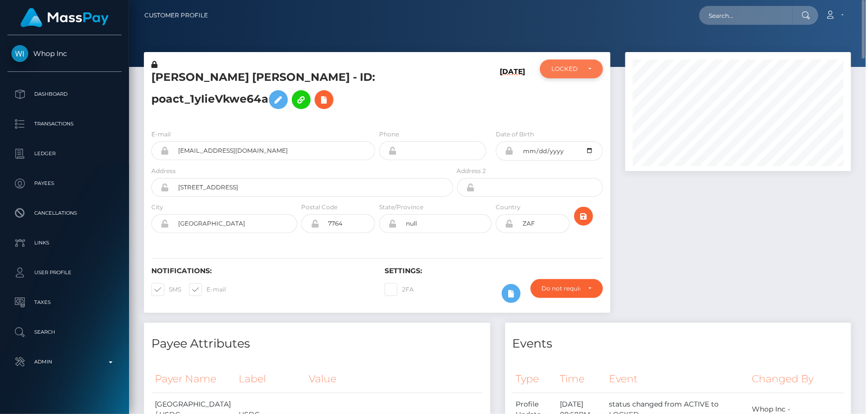
click at [584, 75] on div "LOCKED" at bounding box center [571, 69] width 63 height 19
click at [564, 96] on span "ACTIVE" at bounding box center [563, 95] width 22 height 9
select select "ACTIVE"
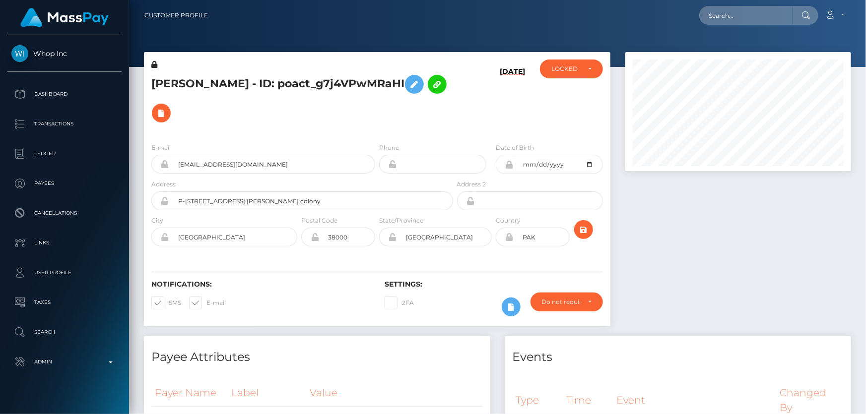
scroll to position [119, 225]
click at [554, 72] on div "LOCKED" at bounding box center [565, 69] width 29 height 8
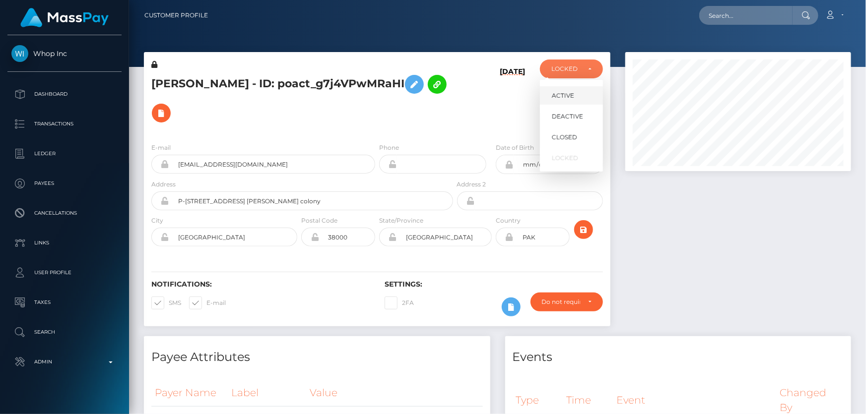
click at [558, 95] on span "ACTIVE" at bounding box center [563, 95] width 22 height 9
select select "ACTIVE"
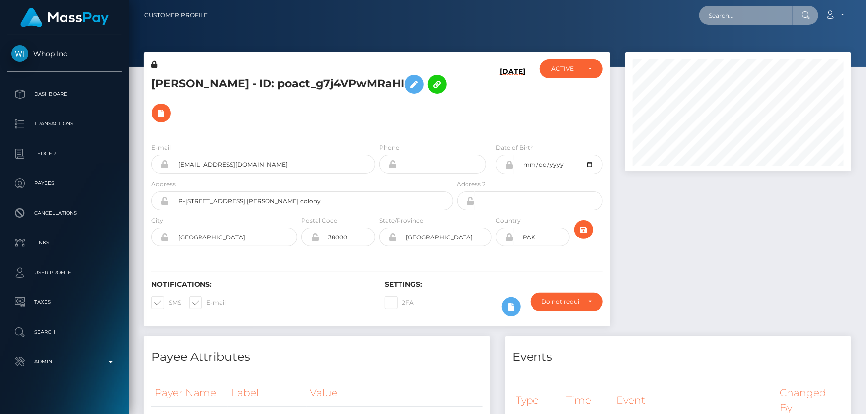
paste input "MSP022b83a162d6bc7"
type input "MSP022b83a162d6bc7"
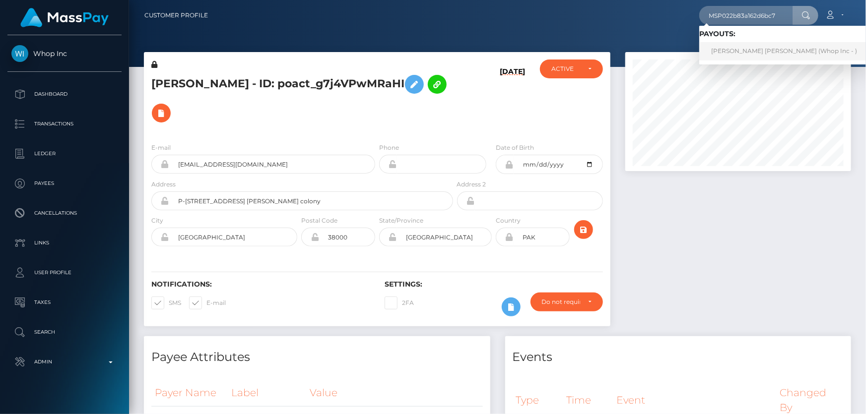
drag, startPoint x: 791, startPoint y: 46, endPoint x: 790, endPoint y: 52, distance: 6.1
click at [791, 46] on link "MUHAMMAD BILAL SHABBIR Shabbir (Whop Inc - )" at bounding box center [784, 51] width 170 height 18
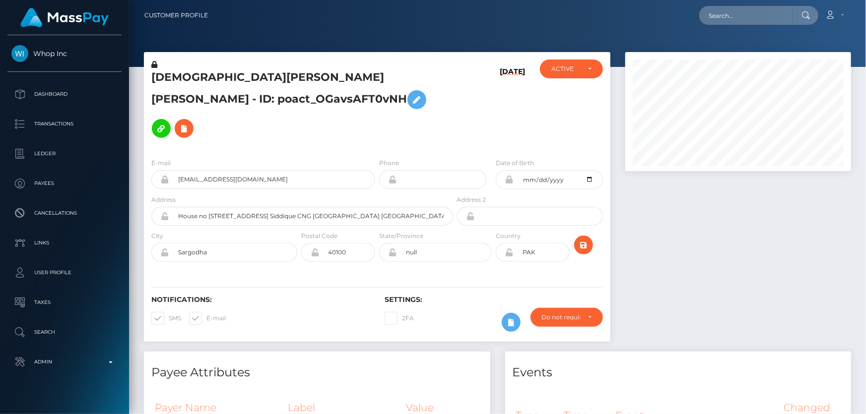
scroll to position [119, 225]
click at [204, 150] on div "E-mail [EMAIL_ADDRESS][DOMAIN_NAME] Phone" at bounding box center [377, 211] width 467 height 122
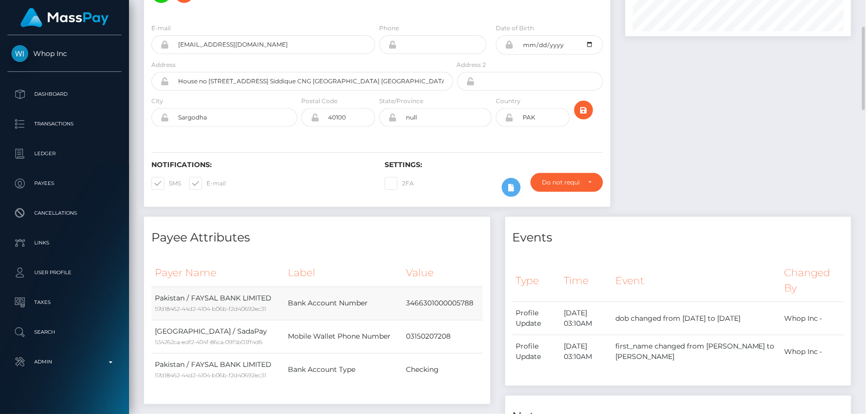
scroll to position [0, 0]
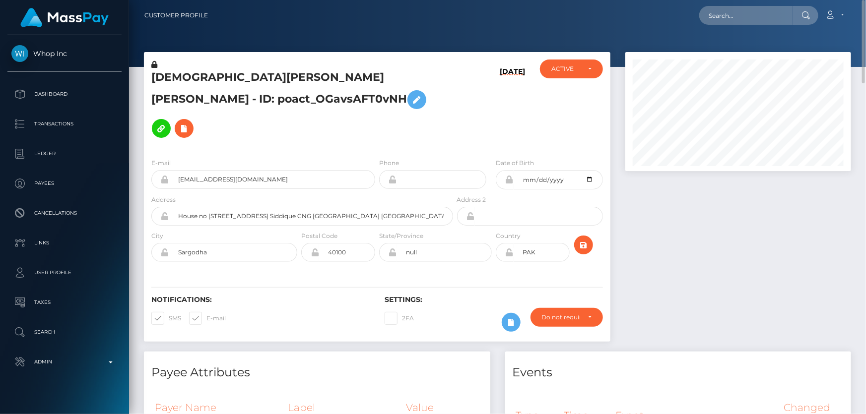
click at [214, 109] on h5 "[DEMOGRAPHIC_DATA][PERSON_NAME] [PERSON_NAME] - ID: poact_OGavsAFT0vNH" at bounding box center [299, 106] width 296 height 73
click at [154, 65] on icon at bounding box center [154, 64] width 6 height 7
click at [411, 99] on icon at bounding box center [417, 100] width 12 height 12
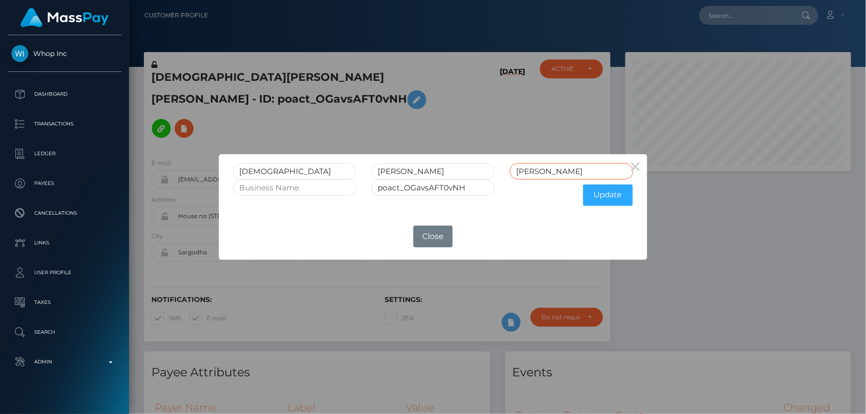
drag, startPoint x: 528, startPoint y: 175, endPoint x: 456, endPoint y: 190, distance: 74.0
click at [456, 189] on form "[PERSON_NAME] [PERSON_NAME] poact_OGavsAFT0vNH Update" at bounding box center [433, 187] width 400 height 48
drag, startPoint x: 436, startPoint y: 173, endPoint x: 404, endPoint y: 168, distance: 32.2
click at [404, 168] on input "[PERSON_NAME]" at bounding box center [433, 171] width 124 height 16
type input "BILAL"
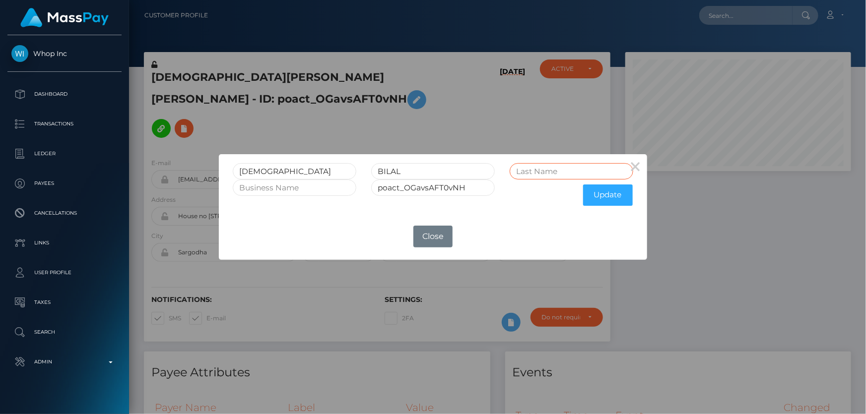
paste input "[PERSON_NAME]"
type input "[PERSON_NAME]"
click at [599, 201] on button "Update" at bounding box center [608, 195] width 50 height 21
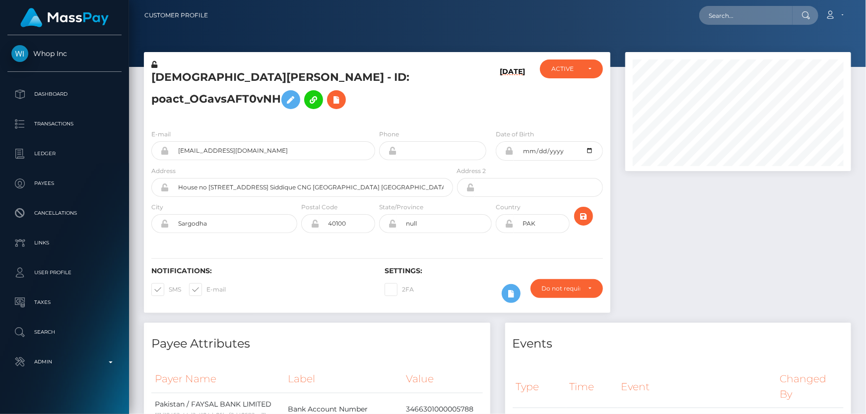
scroll to position [119, 225]
click at [153, 64] on icon at bounding box center [154, 64] width 6 height 7
drag, startPoint x: 260, startPoint y: 77, endPoint x: 154, endPoint y: 74, distance: 106.3
click at [154, 74] on h5 "[DEMOGRAPHIC_DATA][PERSON_NAME] - ID: poact_OGavsAFT0vNH" at bounding box center [299, 92] width 296 height 44
copy h5 "[PERSON_NAME]"
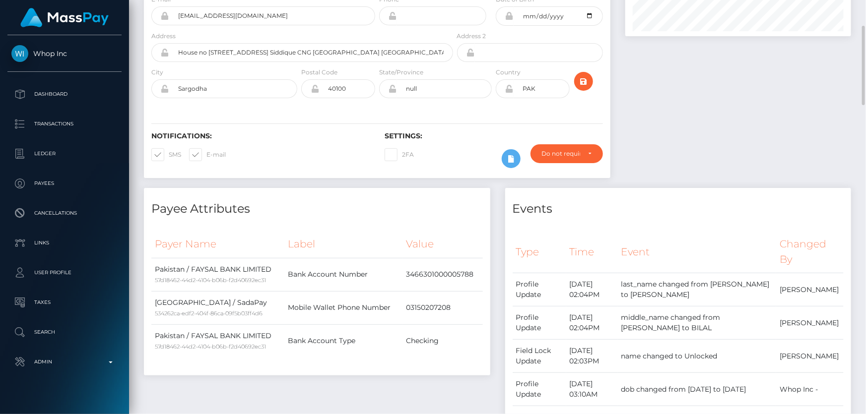
scroll to position [0, 0]
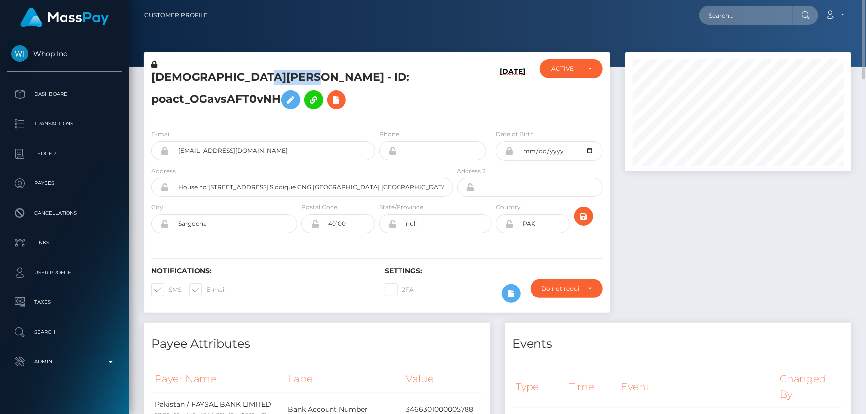
drag, startPoint x: 267, startPoint y: 76, endPoint x: 312, endPoint y: 76, distance: 45.2
click at [316, 76] on h5 "[DEMOGRAPHIC_DATA][PERSON_NAME] - ID: poact_OGavsAFT0vNH" at bounding box center [299, 92] width 296 height 44
copy h5 "[PERSON_NAME]"
click at [214, 413] on small "57d18462-44d2-4104-b06b-f2d40692ec31" at bounding box center [210, 415] width 111 height 7
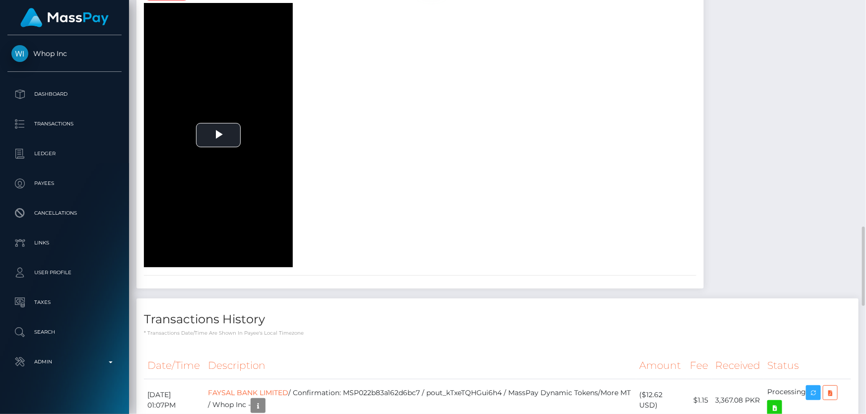
scroll to position [993, 0]
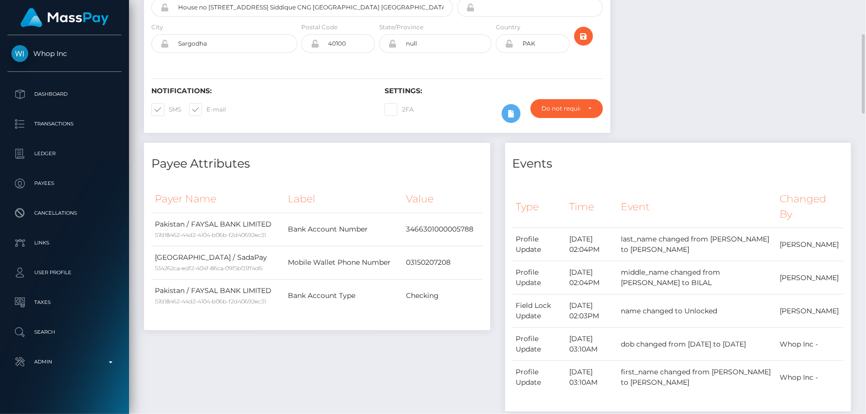
scroll to position [0, 0]
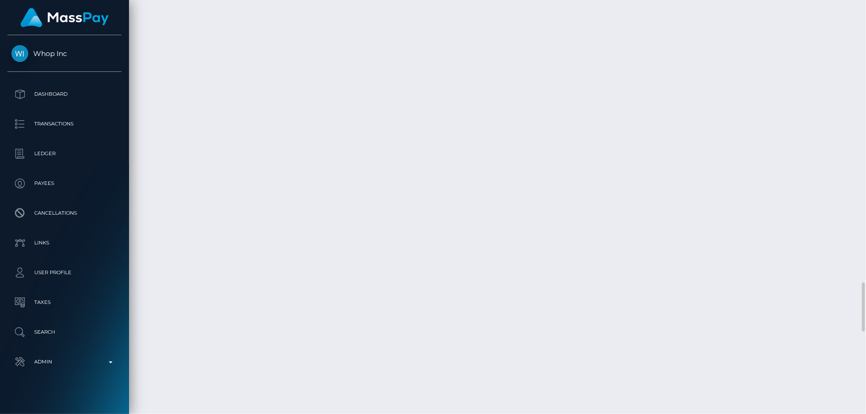
scroll to position [2256, 0]
checkbox input "true"
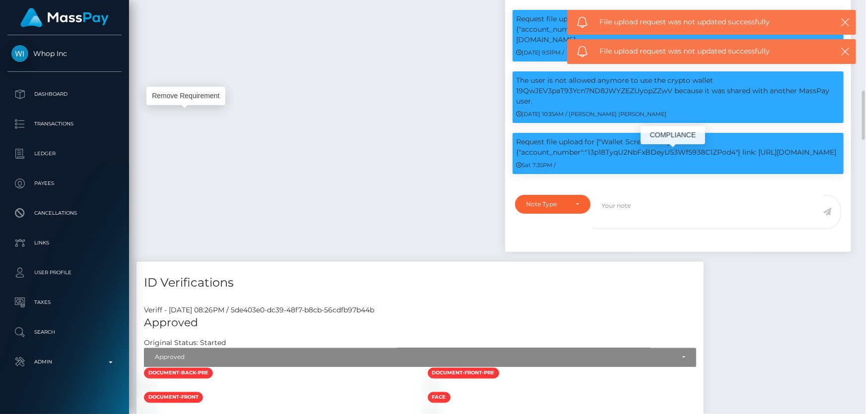
scroll to position [119, 225]
click at [623, 158] on p "Request file upload for ["Wallet Screenshot"] / {"account_number":"13p18TyqU2Nb…" at bounding box center [679, 147] width 324 height 21
copy p "13p18TyqU2NbFxBDeyU53Wf5938C1ZPod4"
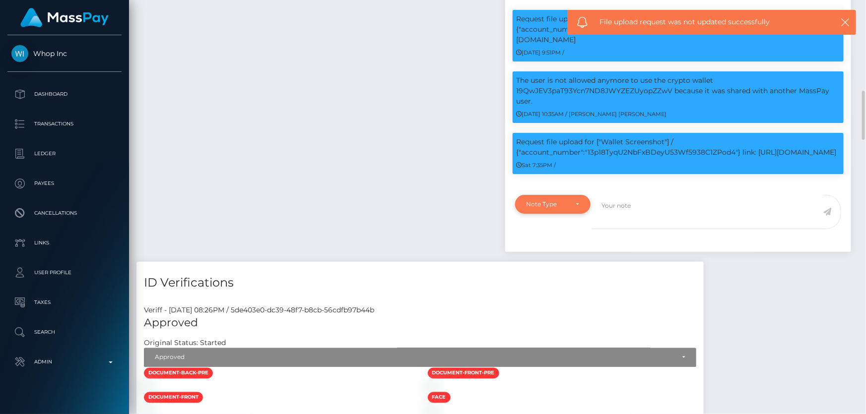
click at [542, 214] on div "Note Type" at bounding box center [553, 204] width 76 height 19
click at [543, 257] on span "Compliance" at bounding box center [545, 252] width 36 height 9
select select "COMPLIANCE"
click at [626, 229] on textarea at bounding box center [708, 212] width 231 height 34
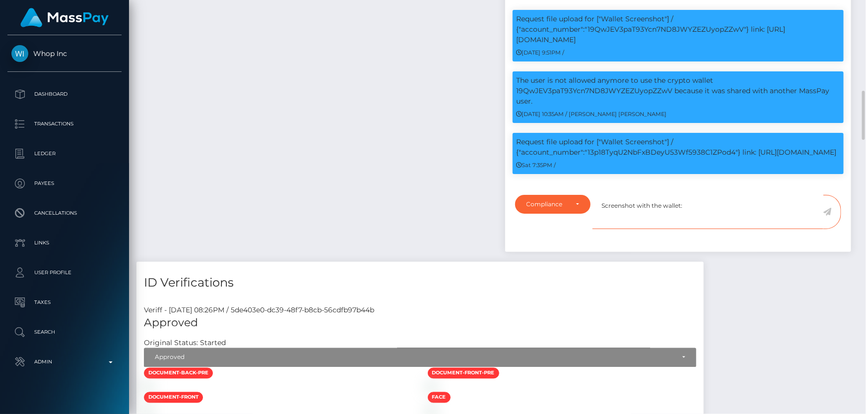
paste textarea "13p18TyqU2NbFxBDeyU53Wf5938C1ZPod4"
type textarea "Screenshot with the wallet: 13p18TyqU2NbFxBDeyU53Wf5938C1ZPod4 provided."
click at [829, 216] on icon at bounding box center [827, 212] width 8 height 8
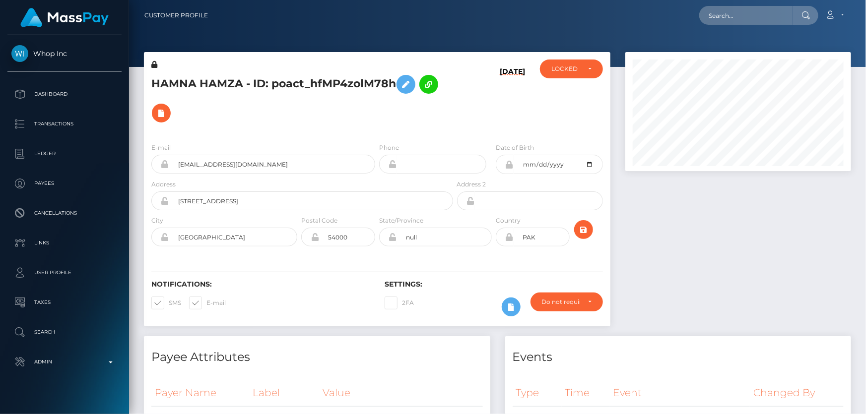
scroll to position [119, 225]
click at [574, 74] on div "LOCKED" at bounding box center [571, 69] width 63 height 19
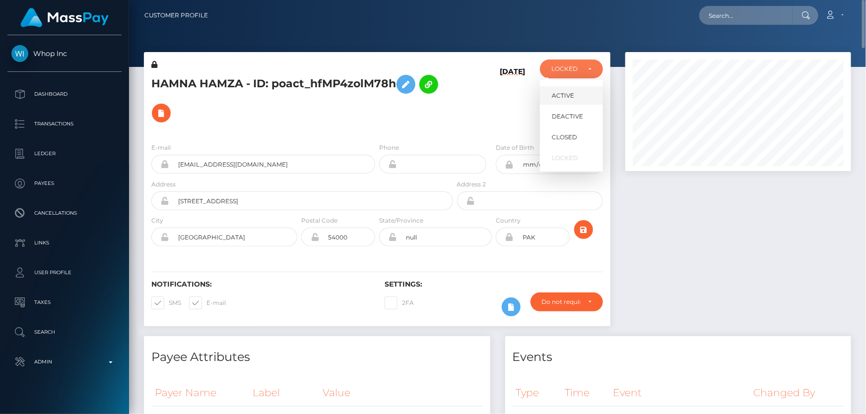
click at [572, 94] on span "ACTIVE" at bounding box center [563, 95] width 22 height 9
select select "ACTIVE"
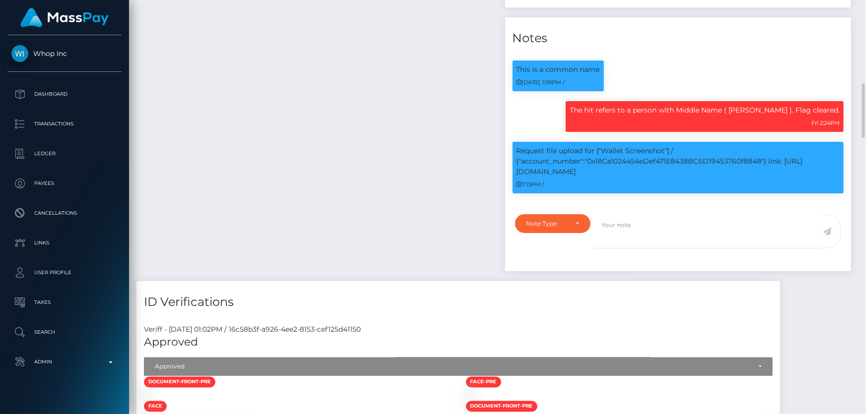
scroll to position [119, 225]
click at [643, 158] on p "Request file upload for ["Wallet Screenshot"] / {"account_number":"0x18Ca102445…" at bounding box center [679, 161] width 324 height 31
copy p "0x18Ca1024454eDef471E8438BC6D19453760f8848"
click at [551, 230] on div "Note Type" at bounding box center [553, 223] width 76 height 19
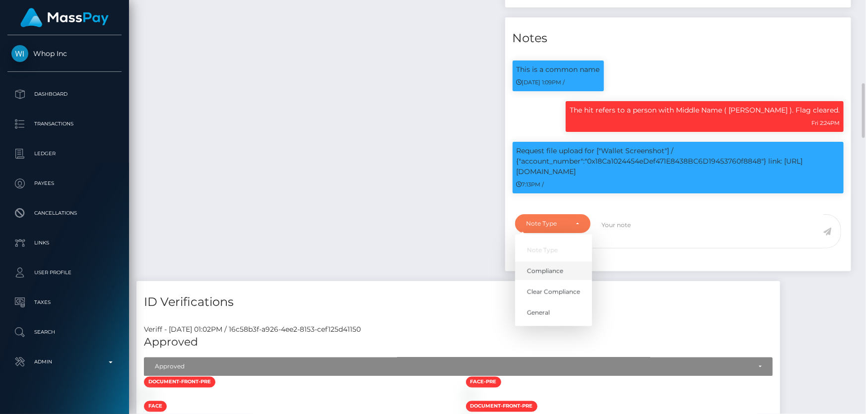
click at [536, 270] on span "Compliance" at bounding box center [545, 271] width 36 height 9
select select "COMPLIANCE"
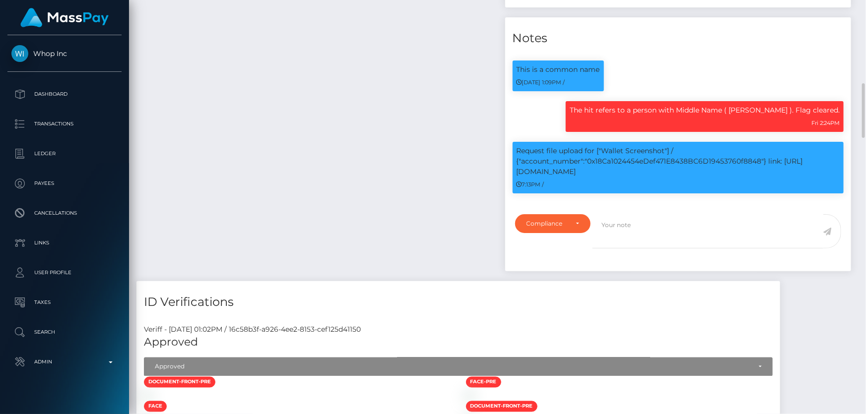
click at [649, 211] on div "Note Type Compliance Clear Compliance General Compliance Note Type Compliance C…" at bounding box center [678, 239] width 346 height 63
click at [635, 228] on textarea at bounding box center [708, 231] width 231 height 34
paste textarea "0x18Ca1024454eDef471E8438BC6D19453760f8848"
type textarea "Screenshot from the wallet: 0x18Ca1024454eDef471E8438BC6D19453760f8848 provided."
click at [827, 230] on icon at bounding box center [827, 232] width 8 height 8
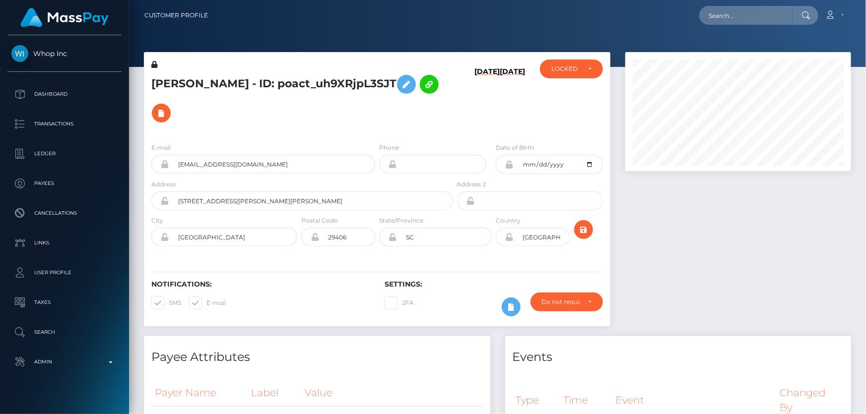
scroll to position [119, 225]
click at [552, 74] on div "LOCKED" at bounding box center [571, 69] width 63 height 19
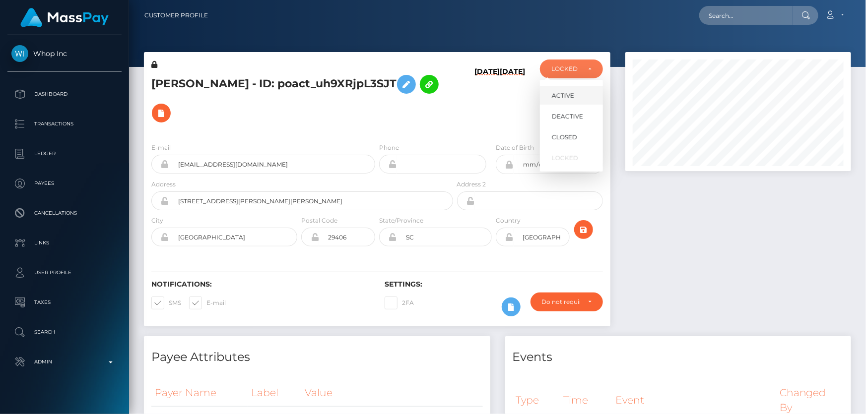
click at [564, 96] on span "ACTIVE" at bounding box center [563, 95] width 22 height 9
select select "ACTIVE"
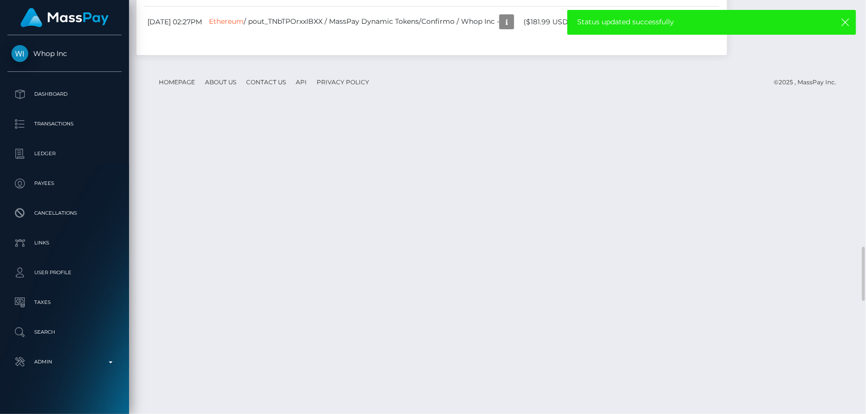
scroll to position [2075, 0]
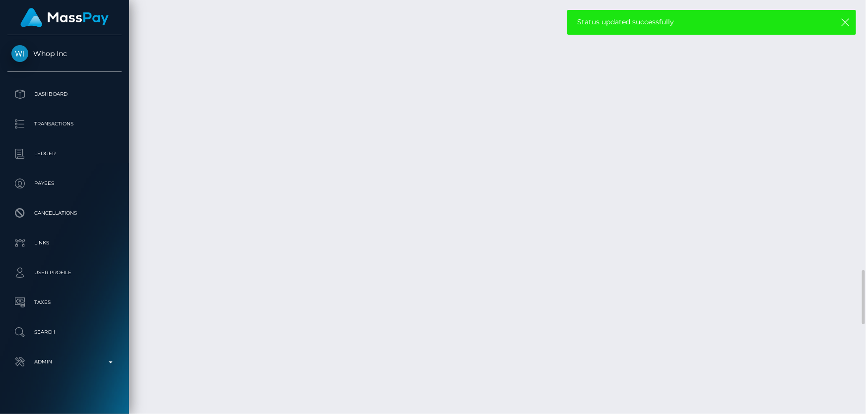
checkbox input "true"
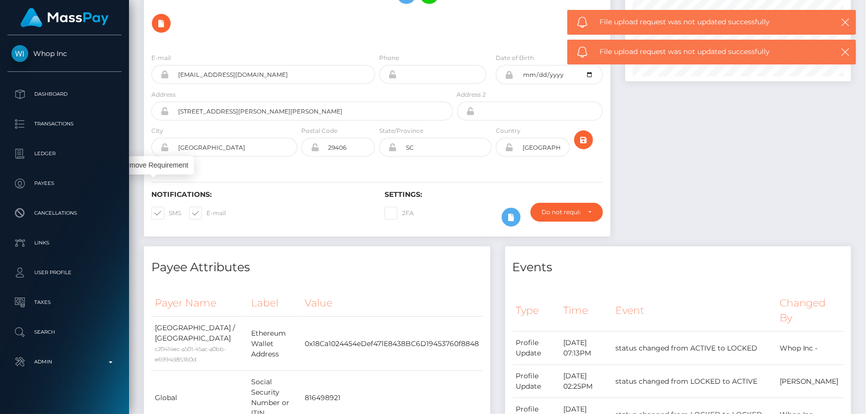
scroll to position [0, 0]
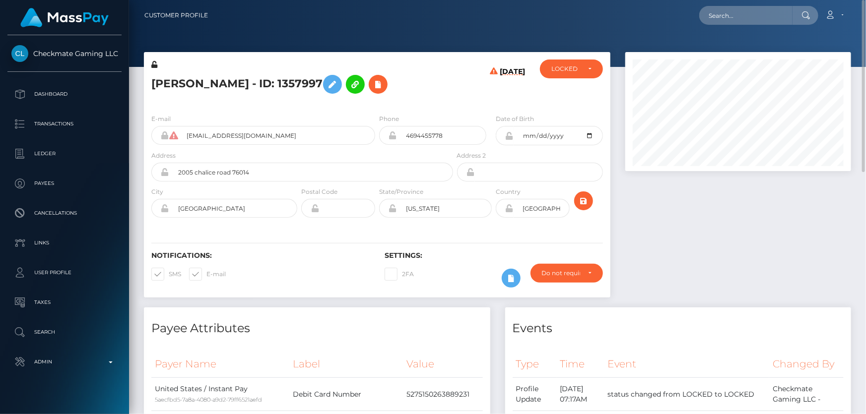
click at [250, 78] on h5 "[PERSON_NAME] - ID: 1357997" at bounding box center [299, 84] width 296 height 29
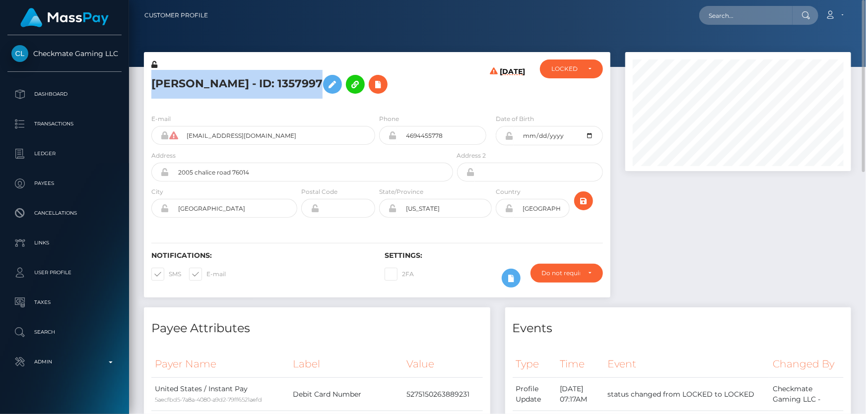
click at [250, 78] on h5 "[PERSON_NAME] - ID: 1357997" at bounding box center [299, 84] width 296 height 29
copy h5 "[PERSON_NAME] - ID: 1357997"
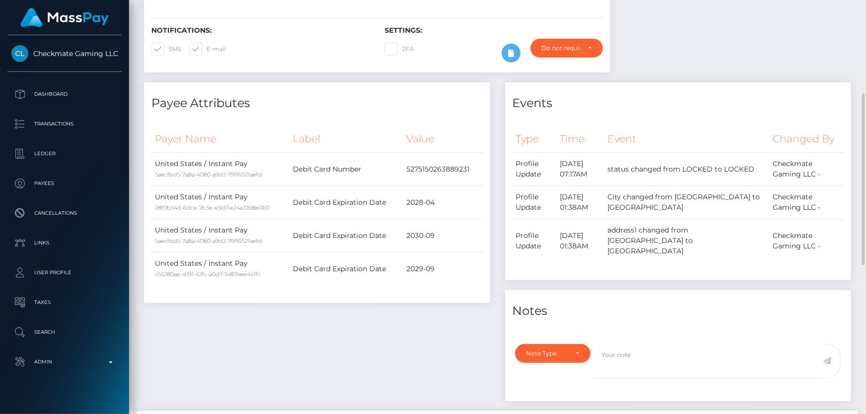
scroll to position [45, 0]
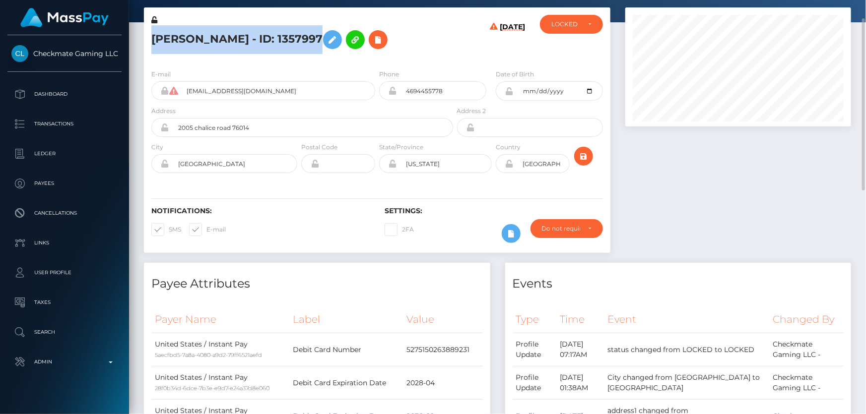
copy h5 "[PERSON_NAME] - ID: 1357997"
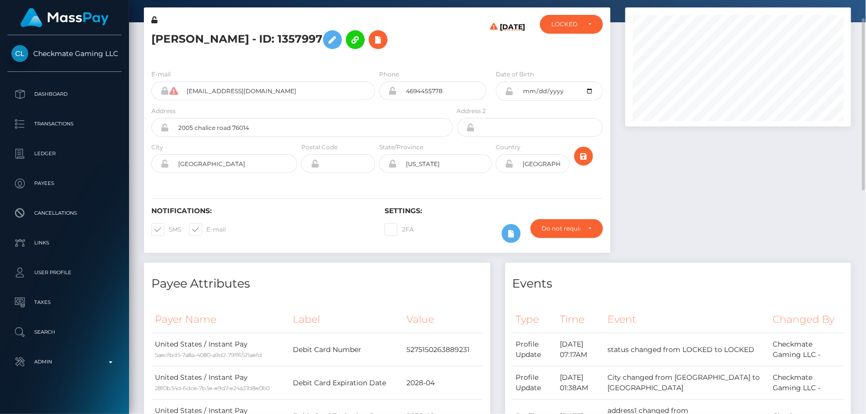
click at [643, 248] on div at bounding box center [738, 135] width 241 height 256
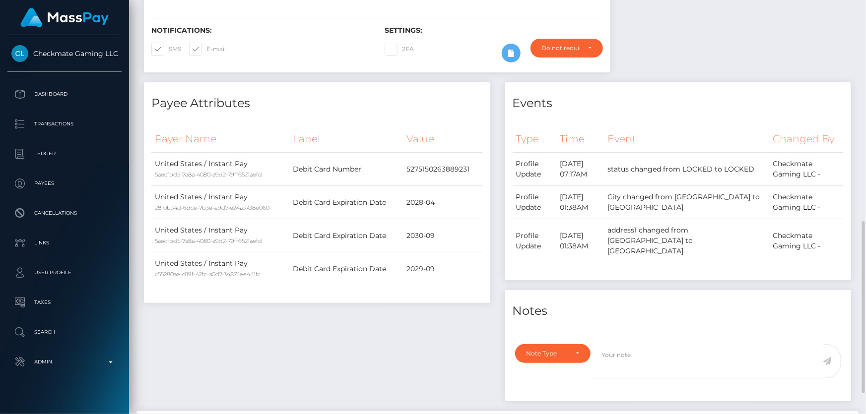
scroll to position [316, 0]
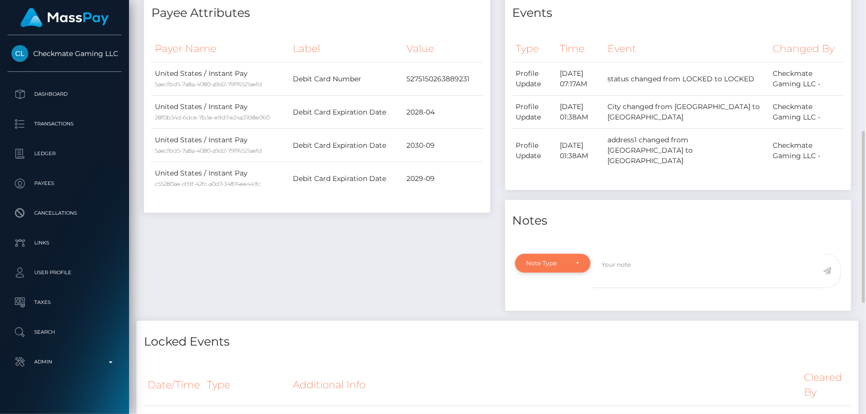
click at [559, 260] on div "Note Type" at bounding box center [548, 264] width 42 height 8
drag, startPoint x: 558, startPoint y: 256, endPoint x: 550, endPoint y: 294, distance: 38.4
click at [550, 302] on link "Compliance" at bounding box center [553, 311] width 77 height 18
select select "COMPLIANCE"
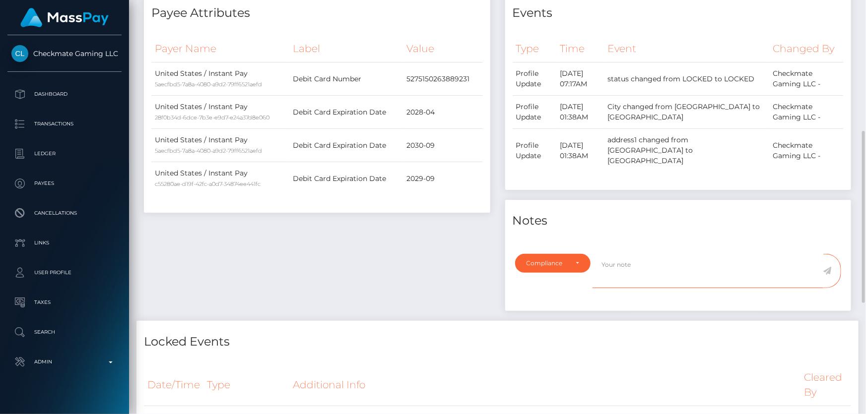
click at [616, 273] on textarea at bounding box center [708, 271] width 231 height 34
type textarea "ID required."
click at [830, 267] on icon at bounding box center [827, 271] width 8 height 8
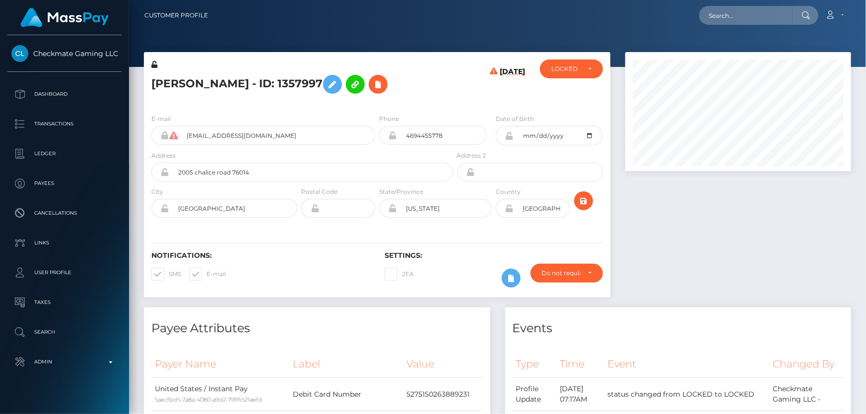
scroll to position [119, 225]
click at [561, 68] on div "LOCKED" at bounding box center [565, 69] width 29 height 8
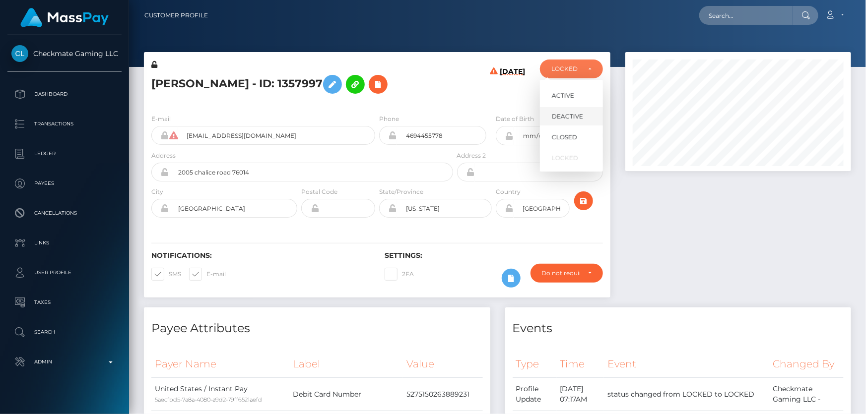
click at [574, 118] on span "DEACTIVE" at bounding box center [567, 116] width 31 height 9
select select "DEACTIVE"
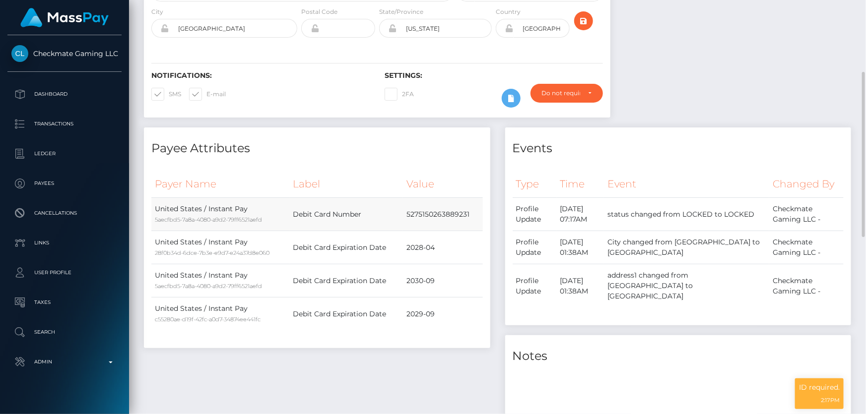
scroll to position [0, 0]
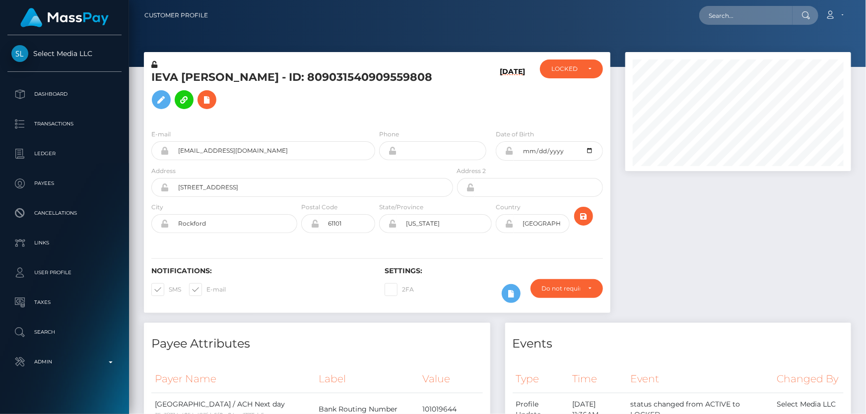
scroll to position [119, 225]
click at [281, 114] on h5 "IEVA ONA Surantas - ID: 809031540909559808" at bounding box center [299, 92] width 296 height 44
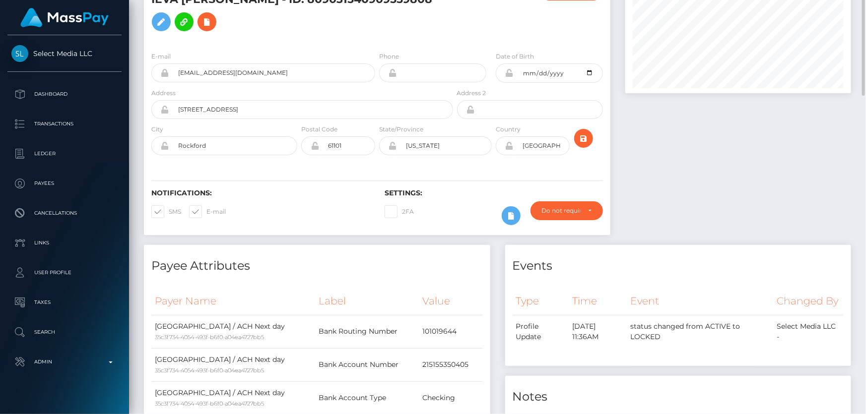
scroll to position [0, 0]
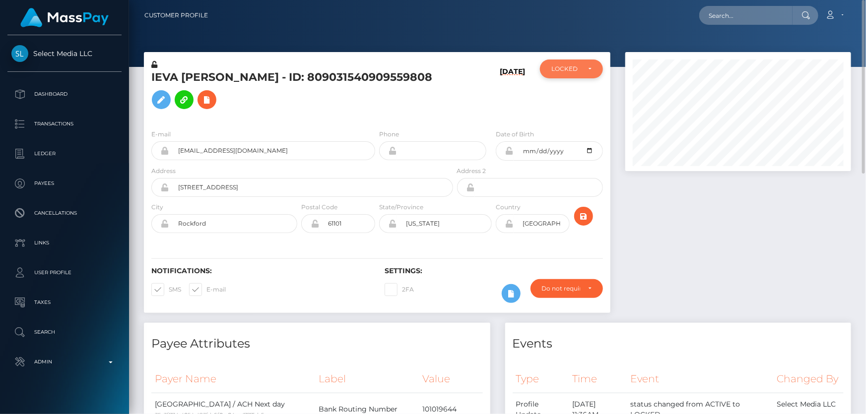
click at [586, 66] on div "LOCKED" at bounding box center [571, 69] width 40 height 8
click at [572, 96] on span "ACTIVE" at bounding box center [563, 95] width 22 height 9
select select "ACTIVE"
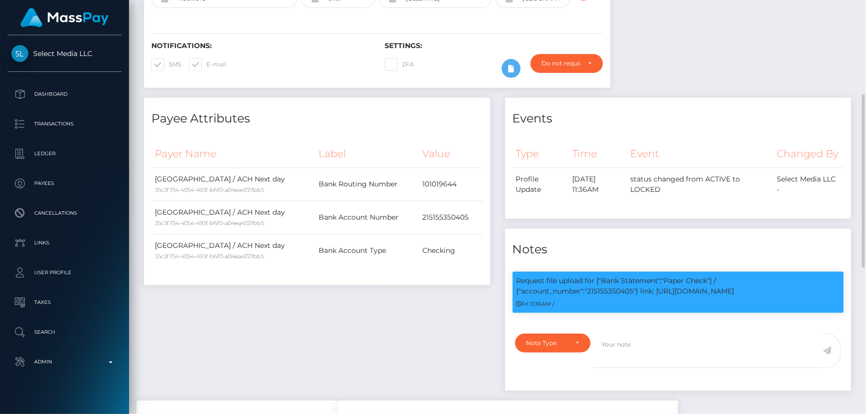
scroll to position [0, 0]
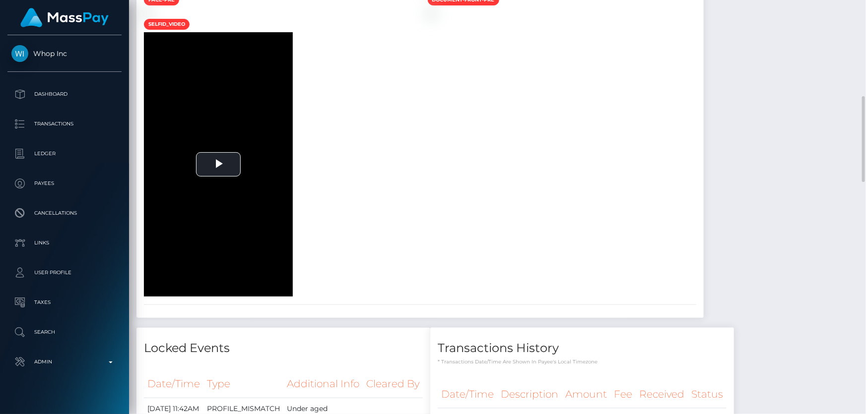
scroll to position [638, 0]
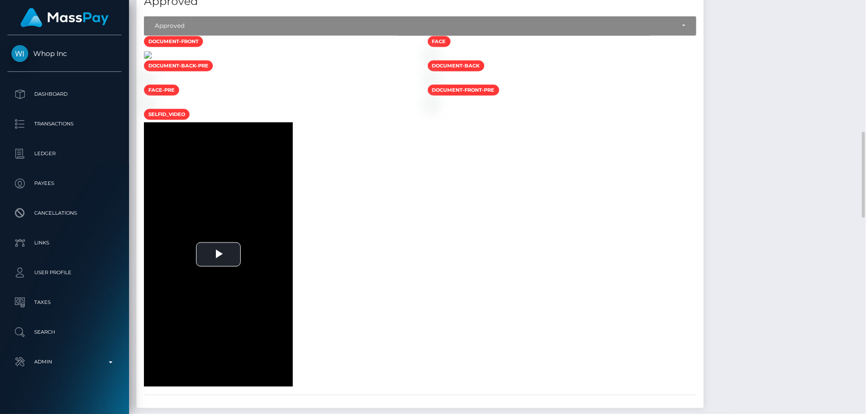
click at [152, 59] on img at bounding box center [148, 55] width 8 height 8
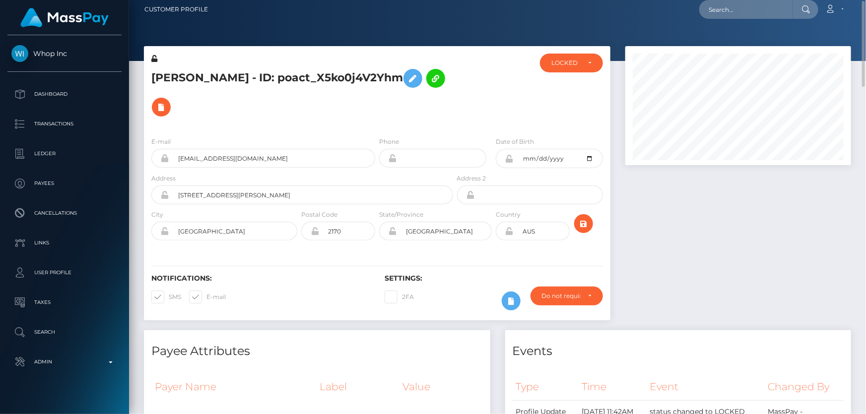
scroll to position [0, 0]
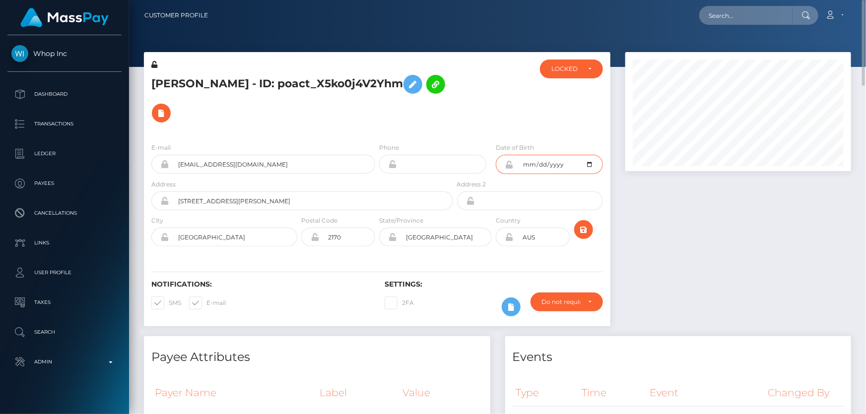
click at [590, 164] on input "2007-01-30" at bounding box center [558, 164] width 89 height 19
type input "[DATE]"
click at [674, 268] on div at bounding box center [738, 194] width 241 height 284
click at [584, 223] on button "submit" at bounding box center [583, 229] width 19 height 19
click at [510, 163] on icon at bounding box center [509, 165] width 8 height 8
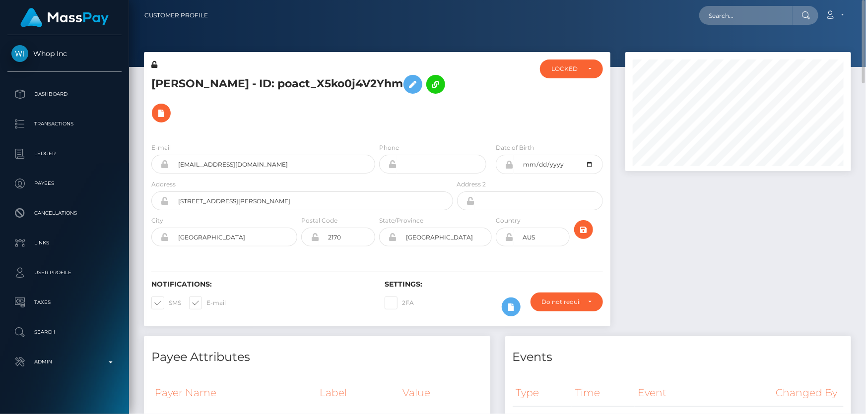
click at [209, 101] on h5 "[PERSON_NAME] - ID: poact_X5ko0j4V2Yhm" at bounding box center [299, 99] width 296 height 58
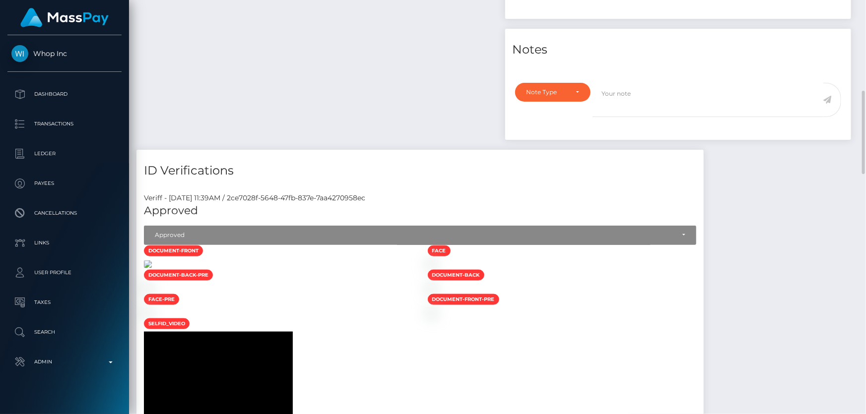
scroll to position [631, 0]
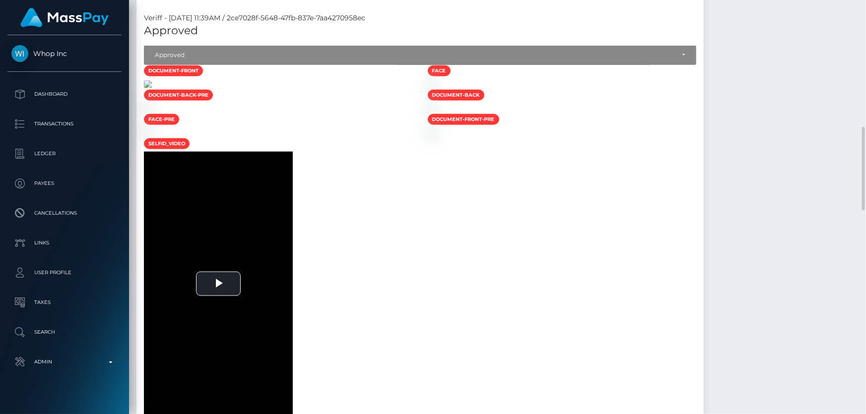
click at [152, 88] on img at bounding box center [148, 84] width 8 height 8
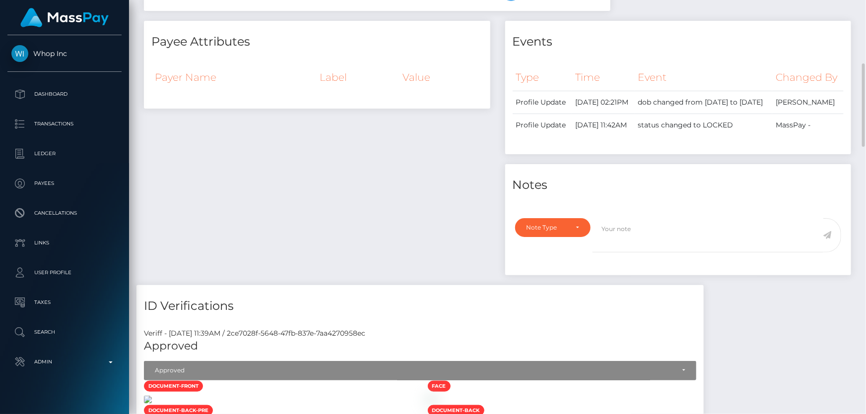
scroll to position [135, 0]
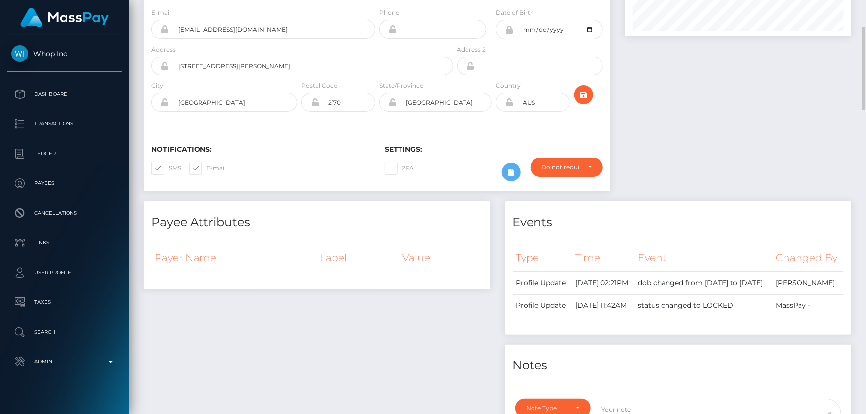
drag, startPoint x: 225, startPoint y: 343, endPoint x: 226, endPoint y: 321, distance: 22.9
click at [226, 342] on div "Payee Attributes Payer Name Label Value" at bounding box center [316, 334] width 361 height 265
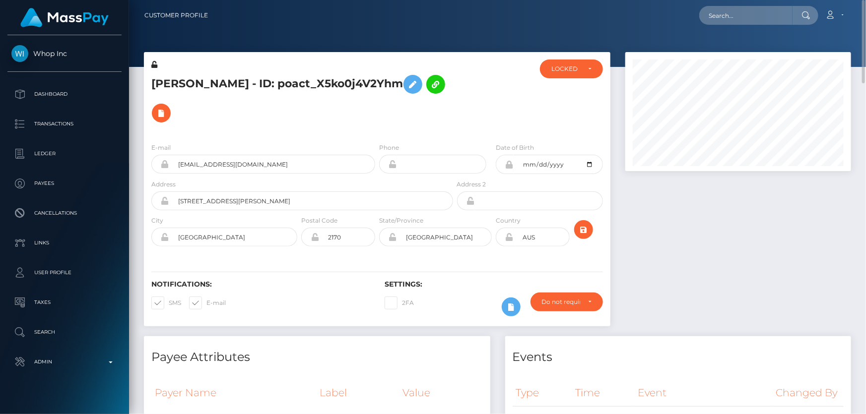
click at [253, 89] on h5 "[PERSON_NAME] - ID: poact_X5ko0j4V2Yhm" at bounding box center [299, 99] width 296 height 58
copy h5 "[PERSON_NAME] - ID: poact_X5ko0j4V2Yhm"
click at [580, 76] on div "LOCKED" at bounding box center [571, 69] width 63 height 19
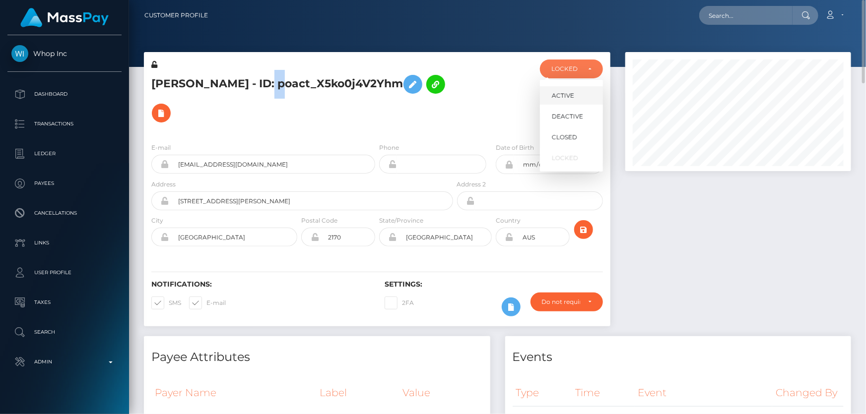
scroll to position [119, 225]
click at [576, 94] on link "ACTIVE" at bounding box center [571, 95] width 63 height 18
select select "ACTIVE"
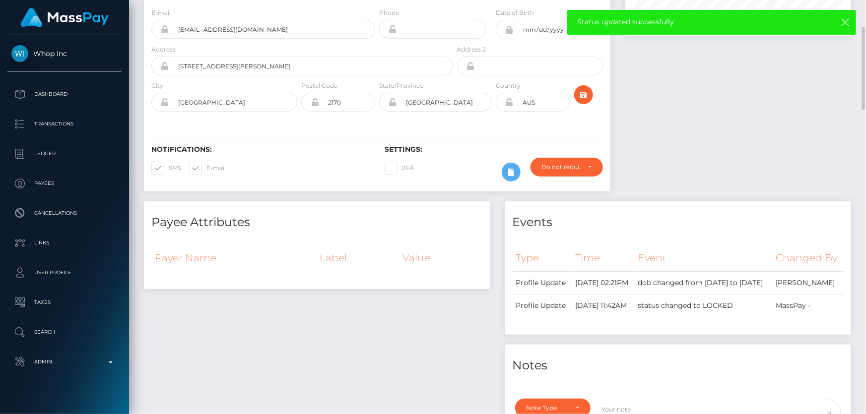
scroll to position [0, 0]
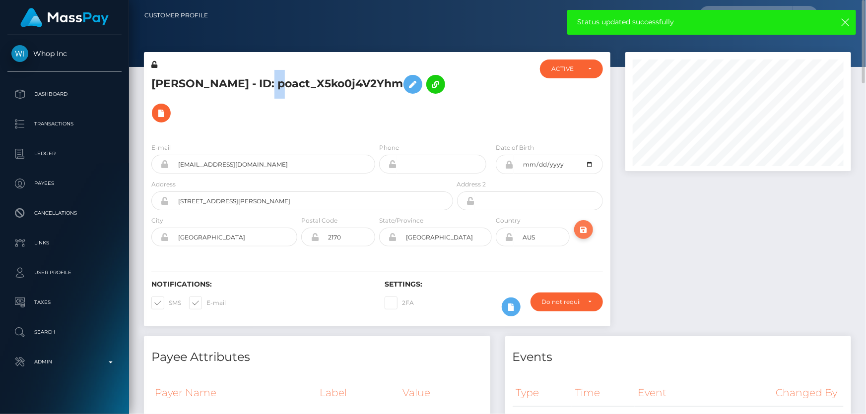
click at [584, 228] on icon "submit" at bounding box center [584, 230] width 12 height 12
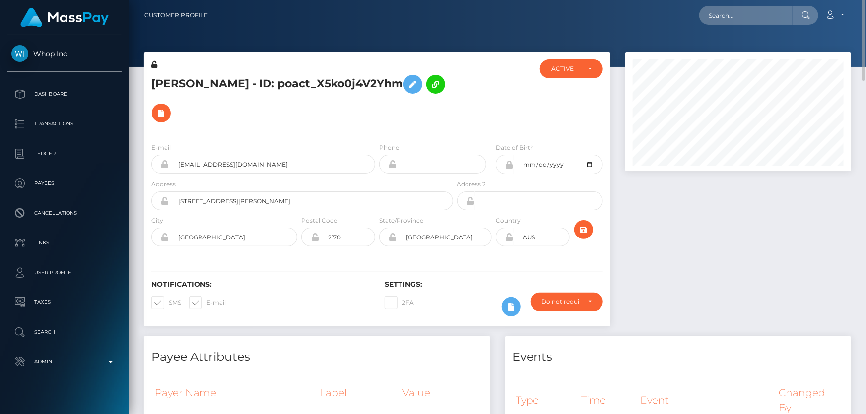
click at [263, 84] on h5 "Zain Alsudany - ID: poact_X5ko0j4V2Yhm" at bounding box center [299, 99] width 296 height 58
copy h5 "Zain Alsudany - ID: poact_X5ko0j4V2Yhm"
click at [215, 140] on div "E-mail zainalsudany59+99a961a23c@gmail.com Phone" at bounding box center [377, 196] width 467 height 122
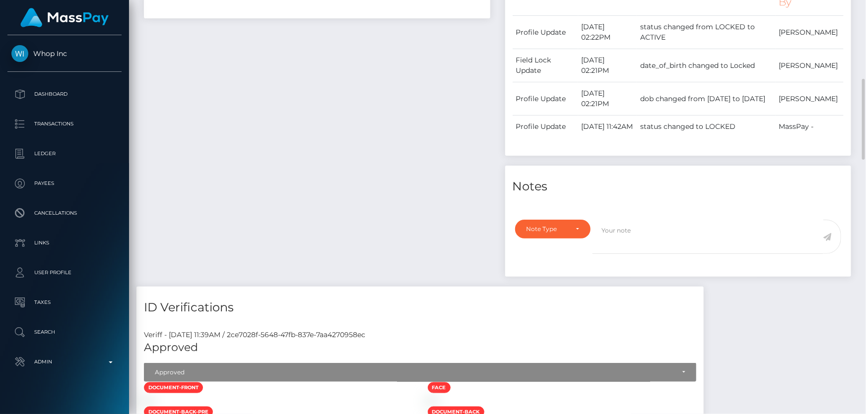
scroll to position [586, 0]
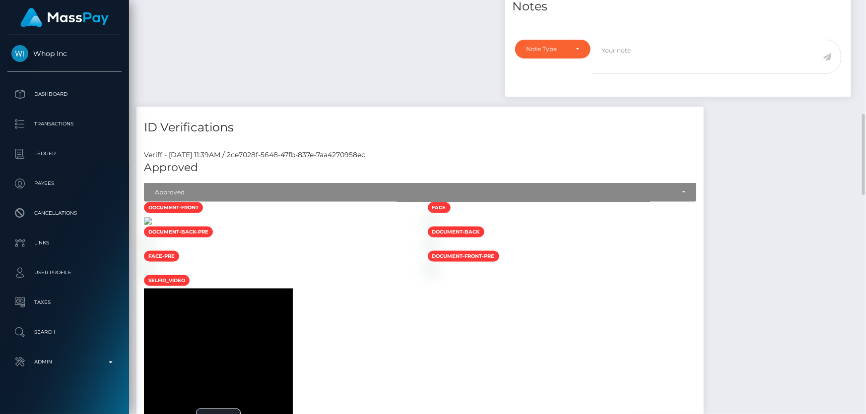
click at [152, 225] on img at bounding box center [148, 221] width 8 height 8
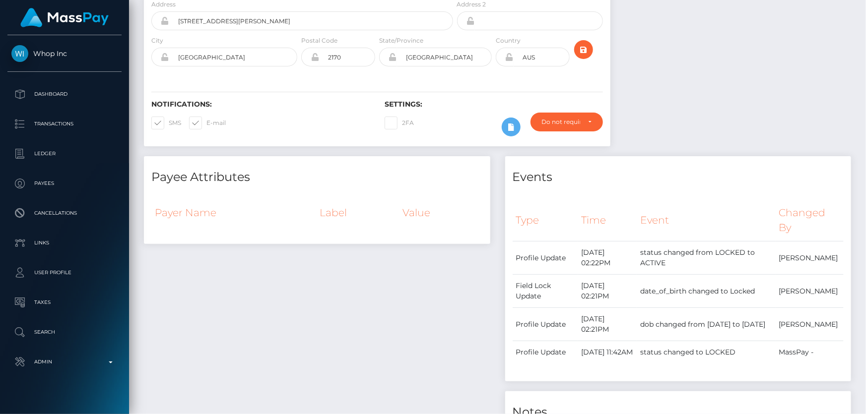
scroll to position [0, 0]
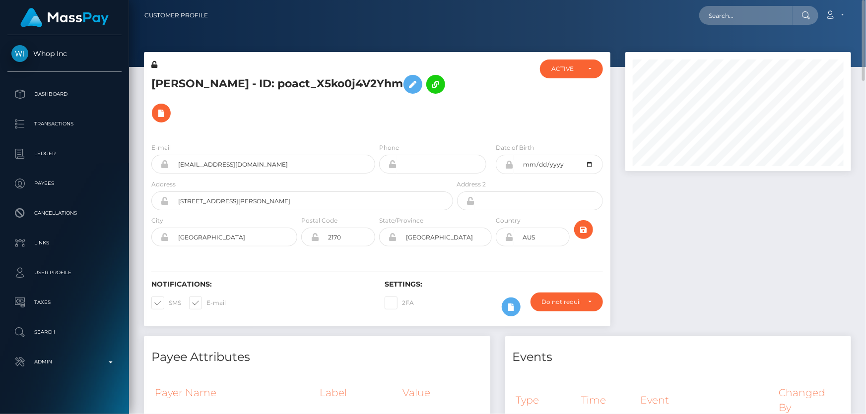
click at [241, 122] on h5 "Zain Alsudany - ID: poact_X5ko0j4V2Yhm" at bounding box center [299, 99] width 296 height 58
click at [407, 81] on icon at bounding box center [413, 84] width 12 height 12
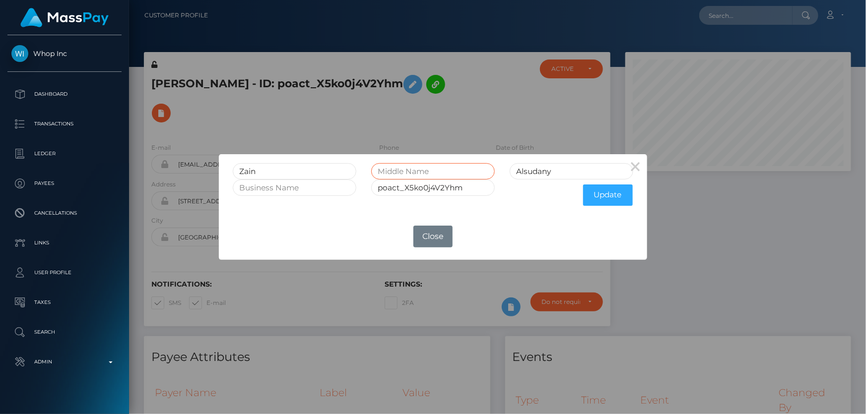
click at [430, 169] on input "text" at bounding box center [433, 171] width 124 height 16
type input "Alabideen Haitham"
click at [624, 197] on button "Update" at bounding box center [608, 195] width 50 height 21
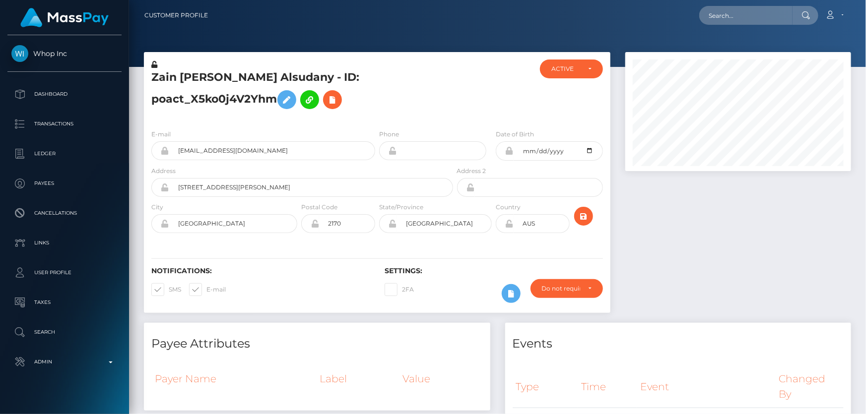
scroll to position [119, 225]
click at [154, 61] on icon at bounding box center [154, 64] width 6 height 7
click at [396, 103] on h5 "Zain [PERSON_NAME] Alsudany - ID: poact_X5ko0j4V2Yhm" at bounding box center [299, 92] width 296 height 44
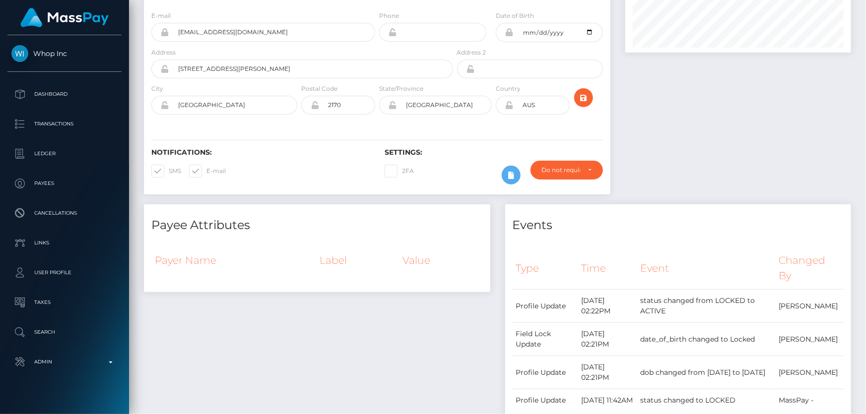
scroll to position [0, 0]
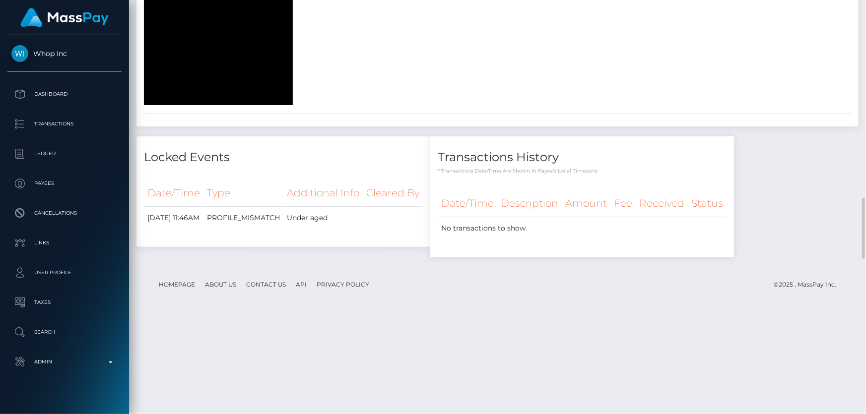
scroll to position [1037, 0]
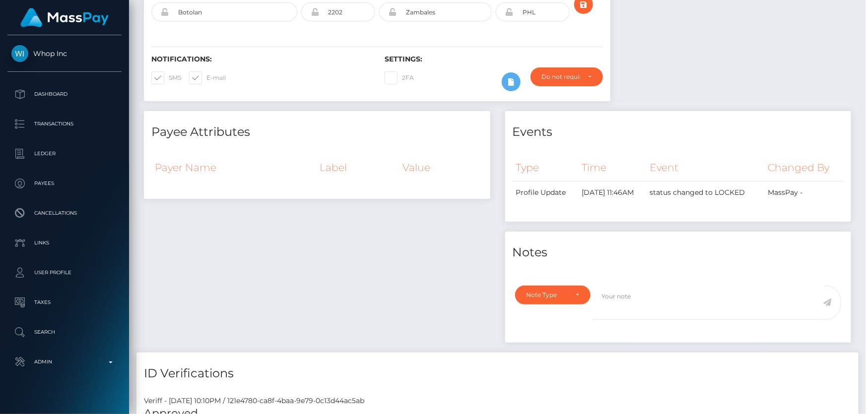
scroll to position [0, 0]
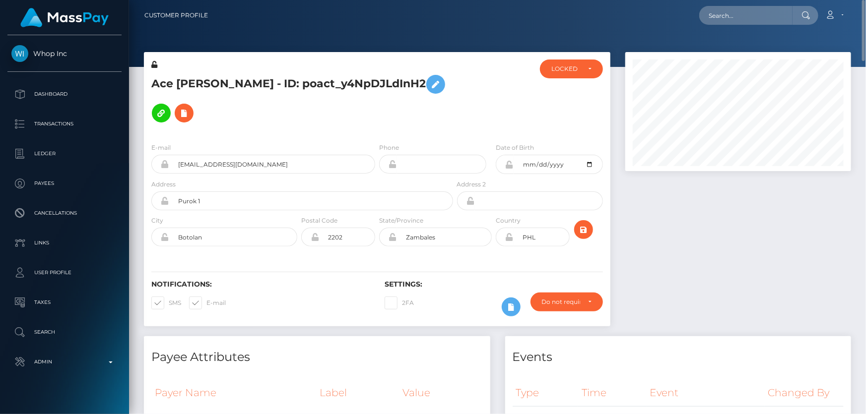
click at [228, 105] on div "Ace [PERSON_NAME] - ID: poact_y4NpDJLdInH2" at bounding box center [299, 97] width 311 height 75
click at [156, 65] on icon at bounding box center [154, 64] width 6 height 7
click at [591, 155] on input "2006-12-30" at bounding box center [558, 164] width 89 height 19
type input "[DATE]"
click at [660, 260] on div at bounding box center [738, 194] width 241 height 284
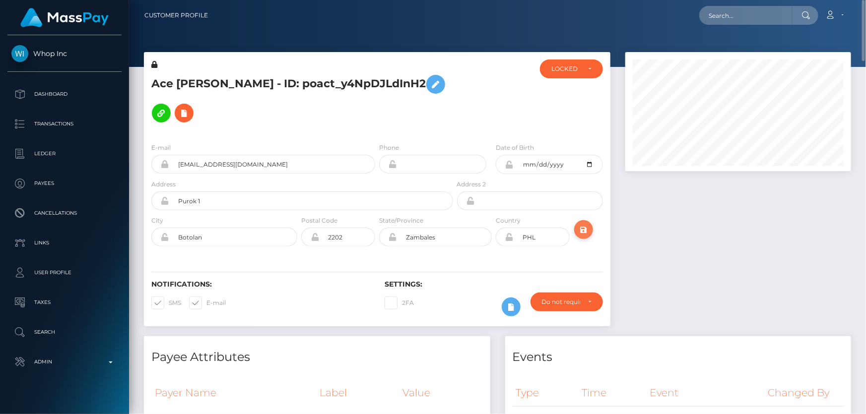
click at [588, 224] on icon "submit" at bounding box center [584, 230] width 12 height 12
click at [510, 161] on icon at bounding box center [509, 165] width 8 height 8
click at [581, 74] on div "LOCKED" at bounding box center [571, 69] width 63 height 19
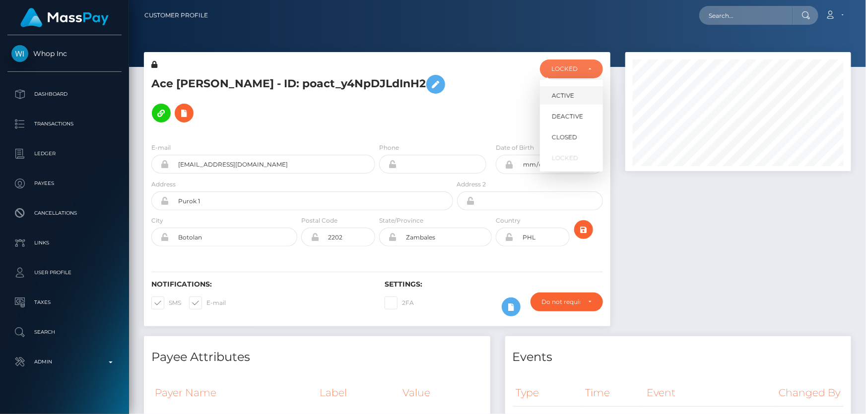
click at [573, 99] on span "ACTIVE" at bounding box center [563, 95] width 22 height 9
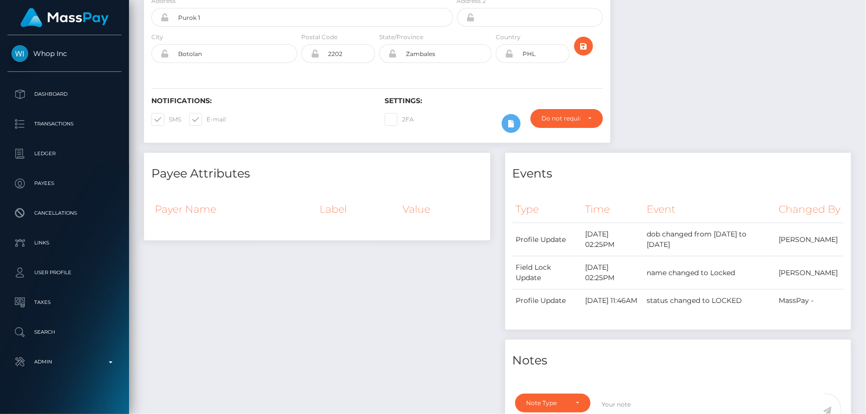
scroll to position [0, 0]
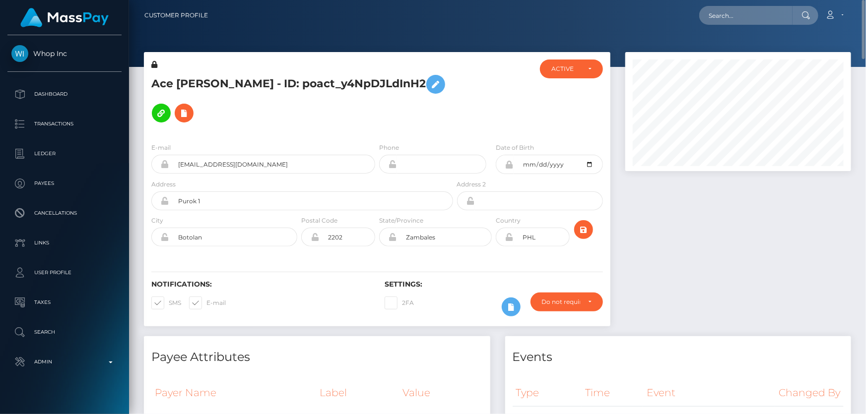
click at [461, 91] on div at bounding box center [494, 97] width 78 height 75
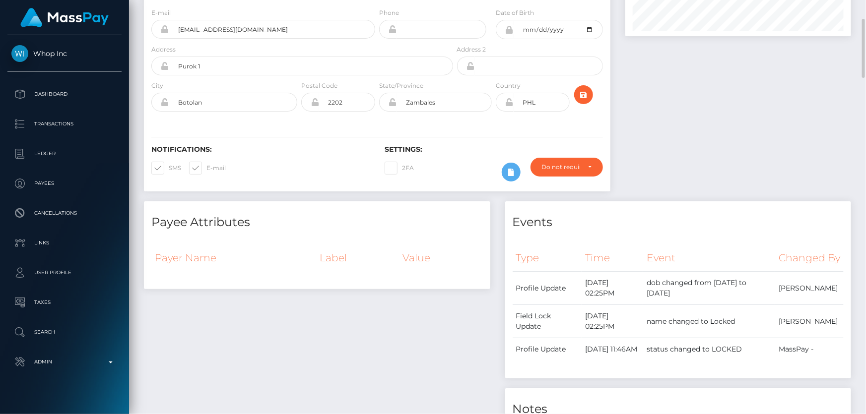
scroll to position [225, 0]
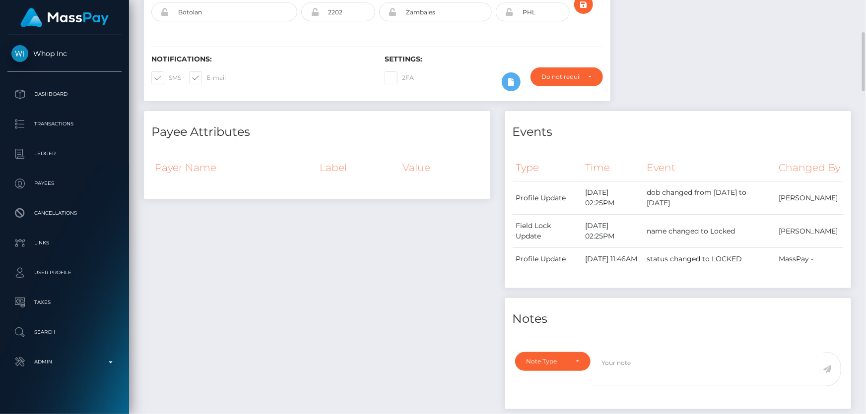
click at [448, 378] on div "Payee Attributes Payer Name Label Value" at bounding box center [316, 265] width 361 height 308
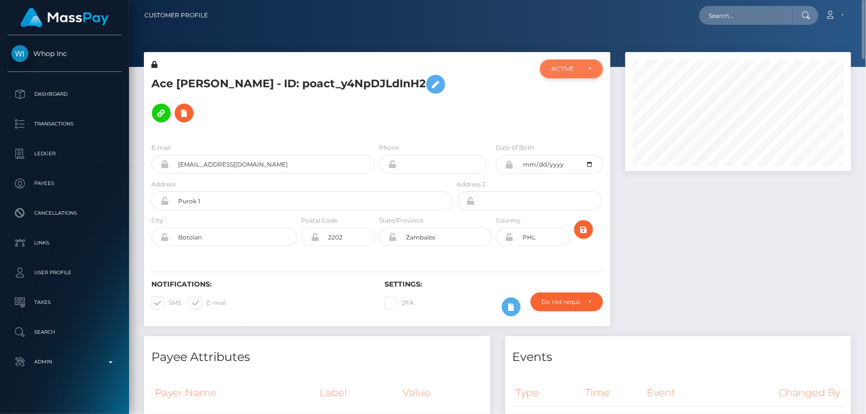
click at [551, 71] on div "ACTIVE" at bounding box center [565, 69] width 29 height 8
click at [569, 114] on span "DEACTIVE" at bounding box center [567, 116] width 31 height 9
select select "DEACTIVE"
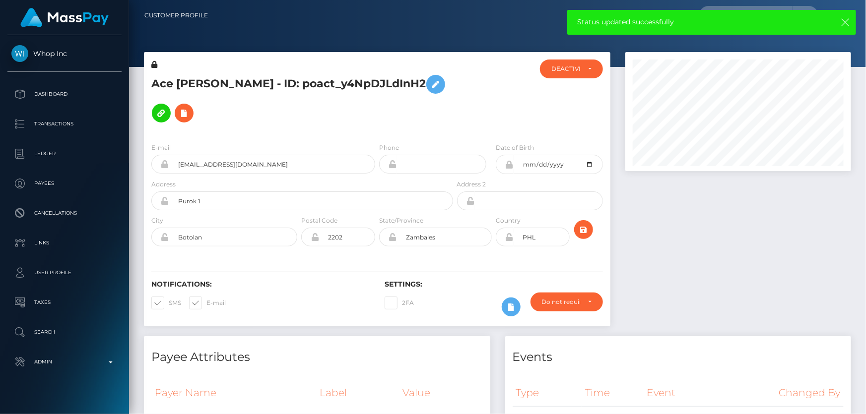
click at [843, 25] on icon "button" at bounding box center [845, 22] width 10 height 10
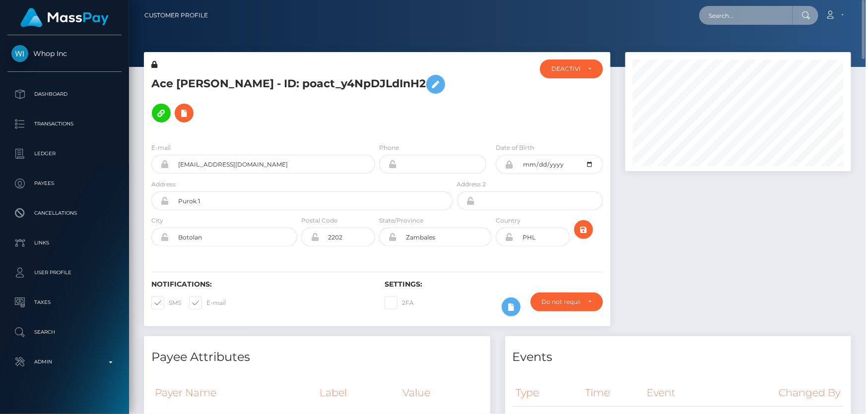
paste input "poact_X5ko0j4V2Yhm"
type input "poact_X5ko0j4V2Yhm"
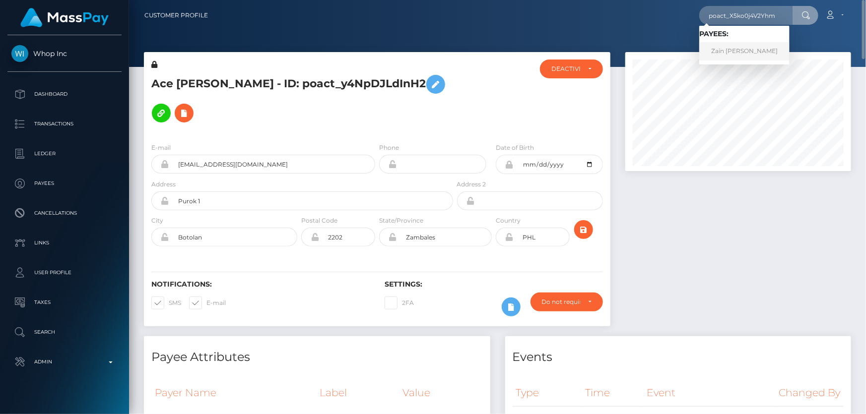
click at [790, 51] on link "Zain Alabideen Haitham Alsudany" at bounding box center [744, 51] width 90 height 18
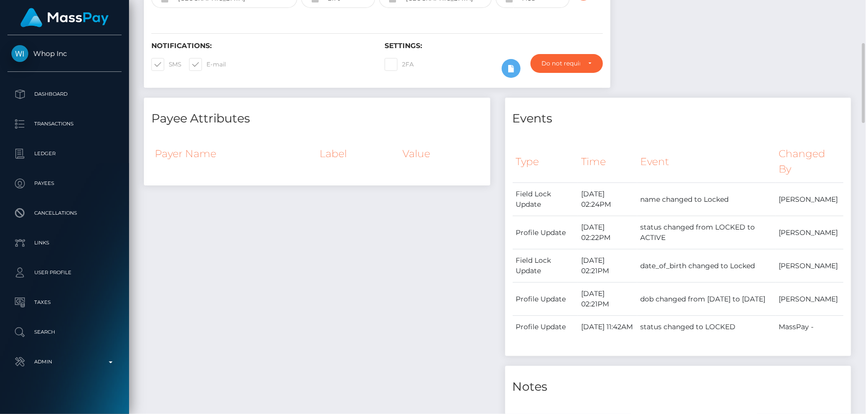
scroll to position [45, 0]
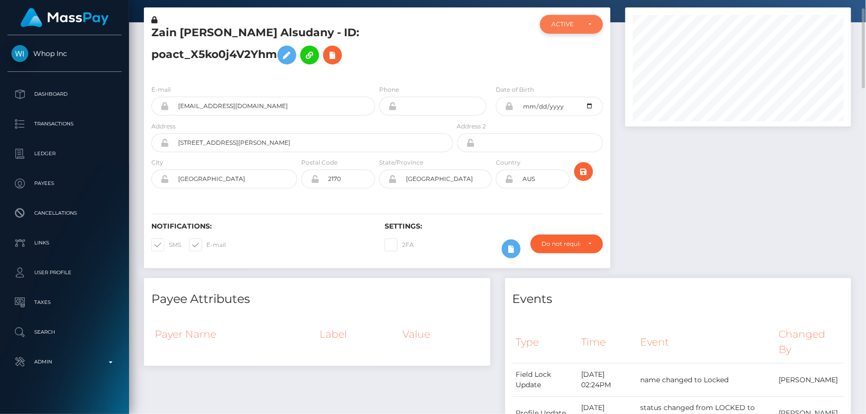
drag, startPoint x: 569, startPoint y: 25, endPoint x: 563, endPoint y: 30, distance: 7.7
click at [569, 25] on div "ACTIVE" at bounding box center [565, 24] width 29 height 8
click at [561, 65] on link "DEACTIVE" at bounding box center [571, 72] width 63 height 18
select select "DEACTIVE"
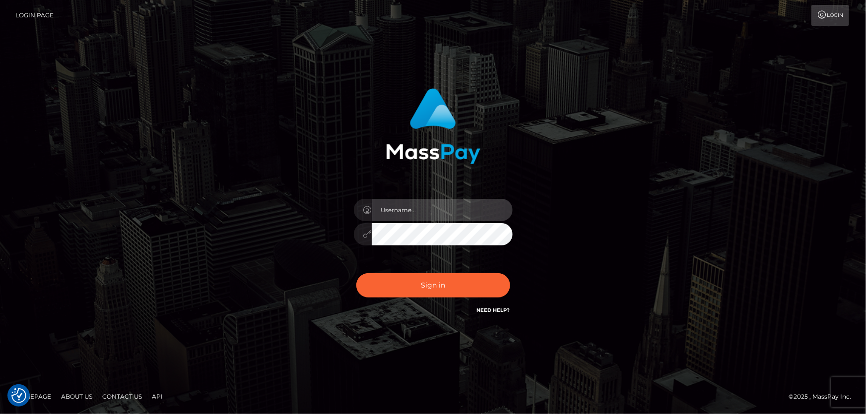
type input "Dan.Cirnat"
click at [510, 269] on div at bounding box center [420, 302] width 203 height 113
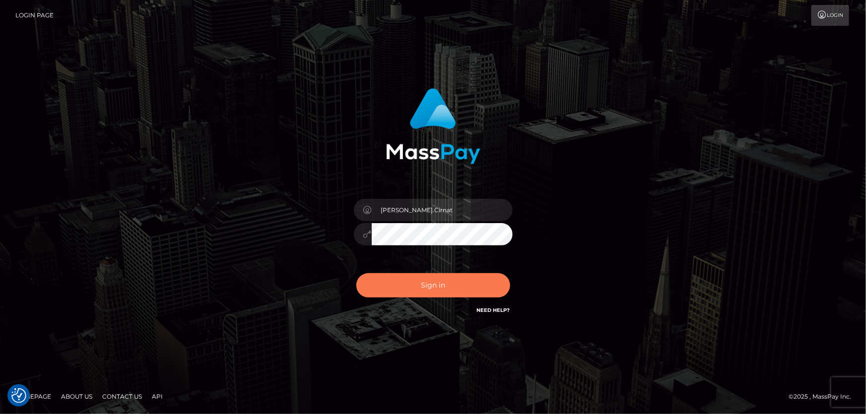
click at [433, 284] on button "Sign in" at bounding box center [433, 285] width 154 height 24
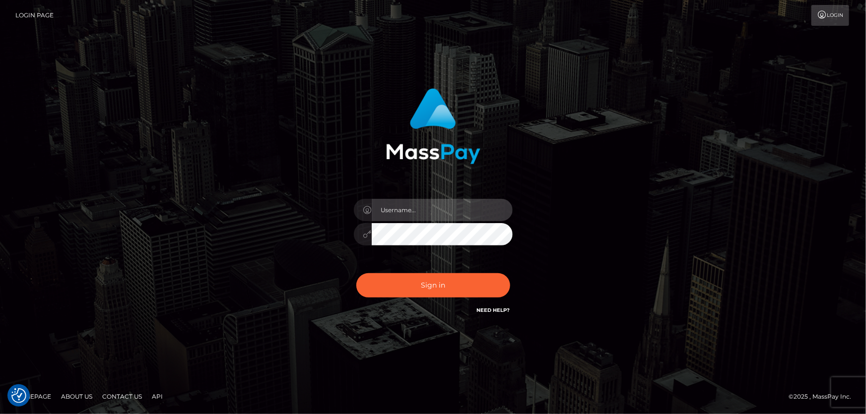
type input "Dan.Cirnat"
click at [504, 272] on div at bounding box center [420, 302] width 203 height 113
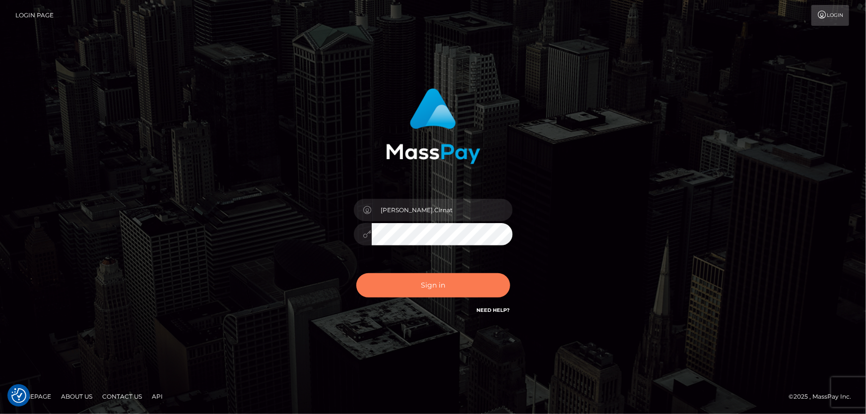
drag, startPoint x: 441, startPoint y: 282, endPoint x: 417, endPoint y: 282, distance: 24.3
click at [441, 283] on button "Sign in" at bounding box center [433, 285] width 154 height 24
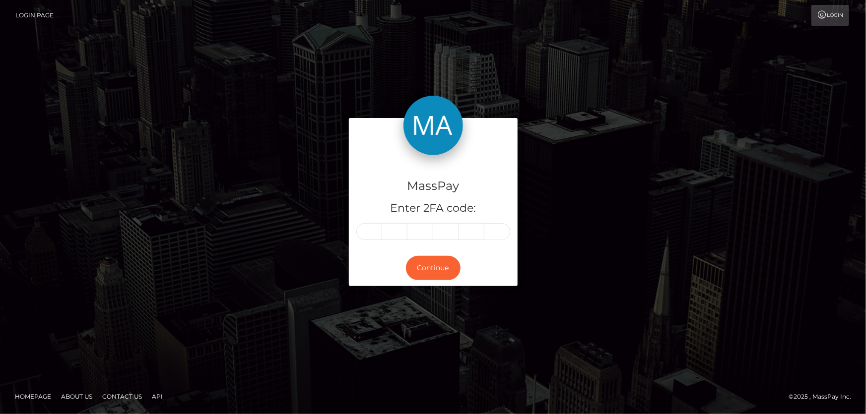
click at [377, 228] on input "text" at bounding box center [369, 231] width 26 height 17
click at [372, 235] on input "text" at bounding box center [369, 231] width 26 height 17
type input "1"
type input "7"
type input "4"
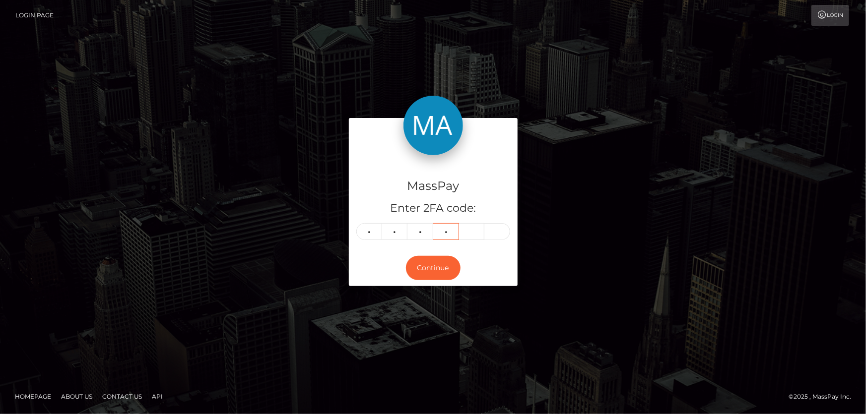
type input "5"
type input "3"
type input "1"
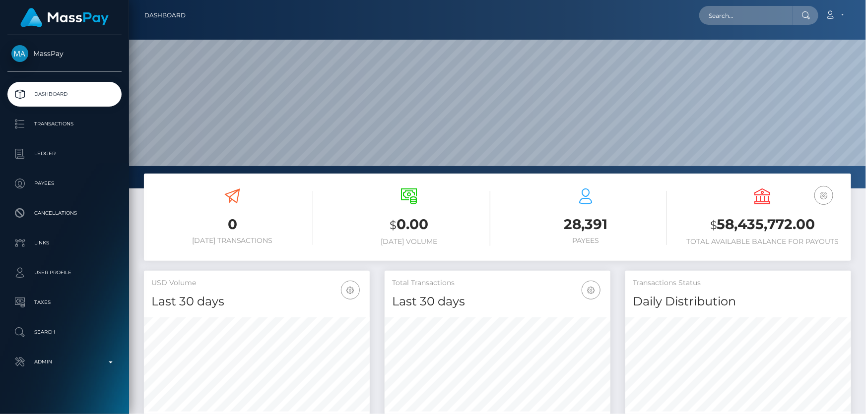
scroll to position [176, 225]
type input "poact_X5ko0j4V2Yhm"
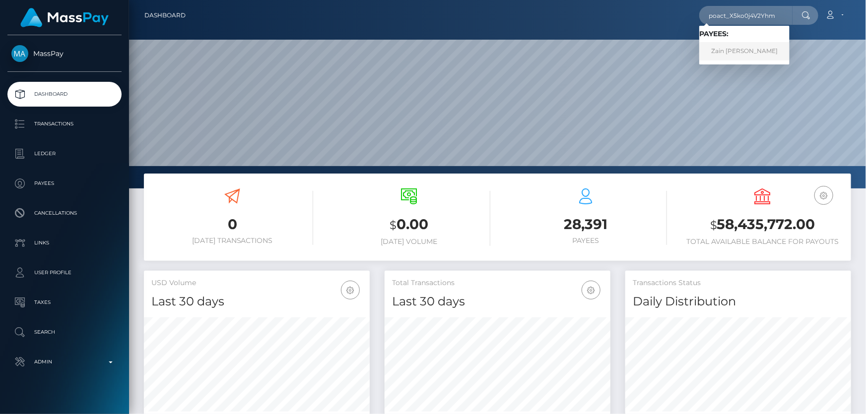
click at [744, 50] on link "Zain [PERSON_NAME]" at bounding box center [744, 51] width 90 height 18
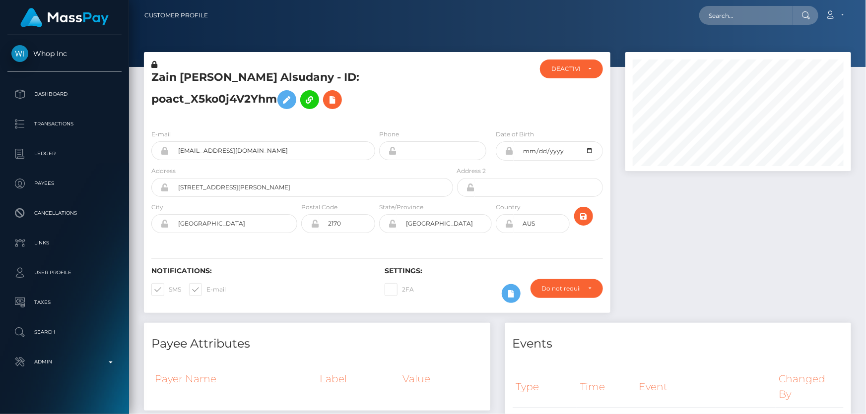
scroll to position [119, 225]
click at [423, 106] on h5 "Zain Alabideen Haitham Alsudany - ID: poact_X5ko0j4V2Yhm" at bounding box center [299, 92] width 296 height 44
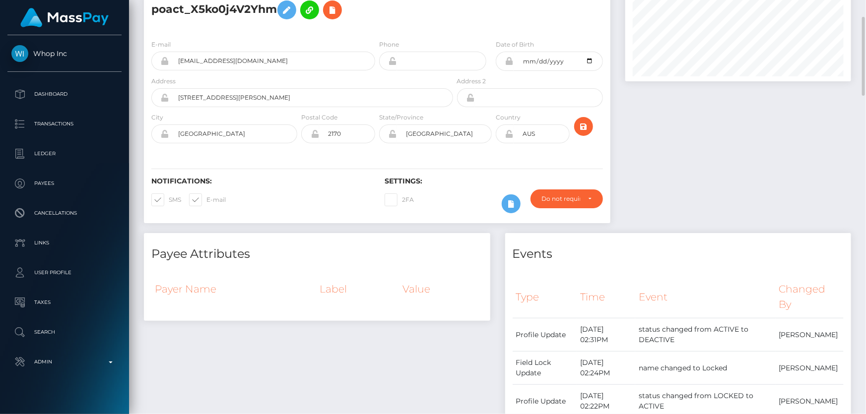
scroll to position [0, 0]
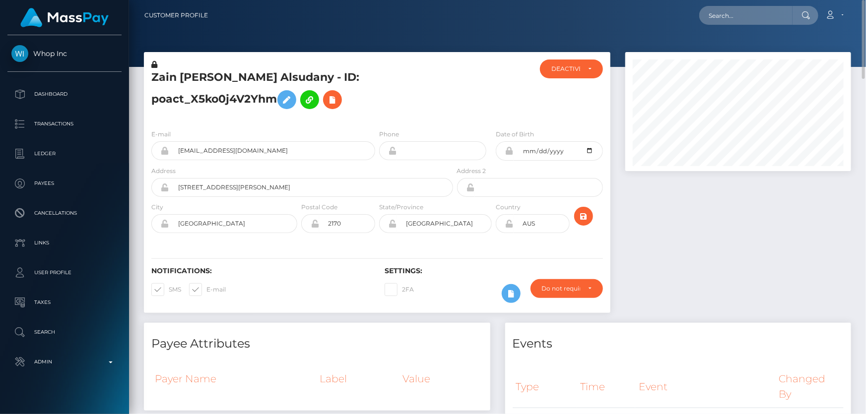
click at [428, 80] on h5 "Zain Alabideen Haitham Alsudany - ID: poact_X5ko0j4V2Yhm" at bounding box center [299, 92] width 296 height 44
paste input "fudojubo@gmail.com"
type input "fudojubo@gmail.com"
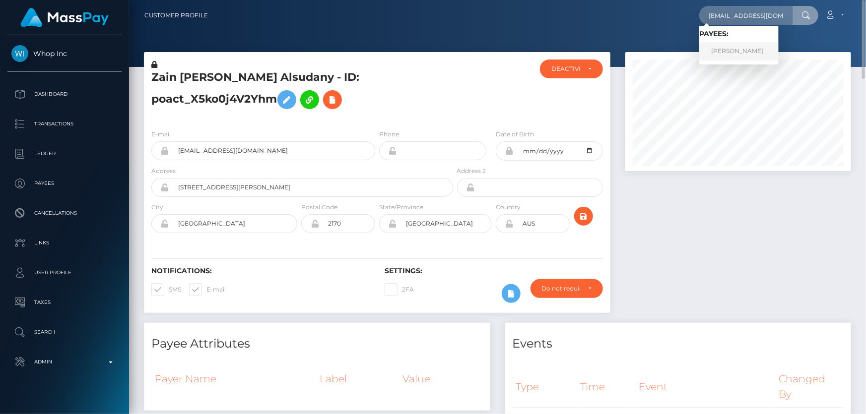
click at [728, 50] on link "Rolando Santos" at bounding box center [738, 51] width 79 height 18
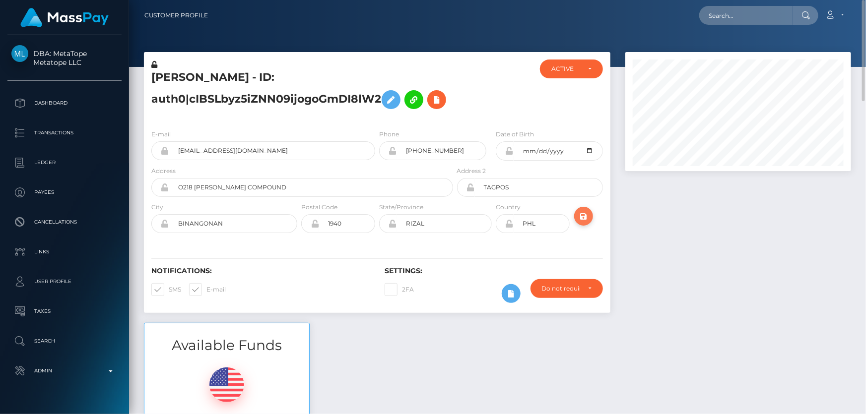
type input "[PHONE_NUMBER]"
click at [583, 223] on icon "submit" at bounding box center [584, 216] width 12 height 12
click at [460, 122] on div at bounding box center [494, 91] width 78 height 62
click at [226, 98] on h5 "[PERSON_NAME] - ID: auth0|cIBSLbyz5iZNN09ijogoGmDI8lW2" at bounding box center [299, 92] width 296 height 44
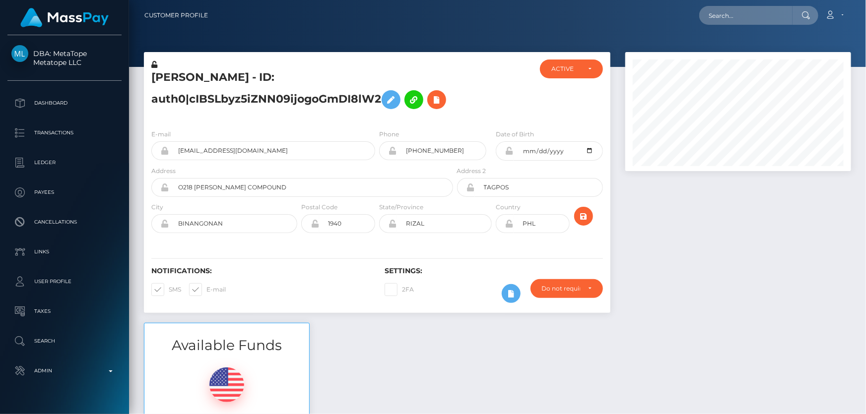
click at [226, 98] on h5 "Rolando Santos - ID: auth0|cIBSLbyz5iZNN09ijogoGmDI8lW2" at bounding box center [299, 92] width 296 height 44
copy h5 "Rolando Santos - ID: auth0|cIBSLbyz5iZNN09ijogoGmDI8lW2"
paste input "[EMAIL_ADDRESS][DOMAIN_NAME]"
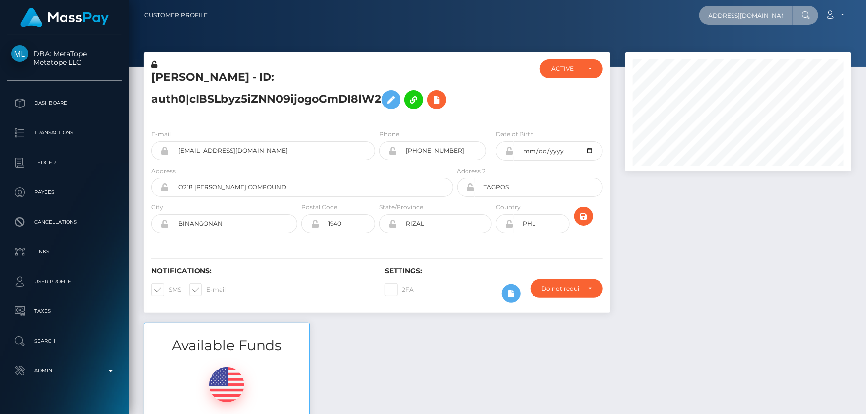
type input "[EMAIL_ADDRESS][DOMAIN_NAME]"
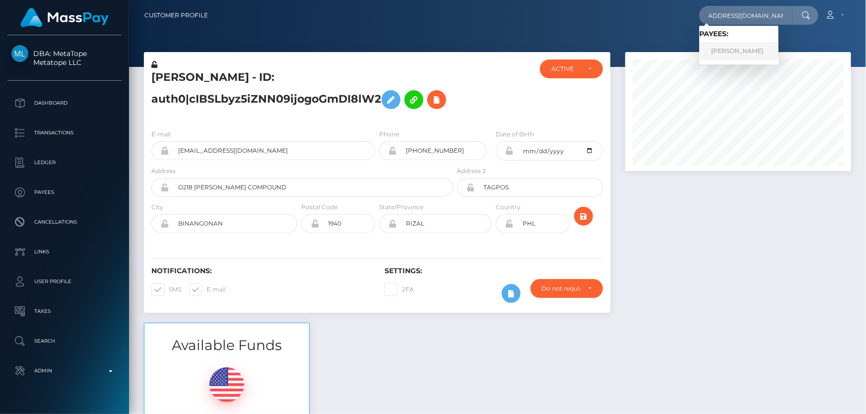
click at [742, 52] on link "Aduragbemi Elizabeth Omowunmi" at bounding box center [738, 51] width 79 height 18
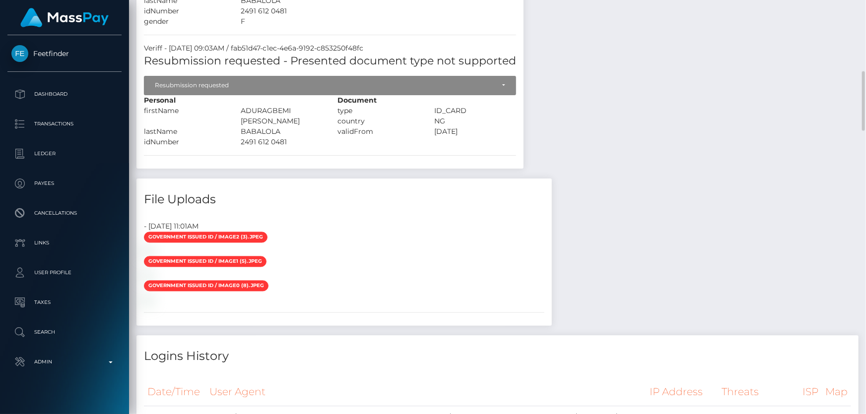
scroll to position [767, 0]
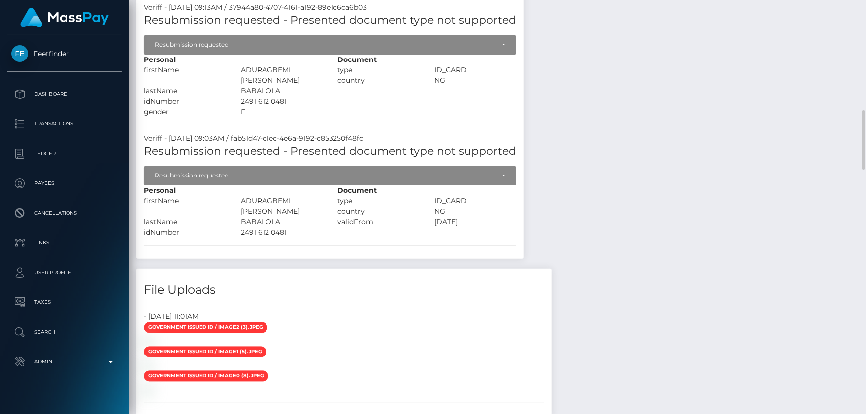
drag, startPoint x: 290, startPoint y: 222, endPoint x: 256, endPoint y: 214, distance: 35.2
click at [256, 214] on div "ADURAGBEMI [PERSON_NAME]" at bounding box center [281, 206] width 97 height 21
drag, startPoint x: 281, startPoint y: 228, endPoint x: 241, endPoint y: 217, distance: 42.1
click at [241, 217] on div "ADURAGBEMI [PERSON_NAME]" at bounding box center [281, 206] width 97 height 21
copy div "ADURAGBEMI [PERSON_NAME]"
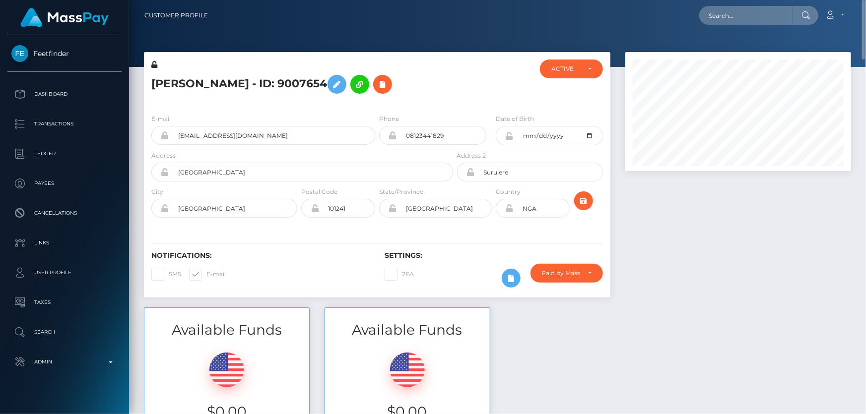
scroll to position [0, 0]
drag, startPoint x: 279, startPoint y: 92, endPoint x: 205, endPoint y: 95, distance: 74.5
click at [280, 91] on h5 "[PERSON_NAME] - ID: 9007654" at bounding box center [299, 84] width 296 height 29
click at [328, 93] on button at bounding box center [337, 84] width 19 height 19
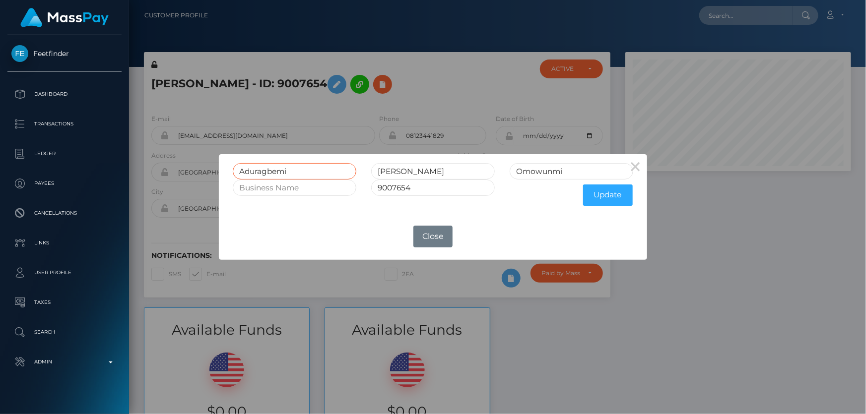
click at [238, 174] on input "Aduragbemi" at bounding box center [295, 171] width 124 height 16
paste input "DURAGBEMI ELIZABETH"
type input "ADURAGBEMI [PERSON_NAME]"
click at [341, 178] on div "ADURAGBEMI ELIZABETH Elizabeth Omowunmi" at bounding box center [432, 171] width 415 height 16
click at [591, 192] on button "Update" at bounding box center [608, 195] width 50 height 21
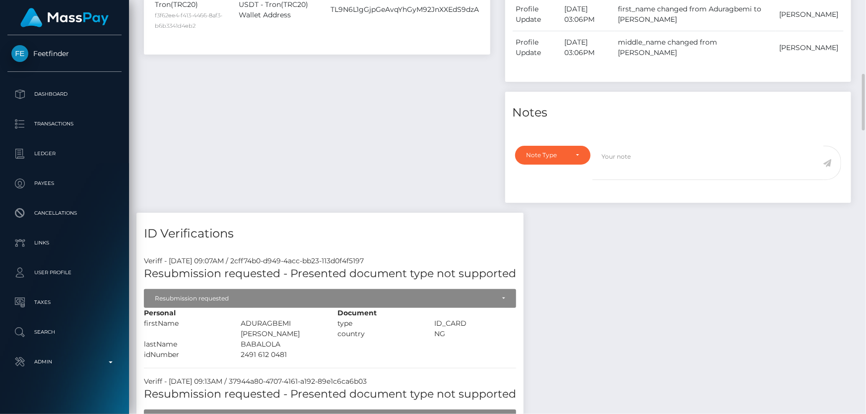
scroll to position [722, 0]
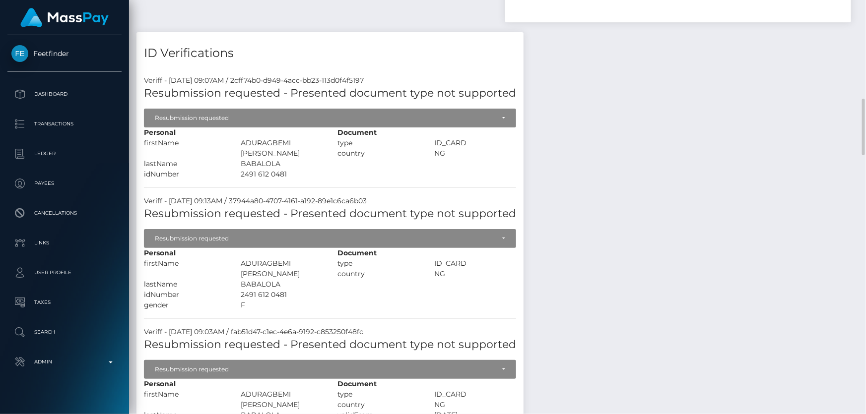
drag, startPoint x: 278, startPoint y: 298, endPoint x: 239, endPoint y: 300, distance: 39.3
click at [239, 290] on div "BABALOLA" at bounding box center [281, 284] width 97 height 10
copy div "BABALOLA"
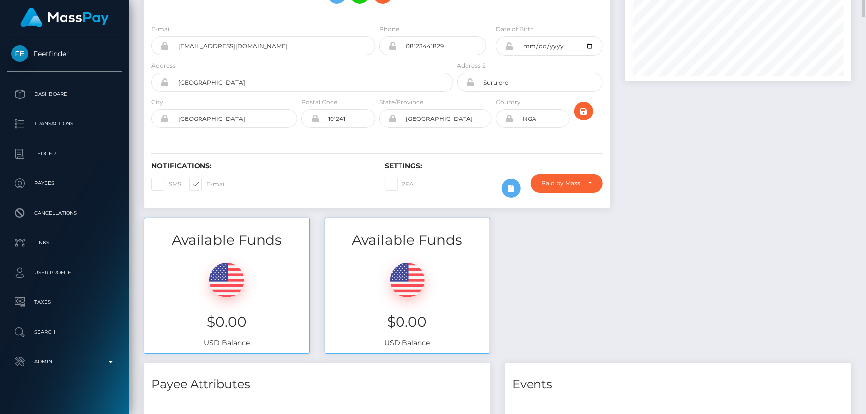
scroll to position [0, 0]
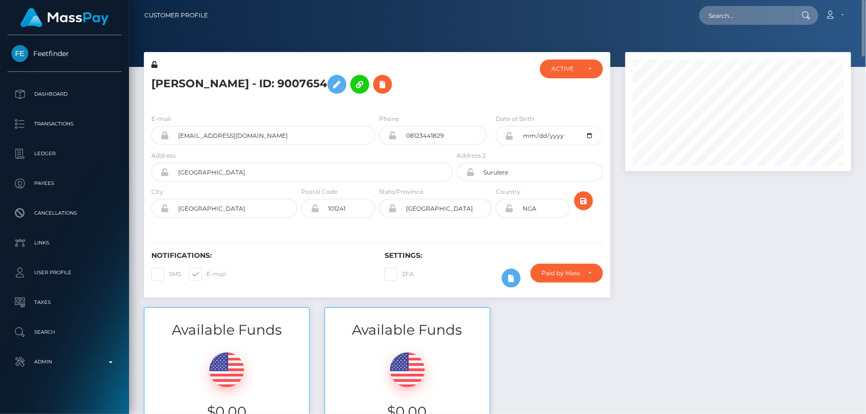
click at [432, 99] on h5 "ADURAGBEMI ELIZABETH Omowunmi - ID: 9007654" at bounding box center [299, 84] width 296 height 29
click at [331, 91] on icon at bounding box center [337, 84] width 12 height 12
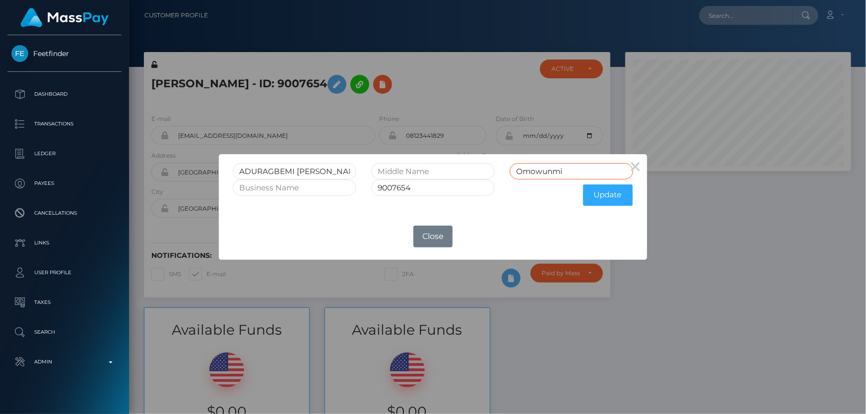
click at [496, 177] on div "ADURAGBEMI ELIZABETH Omowunmi" at bounding box center [432, 171] width 415 height 16
paste input "BABALOLA"
drag, startPoint x: 581, startPoint y: 169, endPoint x: 380, endPoint y: 186, distance: 201.7
click at [380, 186] on form "ADURAGBEMI ELIZABETH BABALOLAi 9007654 Update" at bounding box center [433, 187] width 400 height 48
paste input "text"
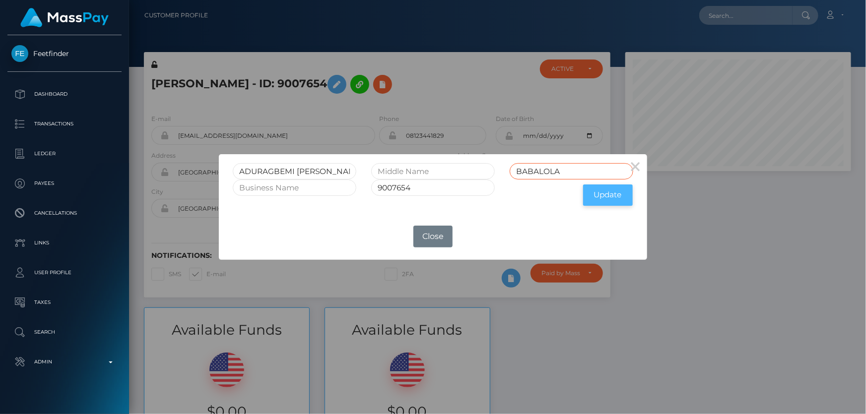
type input "BABALOLA"
click at [614, 197] on button "Update" at bounding box center [608, 195] width 50 height 21
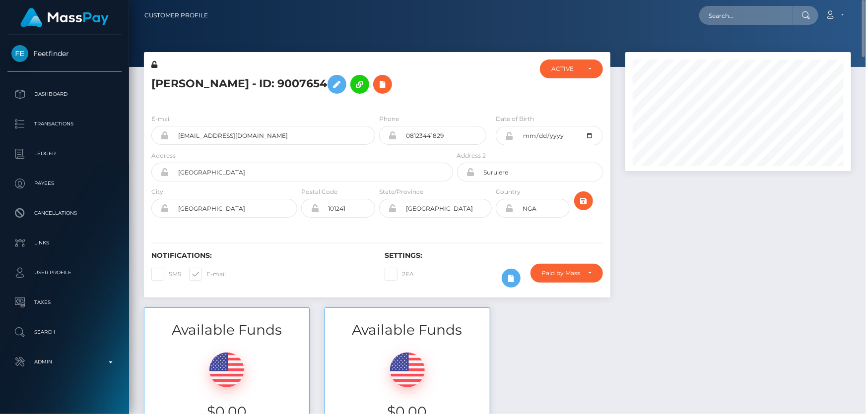
click at [275, 99] on h5 "[PERSON_NAME] - ID: 9007654" at bounding box center [299, 84] width 296 height 29
click at [155, 65] on icon at bounding box center [154, 64] width 6 height 7
click at [306, 99] on h5 "[PERSON_NAME] - ID: 9007654" at bounding box center [299, 84] width 296 height 29
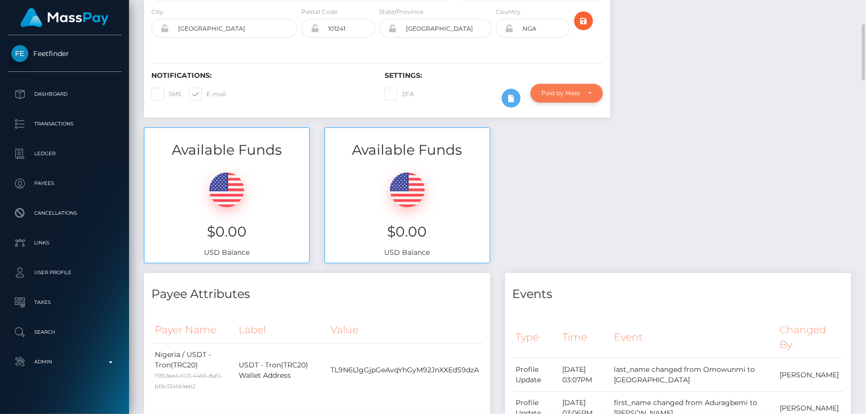
click at [576, 103] on div "Paid by MassPay" at bounding box center [567, 93] width 72 height 19
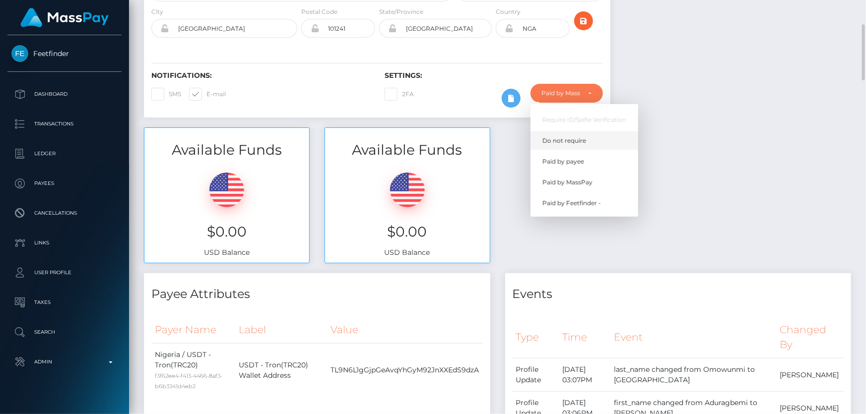
scroll to position [119, 225]
click at [574, 145] on span "Do not require" at bounding box center [564, 140] width 44 height 9
select select "0"
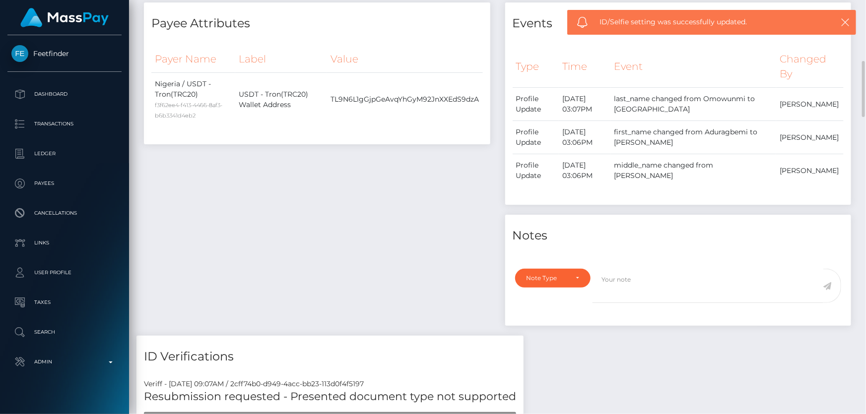
scroll to position [586, 0]
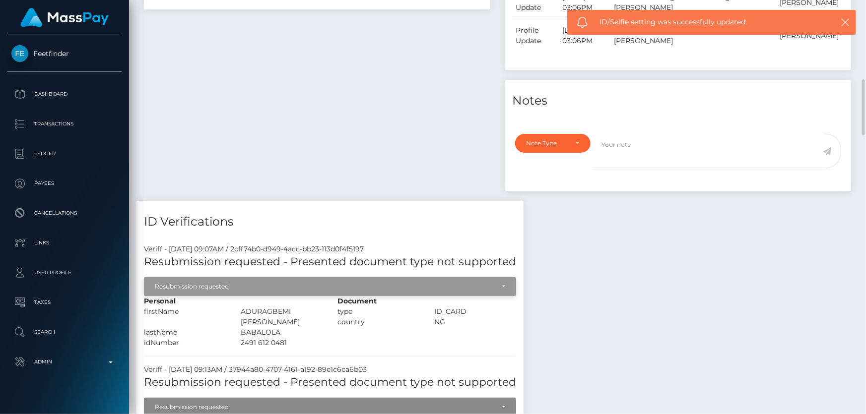
click at [331, 291] on div "Resubmission requested" at bounding box center [324, 287] width 339 height 8
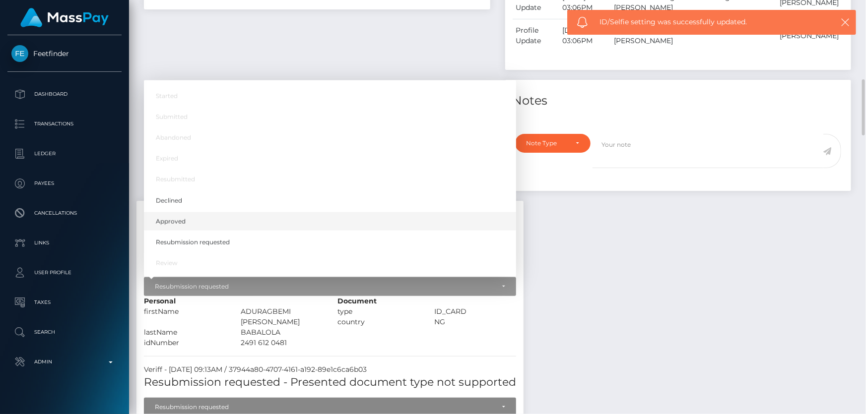
click at [200, 231] on link "Approved" at bounding box center [330, 221] width 372 height 18
select select "Approved"
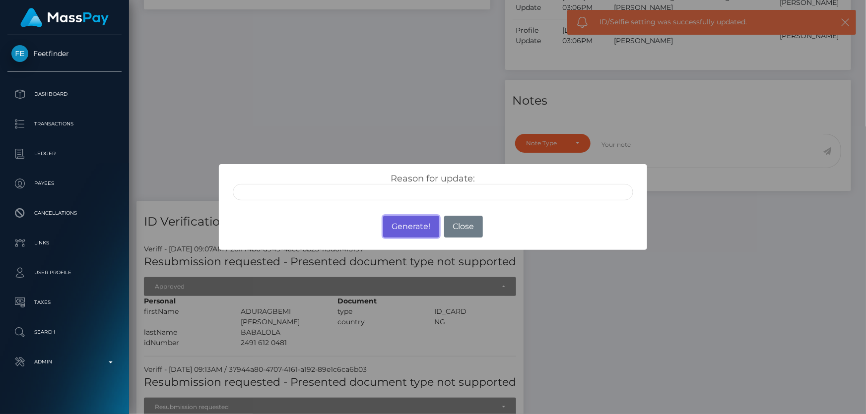
click at [414, 228] on button "Generate!" at bounding box center [411, 227] width 56 height 22
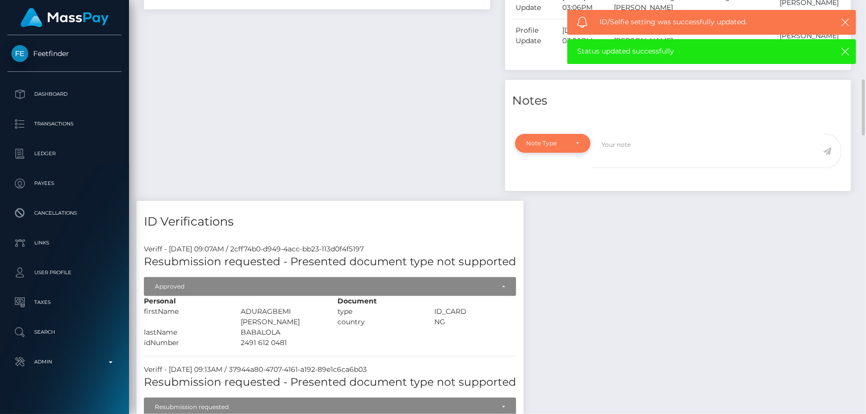
click at [548, 153] on div "Note Type" at bounding box center [553, 143] width 76 height 19
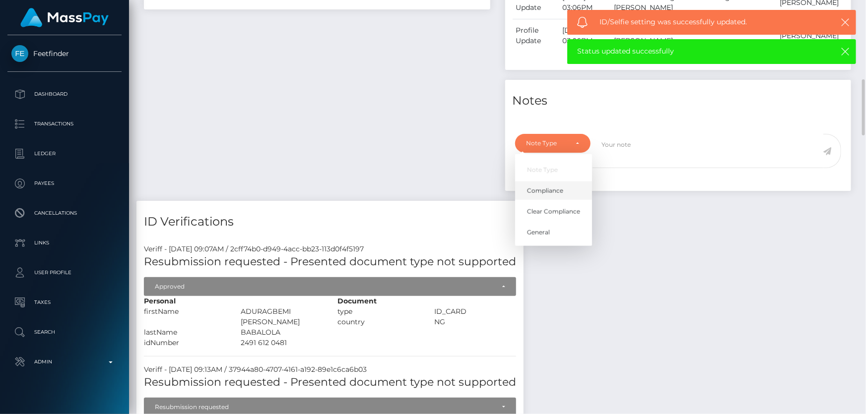
click at [557, 196] on span "Compliance" at bounding box center [545, 191] width 36 height 9
select select "COMPLIANCE"
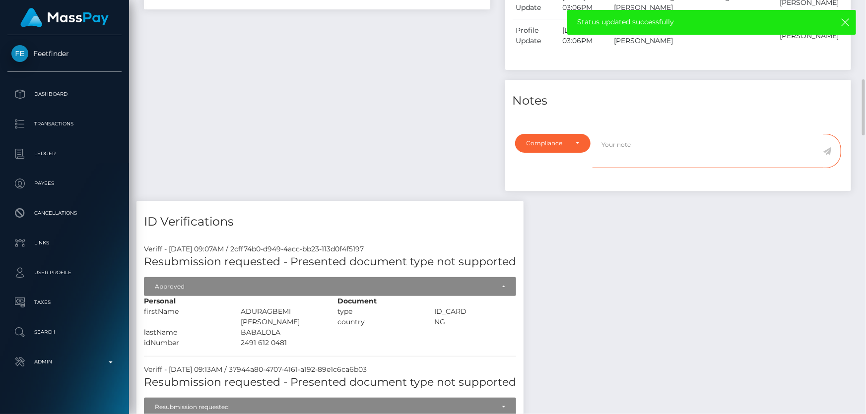
click at [626, 165] on textarea at bounding box center [708, 151] width 231 height 34
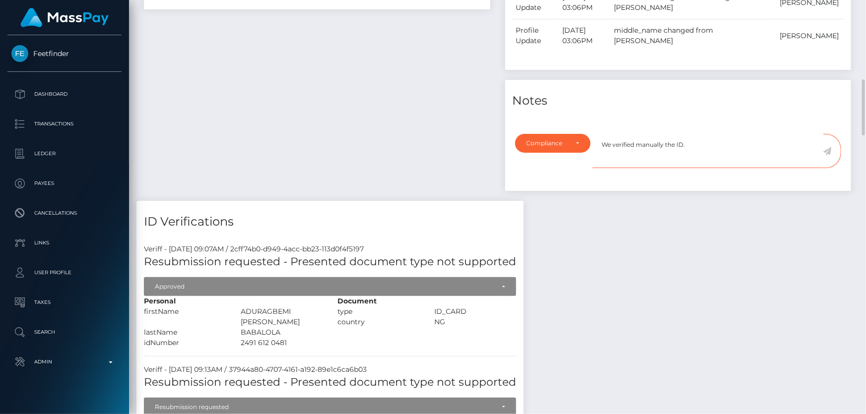
type textarea "We verified manually the ID."
click at [826, 155] on icon at bounding box center [827, 151] width 8 height 8
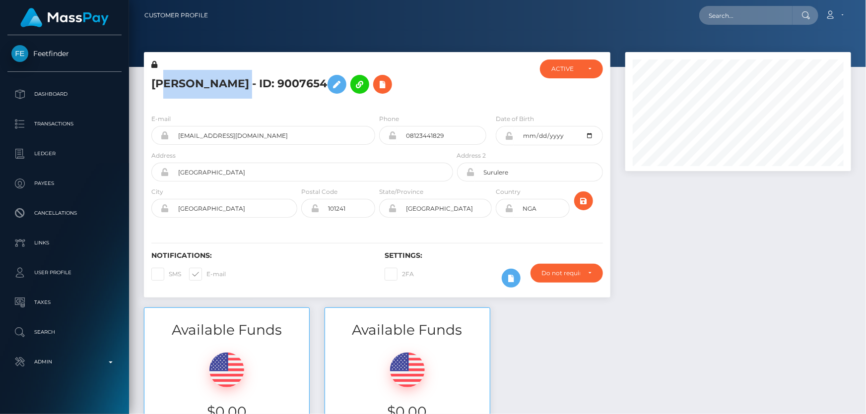
scroll to position [119, 225]
click at [154, 74] on h5 "ADURAGBEMI ELIZABETH BABALOLA - ID: 9007654" at bounding box center [299, 84] width 296 height 29
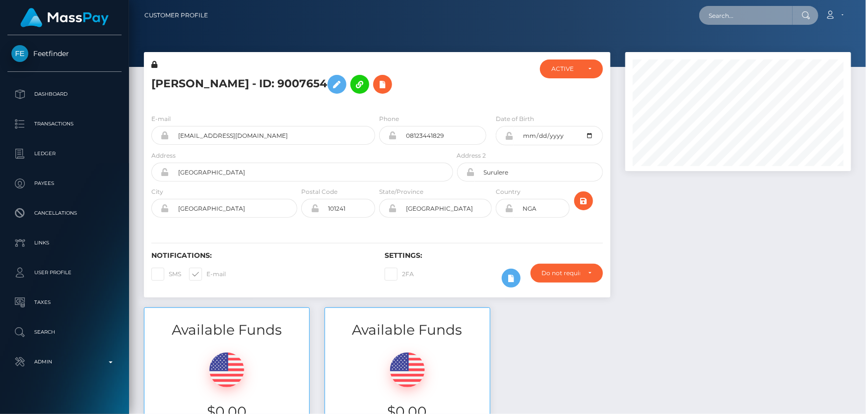
paste input "[EMAIL_ADDRESS][DOMAIN_NAME]"
type input "[EMAIL_ADDRESS][DOMAIN_NAME]"
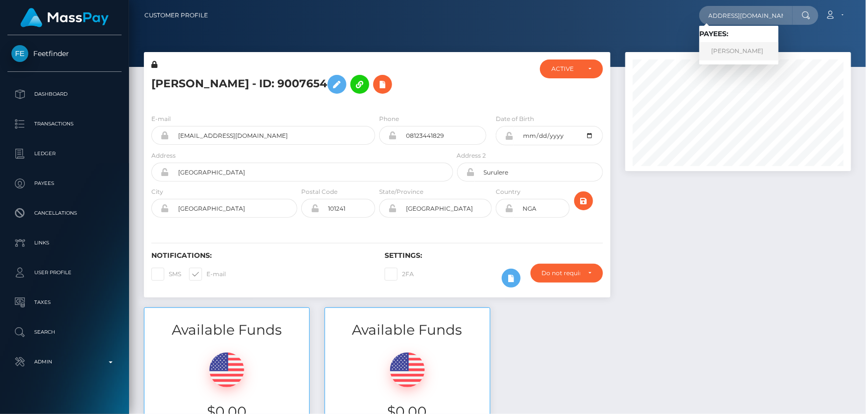
click at [751, 53] on link "ONYEKACHI MARYANN MGBOROGWU" at bounding box center [738, 51] width 79 height 18
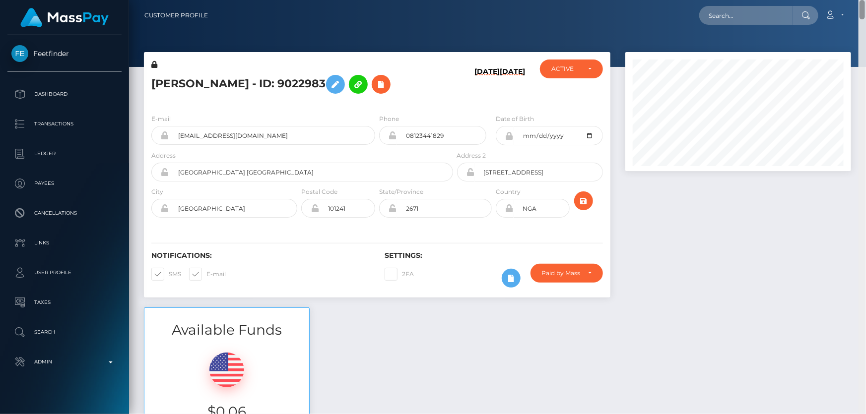
drag, startPoint x: 861, startPoint y: 372, endPoint x: 866, endPoint y: -44, distance: 416.4
click at [866, 0] on html "Feetfinder Dashboard Transactions Ledger Payees Cancellations" at bounding box center [433, 207] width 866 height 414
click at [255, 72] on h5 "[PERSON_NAME] - ID: 9022983" at bounding box center [299, 84] width 296 height 29
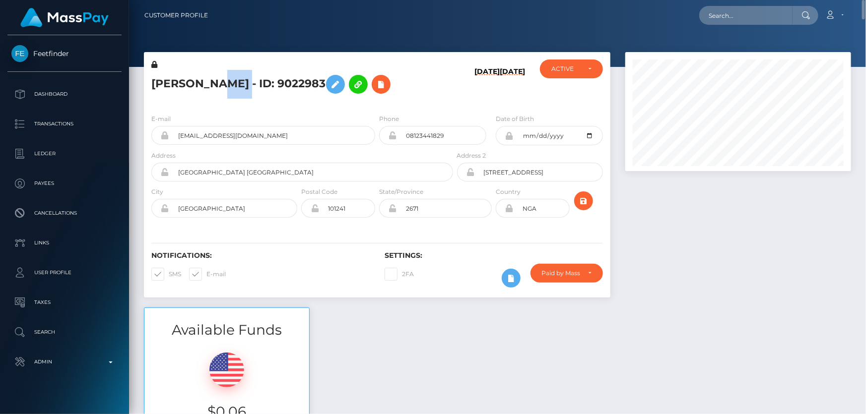
copy h5 "[PERSON_NAME] - ID: 9022983"
click at [581, 67] on div "ACTIVE" at bounding box center [571, 69] width 40 height 8
click at [576, 116] on span "DEACTIVE" at bounding box center [567, 116] width 31 height 9
select select "DEACTIVE"
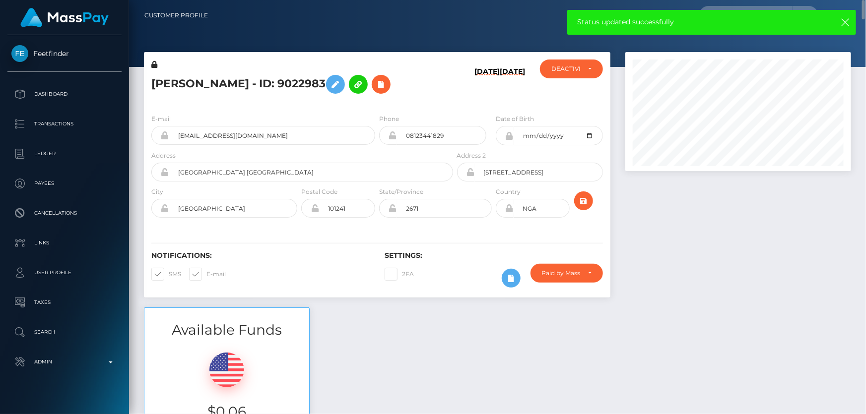
click at [654, 179] on div at bounding box center [738, 180] width 241 height 256
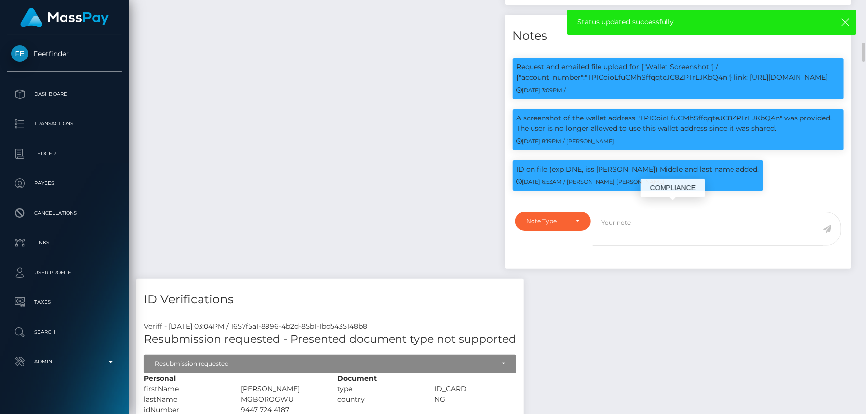
scroll to position [993, 0]
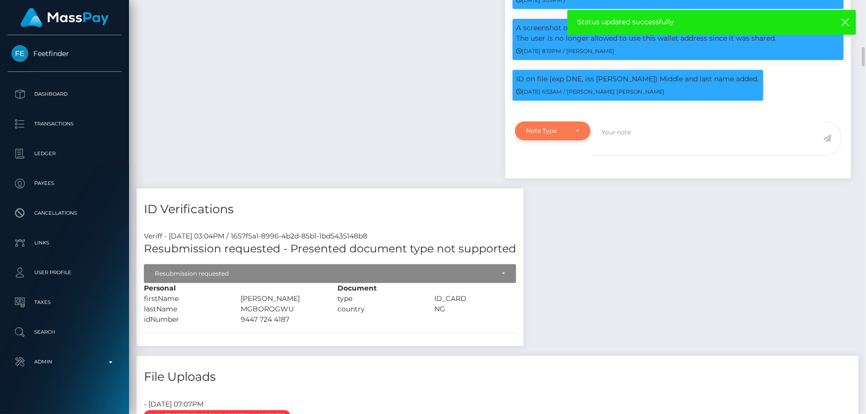
click at [552, 135] on div "Note Type" at bounding box center [548, 131] width 42 height 8
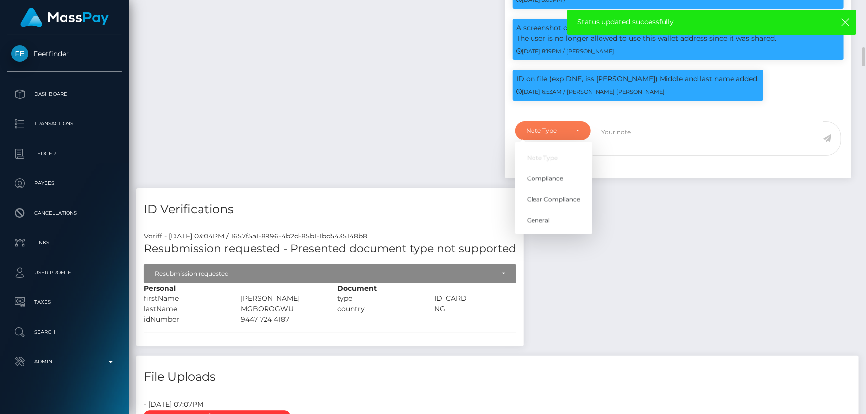
scroll to position [119, 225]
click at [541, 188] on link "Compliance" at bounding box center [553, 178] width 77 height 18
select select "COMPLIANCE"
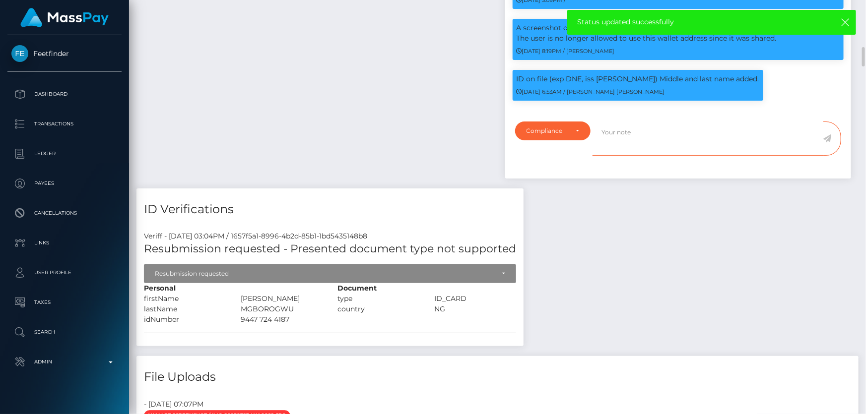
click at [622, 156] on textarea at bounding box center [708, 139] width 231 height 34
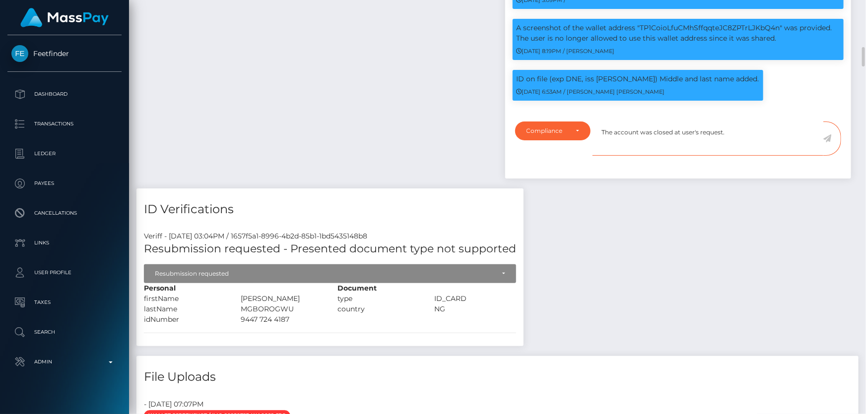
type textarea "The account was closed at user's request."
click at [829, 142] on icon at bounding box center [827, 138] width 8 height 8
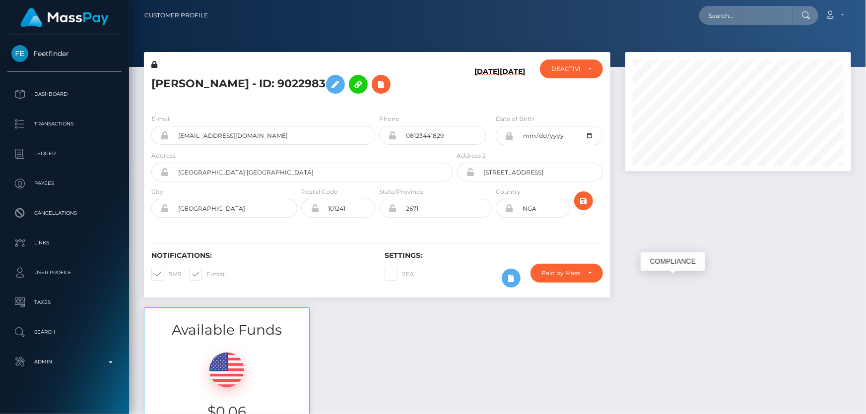
scroll to position [496191, 496083]
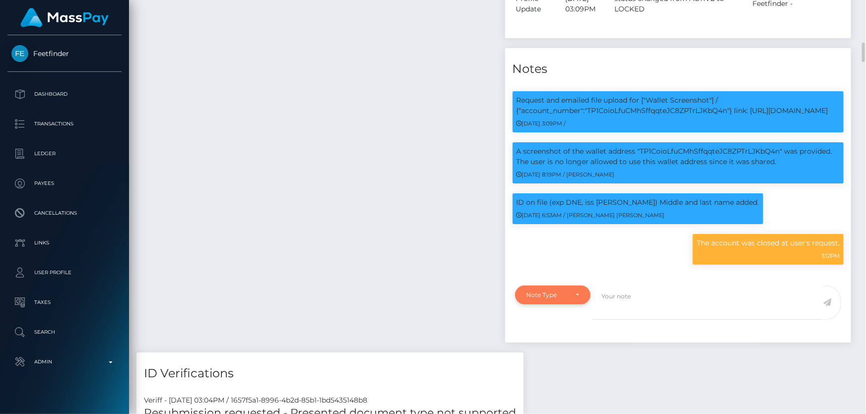
click at [546, 299] on div "Note Type" at bounding box center [548, 295] width 42 height 8
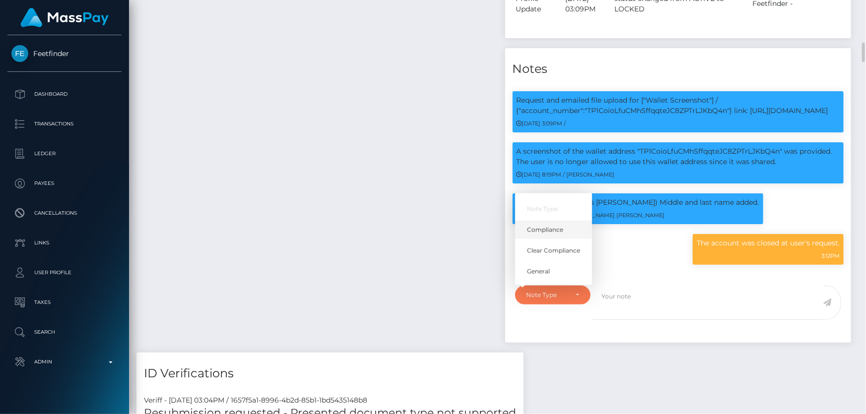
click at [557, 235] on span "Compliance" at bounding box center [545, 230] width 36 height 9
select select "COMPLIANCE"
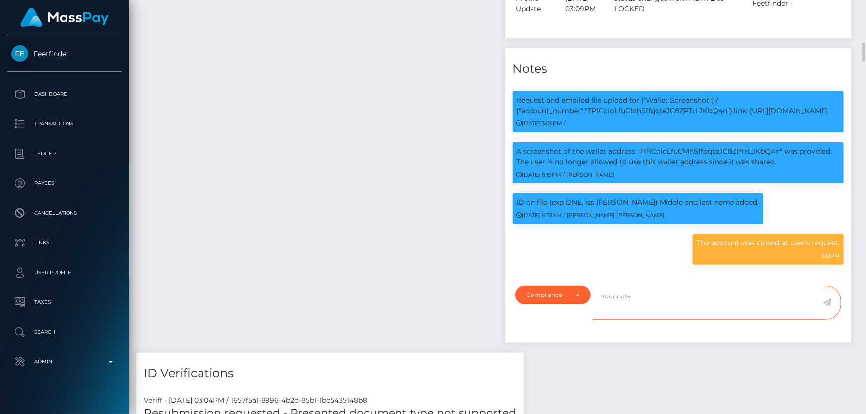
drag, startPoint x: 639, startPoint y: 347, endPoint x: 638, endPoint y: 339, distance: 7.5
click at [638, 320] on textarea at bounding box center [708, 303] width 231 height 34
drag, startPoint x: 650, startPoint y: 326, endPoint x: 645, endPoint y: 334, distance: 9.4
click at [645, 320] on textarea "Ticket:" at bounding box center [708, 303] width 231 height 34
paste textarea "129766"
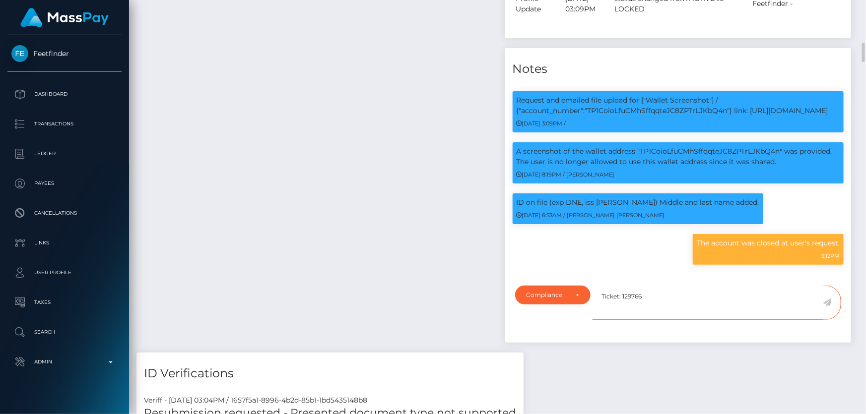
type textarea "Ticket: 129766"
click at [831, 307] on icon at bounding box center [827, 303] width 8 height 8
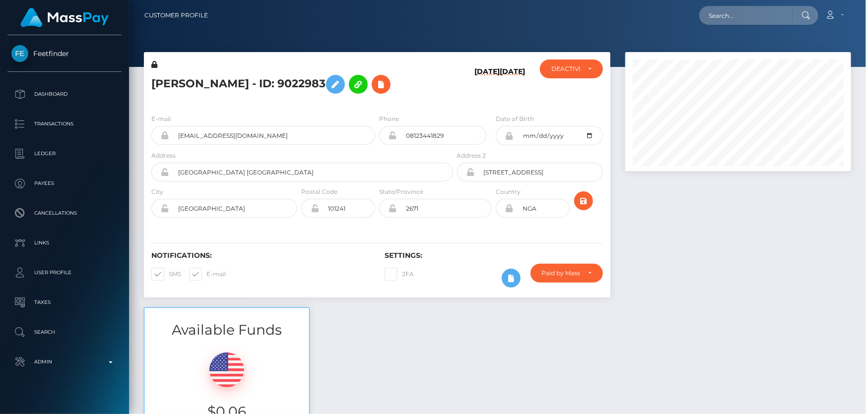
scroll to position [119, 225]
paste input "[EMAIL_ADDRESS][DOMAIN_NAME]"
type input "[EMAIL_ADDRESS][DOMAIN_NAME]"
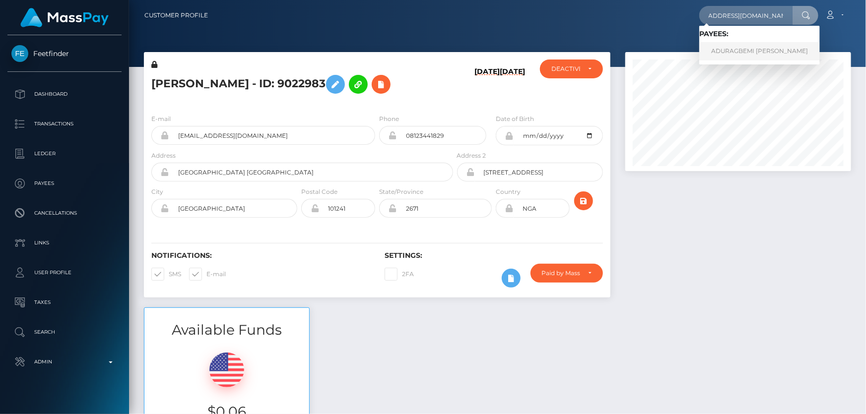
click at [740, 51] on link "ADURAGBEMI [PERSON_NAME]" at bounding box center [759, 51] width 121 height 18
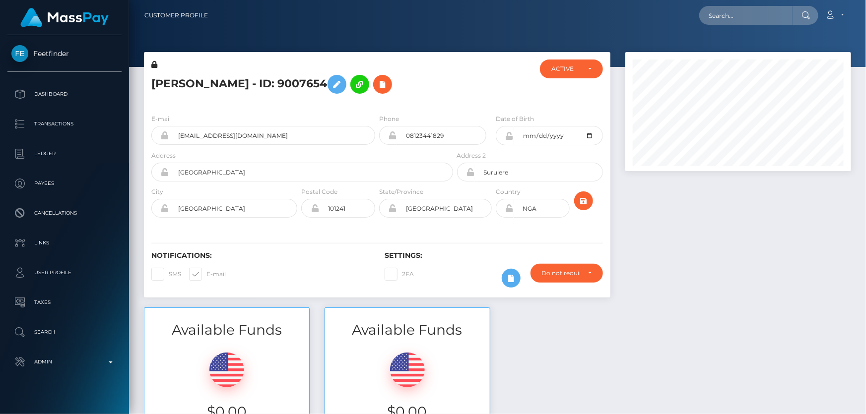
scroll to position [119, 225]
paste input "[EMAIL_ADDRESS][DOMAIN_NAME]"
type input "[EMAIL_ADDRESS][DOMAIN_NAME]"
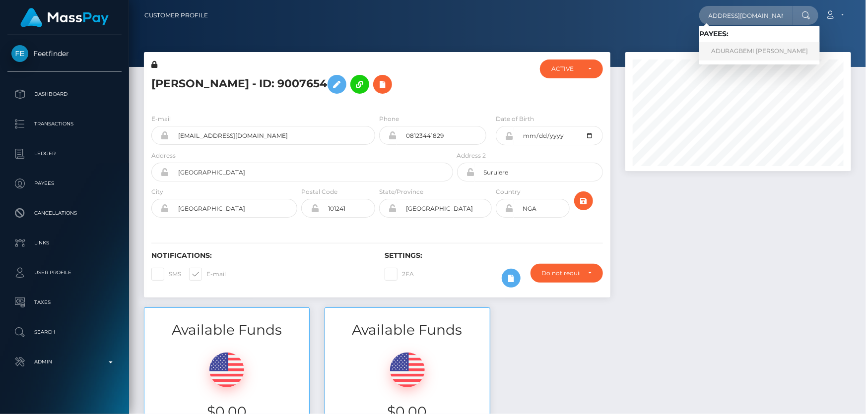
click at [759, 51] on link "ADURAGBEMI [PERSON_NAME]" at bounding box center [759, 51] width 121 height 18
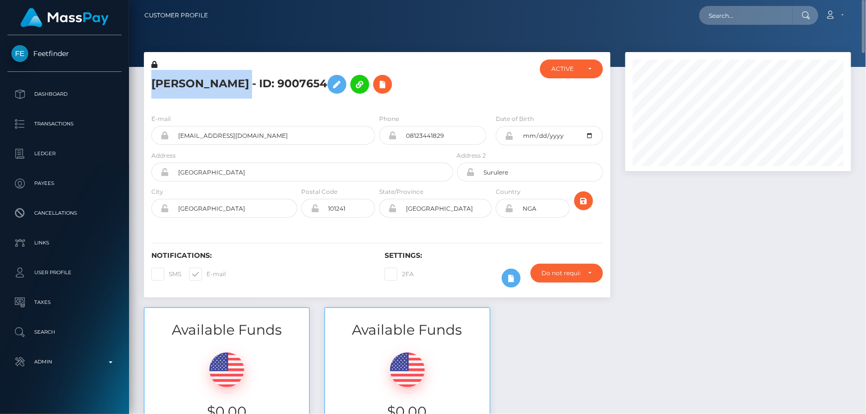
drag, startPoint x: 365, startPoint y: 74, endPoint x: 154, endPoint y: 75, distance: 210.9
click at [154, 75] on h5 "[PERSON_NAME] - ID: 9007654" at bounding box center [299, 84] width 296 height 29
copy h5 "ADURAGBEMI [PERSON_NAME]"
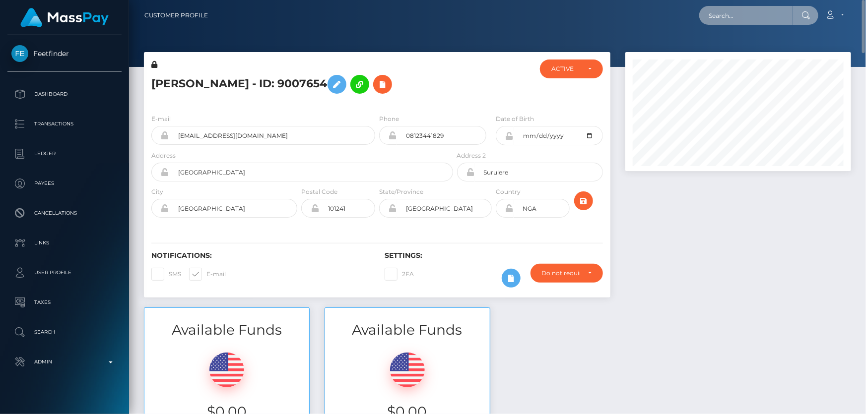
paste input "[EMAIL_ADDRESS][DOMAIN_NAME]"
type input "[EMAIL_ADDRESS][DOMAIN_NAME]"
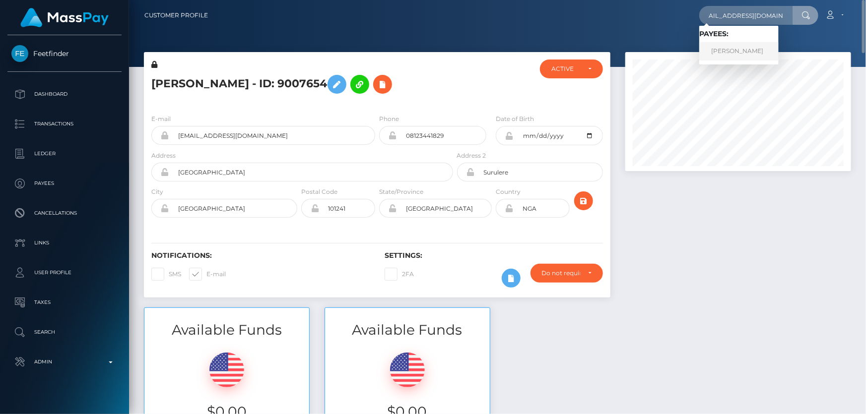
click at [730, 47] on link "Jana Samson Servito" at bounding box center [738, 51] width 79 height 18
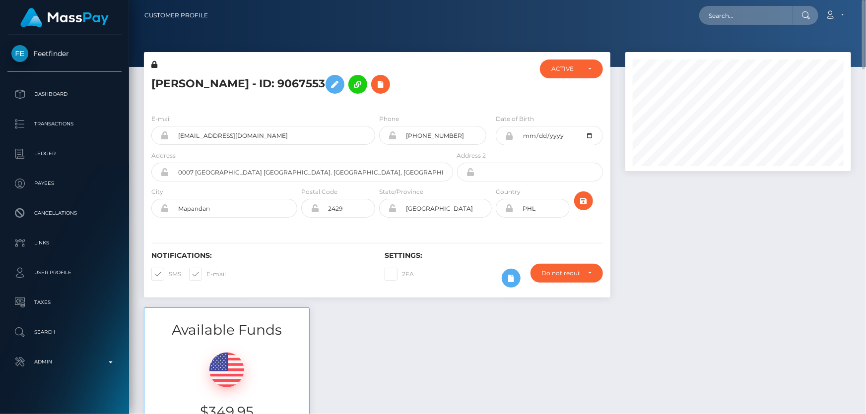
click at [202, 85] on h5 "Jana Samson Servito - ID: 9067553" at bounding box center [299, 84] width 296 height 29
copy h5 "Jana Samson Servito - ID: 9067553"
